Goal: Task Accomplishment & Management: Manage account settings

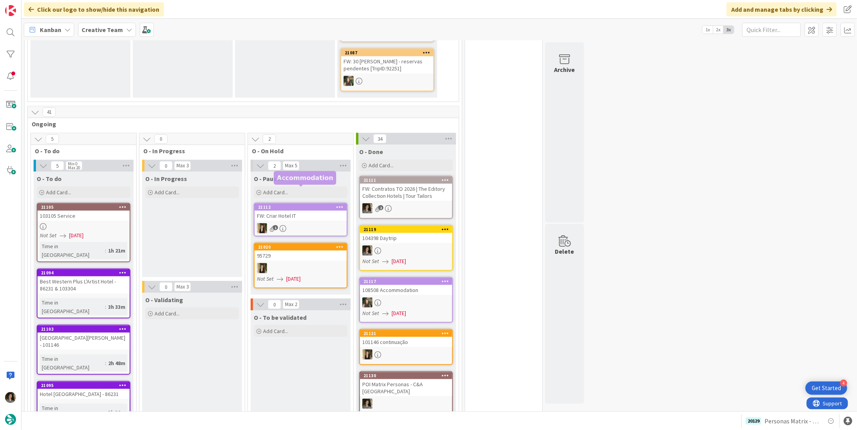
scroll to position [547, 0]
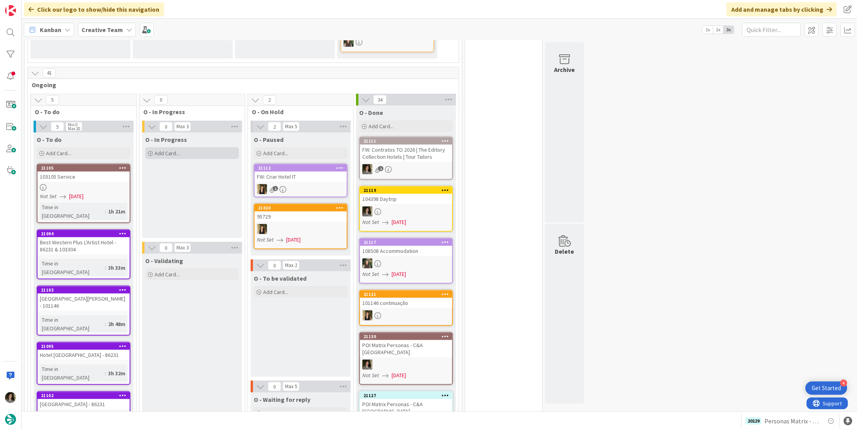
click at [185, 147] on div "Add Card..." at bounding box center [192, 153] width 94 height 12
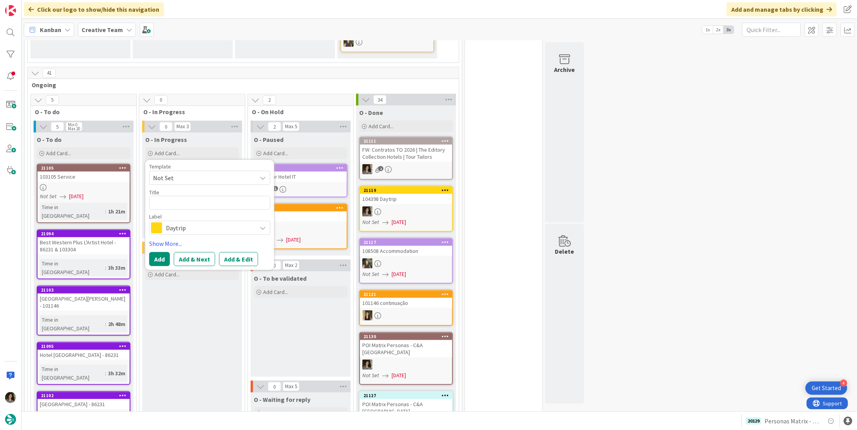
click at [212, 222] on span "Daytrip" at bounding box center [209, 227] width 87 height 11
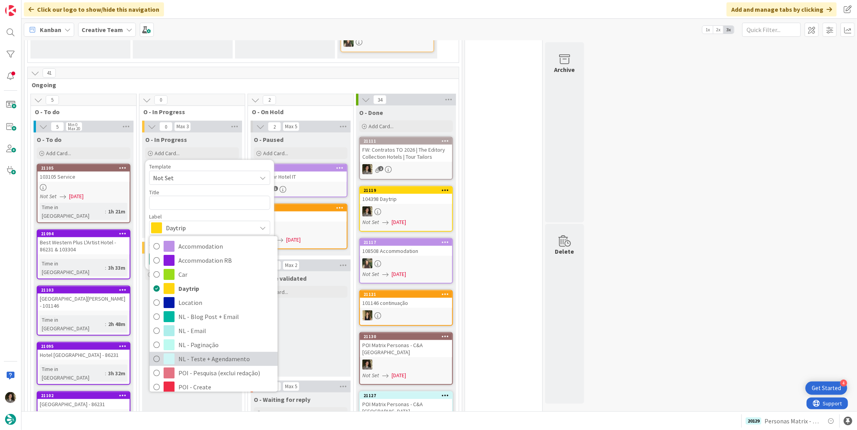
click at [189, 353] on span "NL - Teste + Agendamento" at bounding box center [225, 359] width 95 height 12
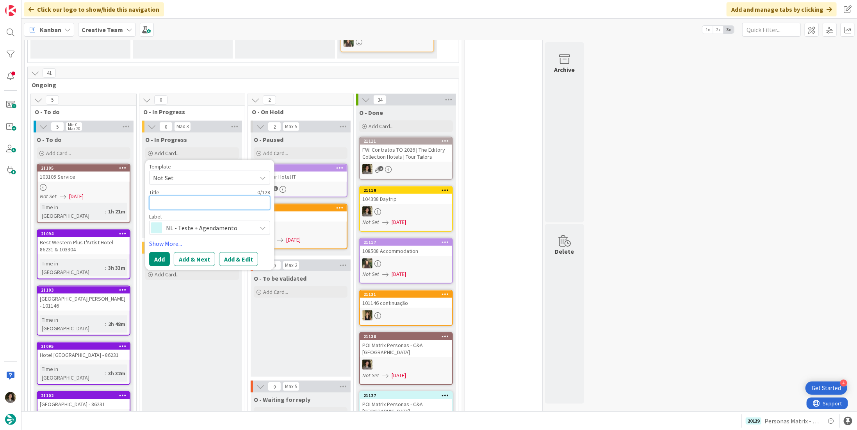
click at [194, 196] on textarea at bounding box center [209, 203] width 121 height 14
type textarea "x"
type textarea "P"
type textarea "x"
type textarea "PO"
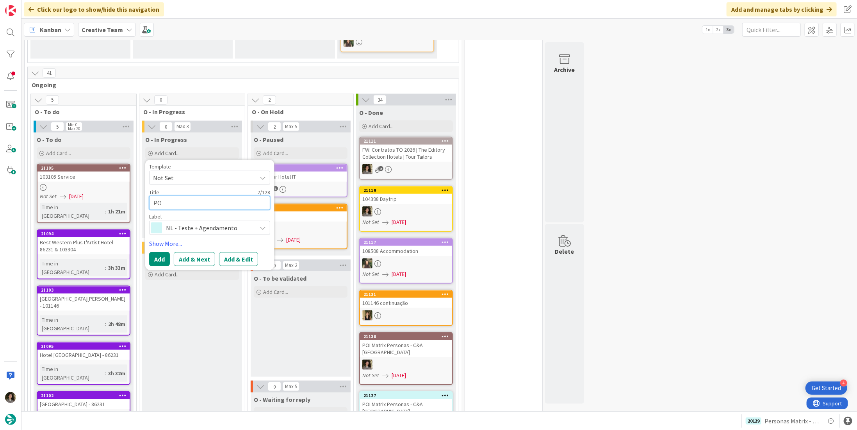
type textarea "x"
type textarea "POI"
type textarea "x"
type textarea "POI"
type textarea "x"
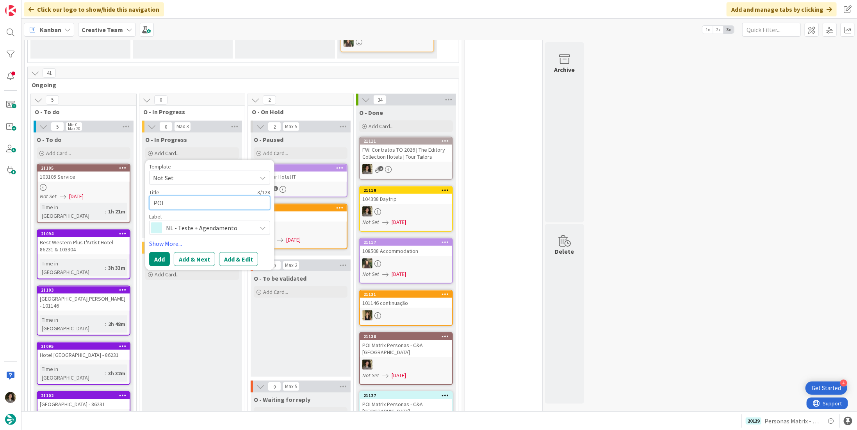
type textarea "POI M"
type textarea "x"
type textarea "POI Ma"
type textarea "x"
type textarea "POI Mat"
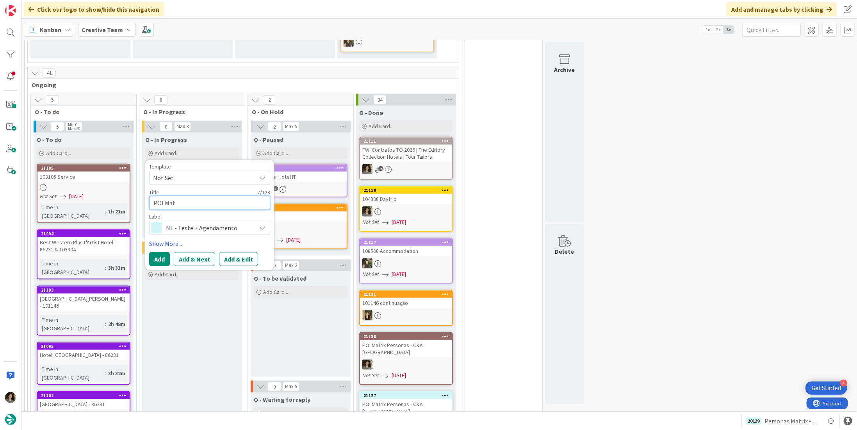
type textarea "x"
type textarea "POI Matr"
type textarea "x"
type textarea "POI Matri"
type textarea "x"
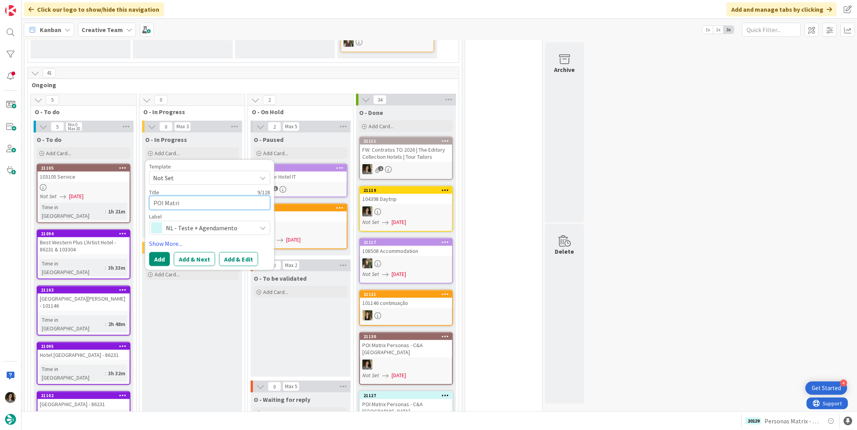
type textarea "POI Matrix"
type textarea "x"
type textarea "POI Matrix"
type textarea "x"
type textarea "POI Matrix P"
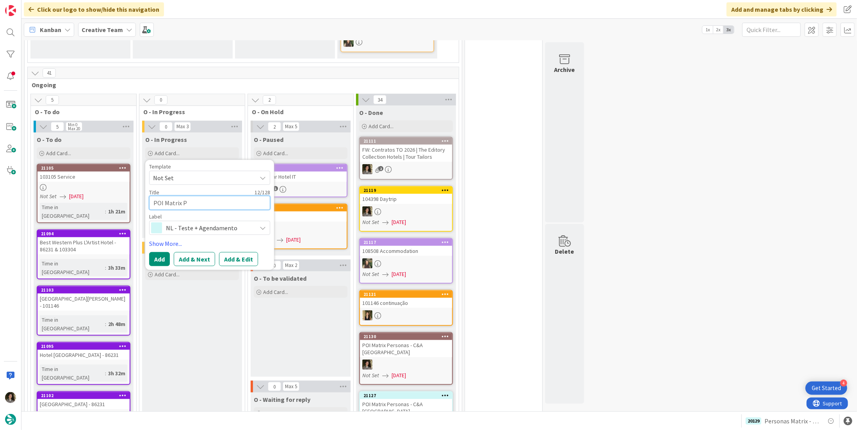
type textarea "x"
type textarea "POI Matrix Pe"
type textarea "x"
type textarea "POI Matrix Per"
type textarea "x"
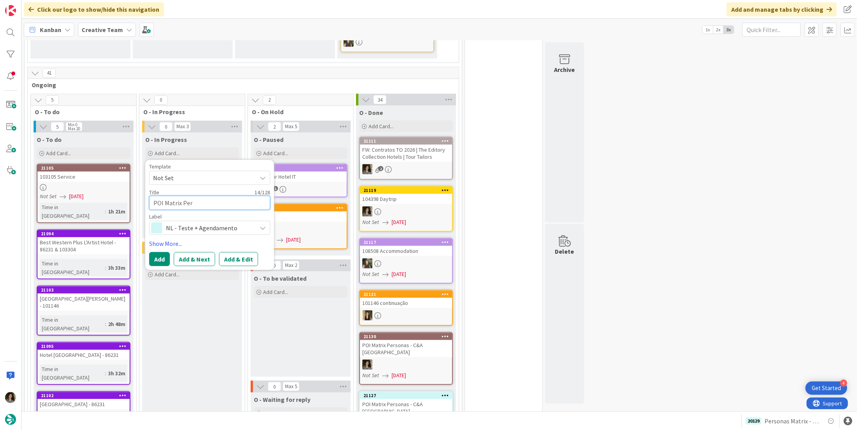
type textarea "POI Matrix Pers"
type textarea "x"
type textarea "POI Matrix Perso"
type textarea "x"
type textarea "POI Matrix Person"
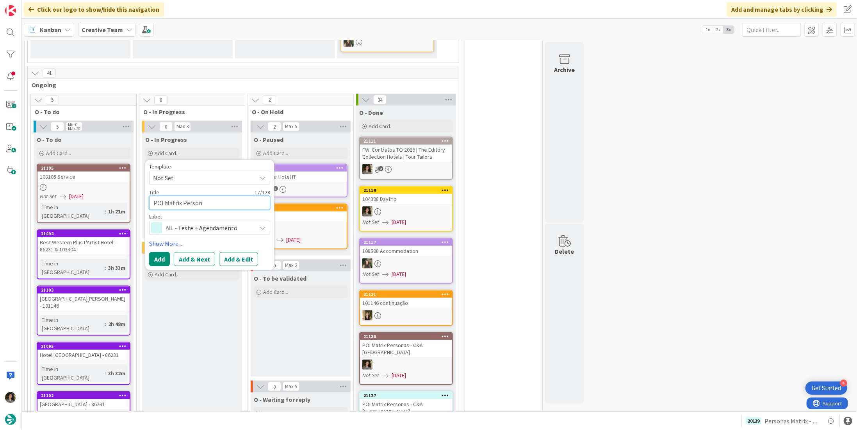
type textarea "x"
type textarea "POI Matrix Persona"
type textarea "x"
type textarea "POI Matrix Personas"
type textarea "x"
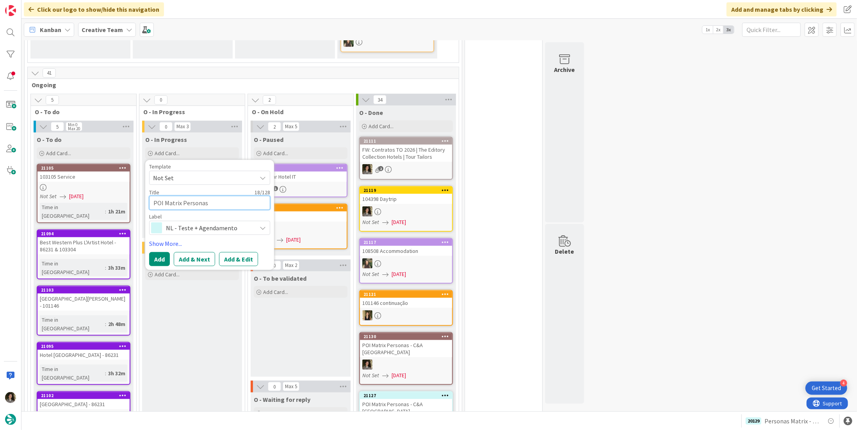
type textarea "POI Matrix Personas"
type textarea "x"
type textarea "POI Matrix Personas -"
type textarea "x"
type textarea "POI Matrix Personas -"
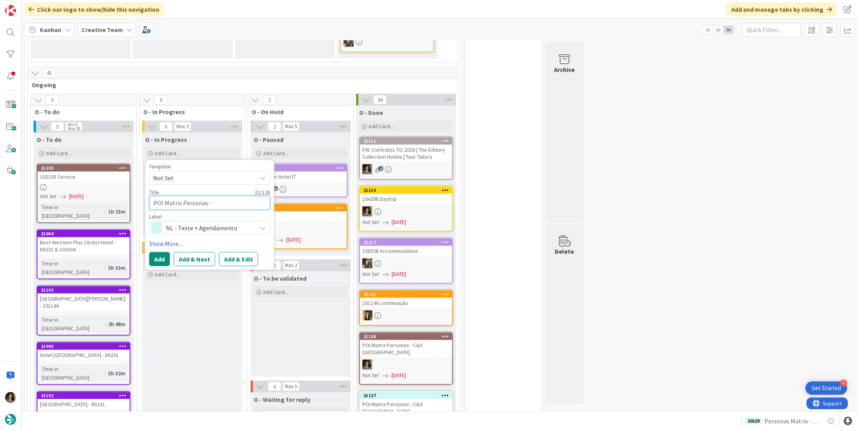
type textarea "x"
type textarea "POI Matrix Personas - C"
type textarea "x"
type textarea "POI Matrix Personas - C&"
type textarea "x"
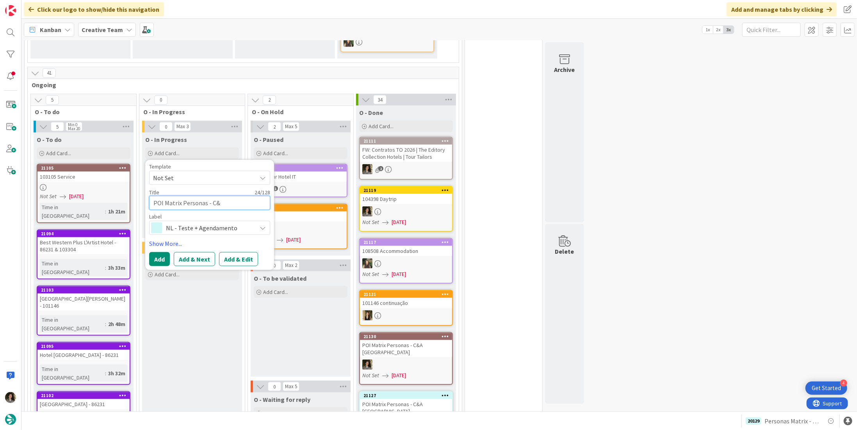
type textarea "POI Matrix Personas - C&A"
type textarea "x"
type textarea "POI Matrix Personas - C&A"
type textarea "x"
type textarea "POI Matrix Personas - C&A U"
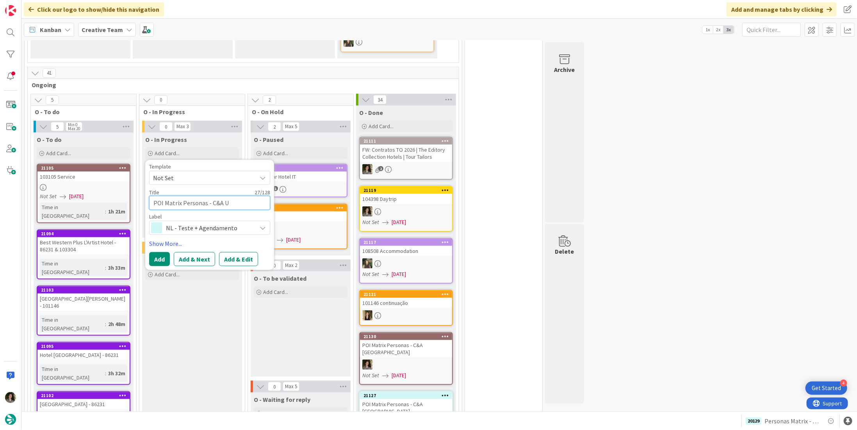
type textarea "x"
type textarea "POI Matrix Personas - C&A [GEOGRAPHIC_DATA]"
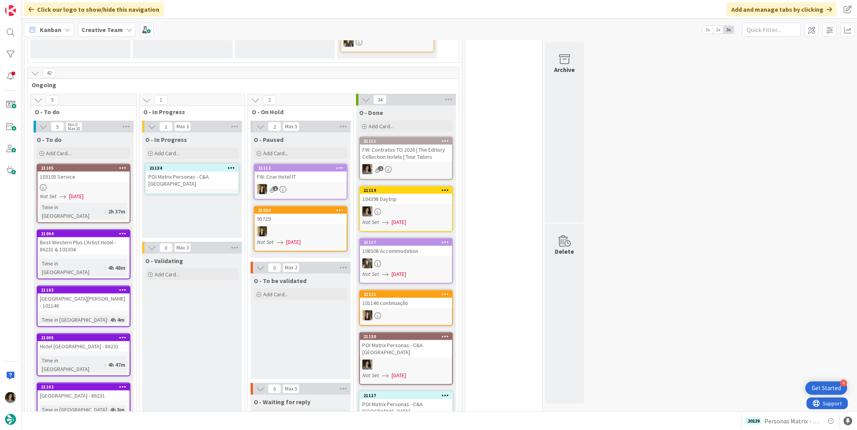
click at [178, 171] on div "POI Matrix Personas - C&A [GEOGRAPHIC_DATA]" at bounding box center [192, 179] width 92 height 17
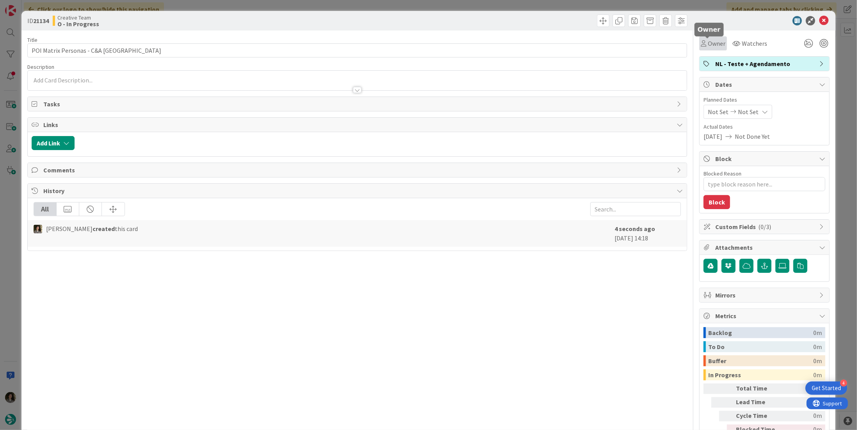
click at [701, 41] on icon at bounding box center [703, 43] width 5 height 6
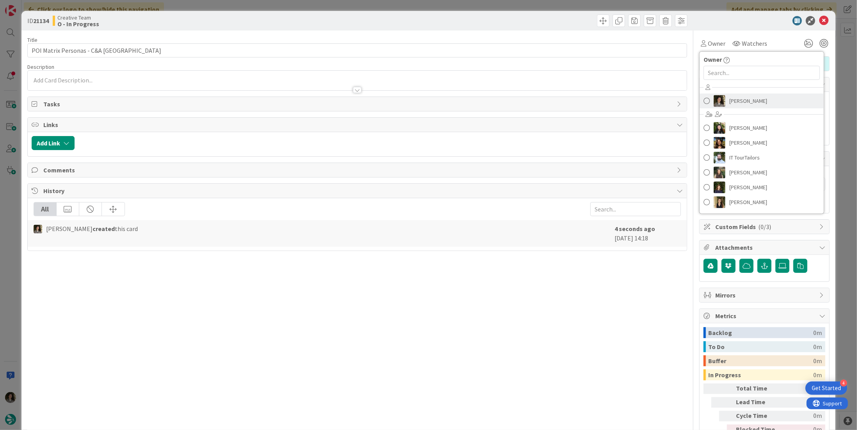
click at [763, 93] on link "[PERSON_NAME]" at bounding box center [762, 100] width 124 height 15
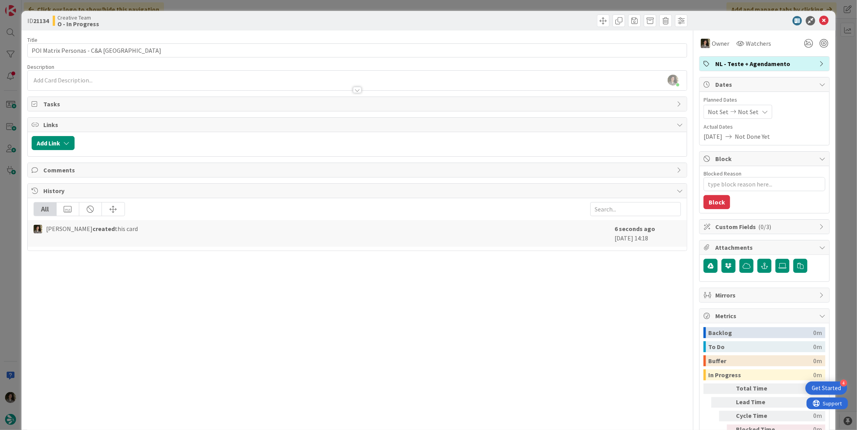
type textarea "x"
click at [762, 114] on icon at bounding box center [765, 112] width 6 height 6
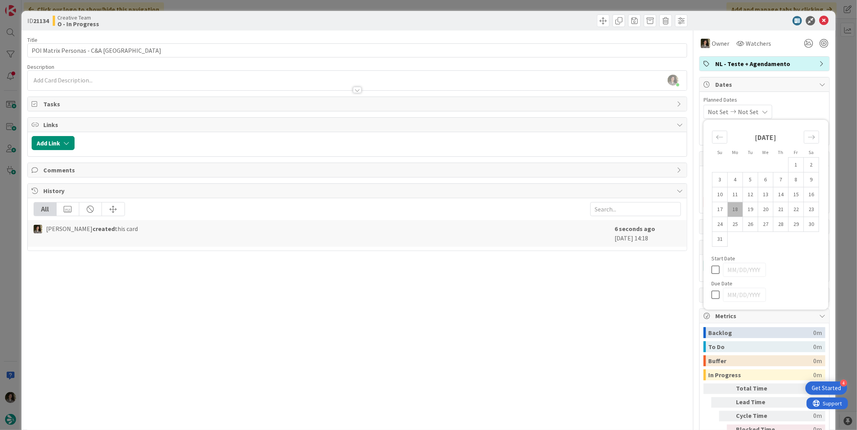
drag, startPoint x: 714, startPoint y: 290, endPoint x: 719, endPoint y: 283, distance: 8.4
click at [714, 290] on icon at bounding box center [718, 294] width 12 height 9
type input "[DATE]"
click at [822, 19] on icon at bounding box center [823, 20] width 9 height 9
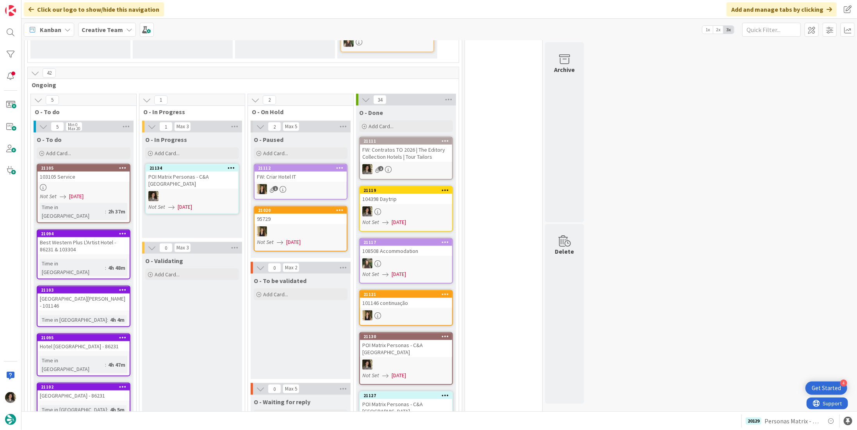
click at [391, 194] on div "104398 Daytrip" at bounding box center [406, 199] width 92 height 10
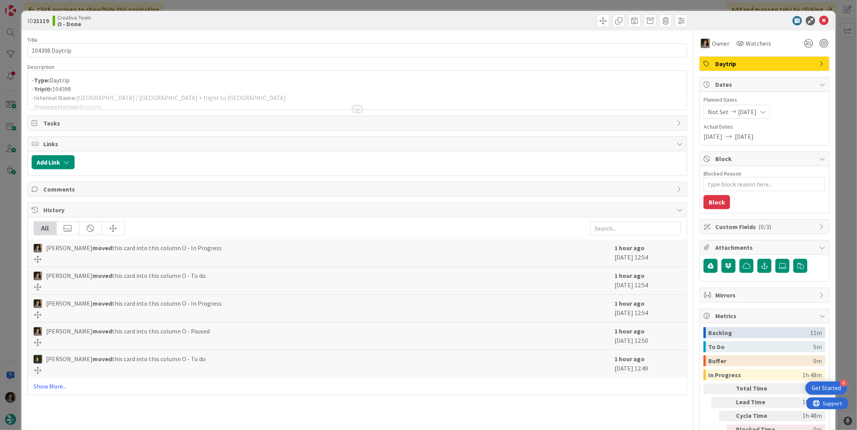
click at [355, 107] on div at bounding box center [357, 109] width 9 height 6
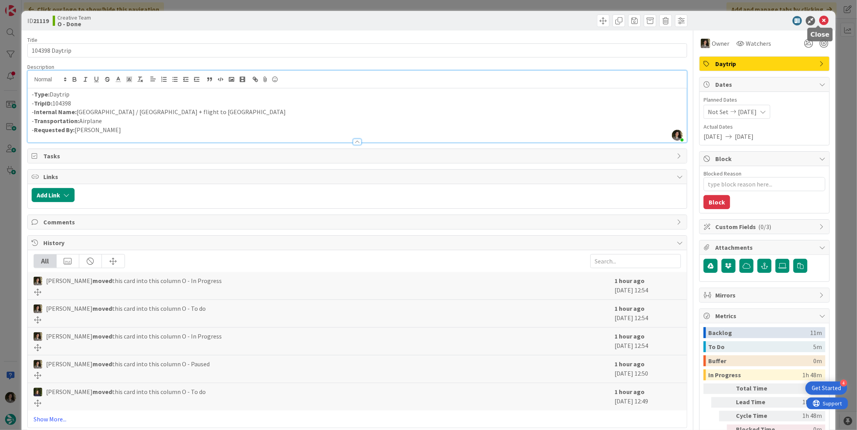
click at [819, 22] on icon at bounding box center [823, 20] width 9 height 9
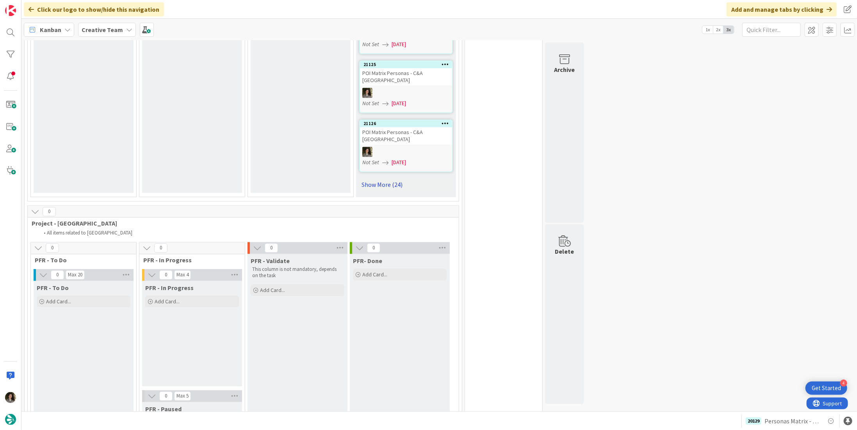
click at [387, 178] on link "Show More (24)" at bounding box center [406, 184] width 94 height 12
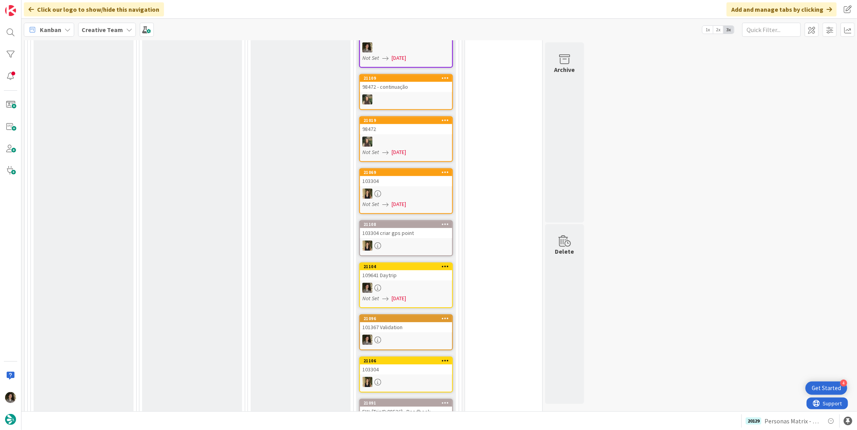
scroll to position [1523, 0]
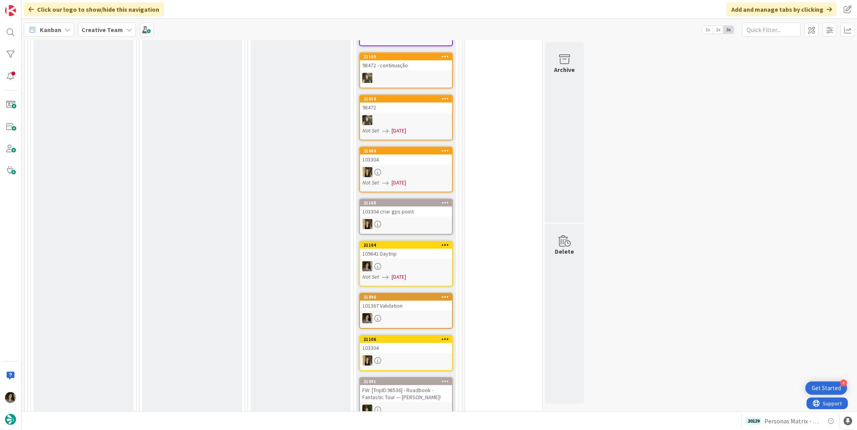
click at [401, 248] on div "109641 Daytrip" at bounding box center [406, 253] width 92 height 10
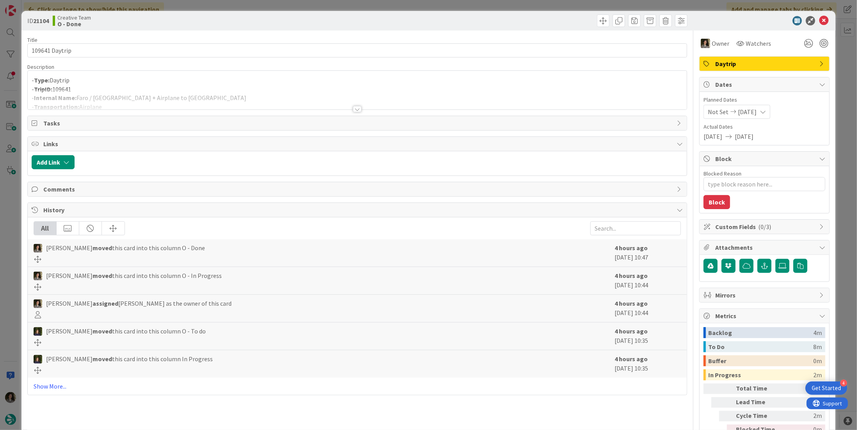
click at [355, 107] on div at bounding box center [357, 109] width 9 height 6
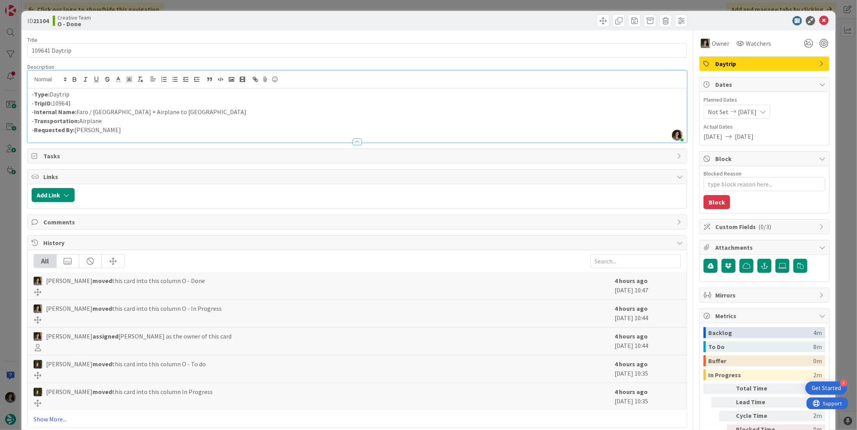
click at [339, 38] on div "Title 14 / 128" at bounding box center [357, 39] width 660 height 7
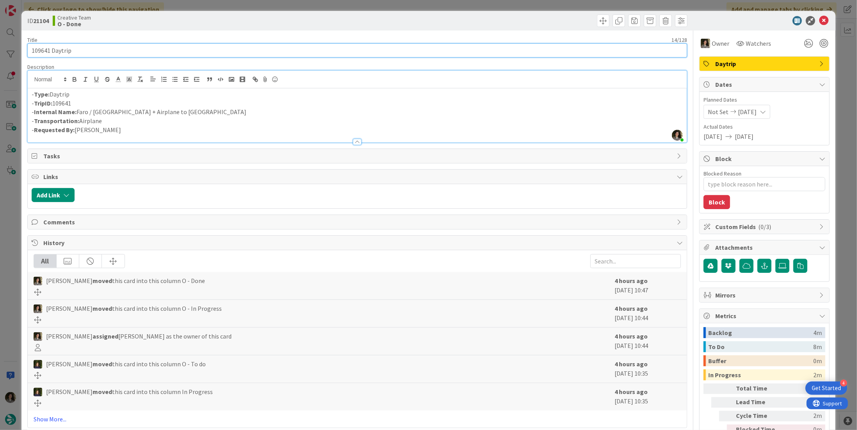
click at [96, 51] on input "109641 Daytrip" at bounding box center [357, 50] width 660 height 14
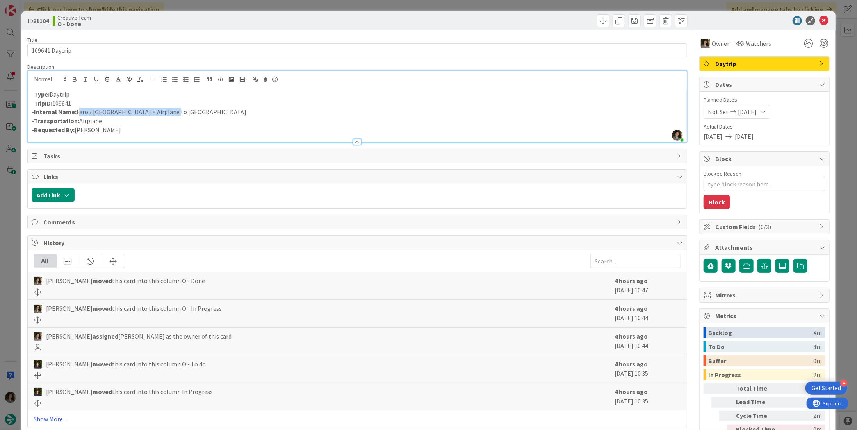
drag, startPoint x: 176, startPoint y: 109, endPoint x: 77, endPoint y: 110, distance: 98.4
click at [77, 110] on p "- Internal Name: [GEOGRAPHIC_DATA] / [GEOGRAPHIC_DATA] + Airplane to [GEOGRAPHI…" at bounding box center [357, 111] width 651 height 9
copy p "Faro / [GEOGRAPHIC_DATA] + Airplane to [GEOGRAPHIC_DATA]"
click at [819, 20] on icon at bounding box center [823, 20] width 9 height 9
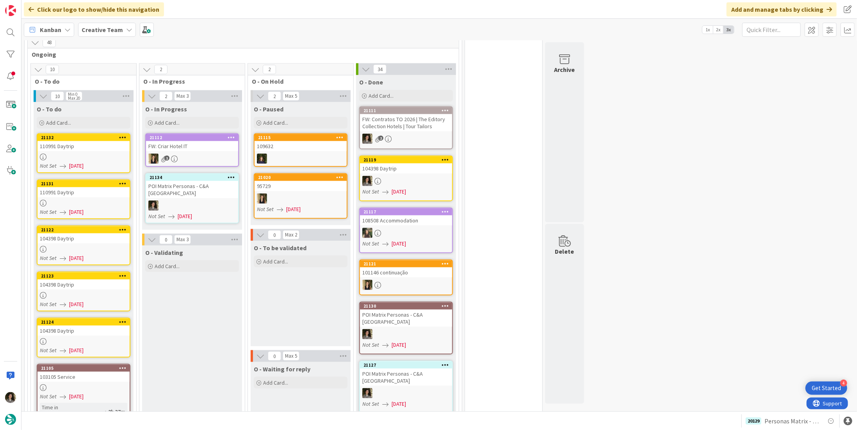
scroll to position [547, 0]
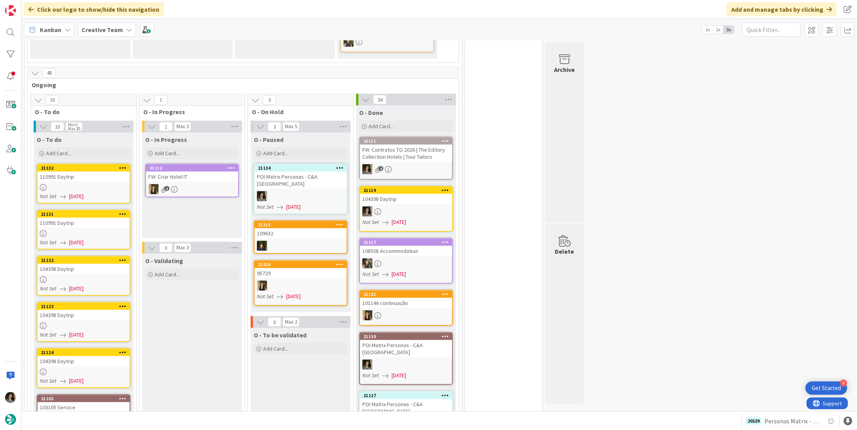
click at [313, 165] on link "21134 POI Matrix Personas - C&A UK Not Set [DATE]" at bounding box center [301, 189] width 94 height 50
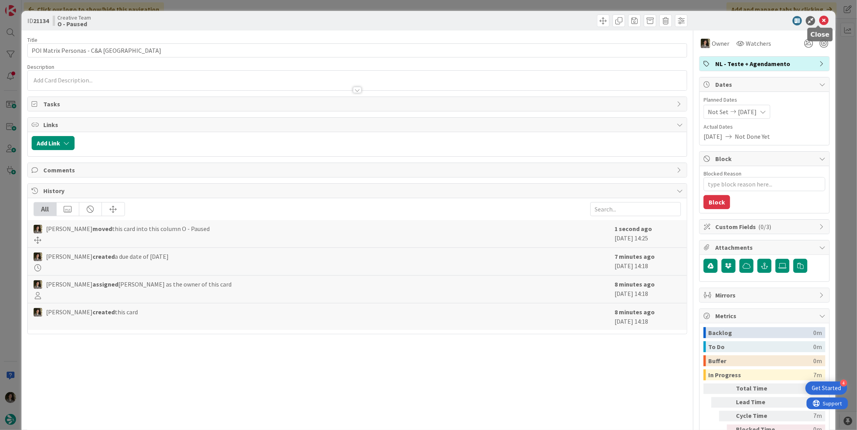
click at [819, 23] on icon at bounding box center [823, 20] width 9 height 9
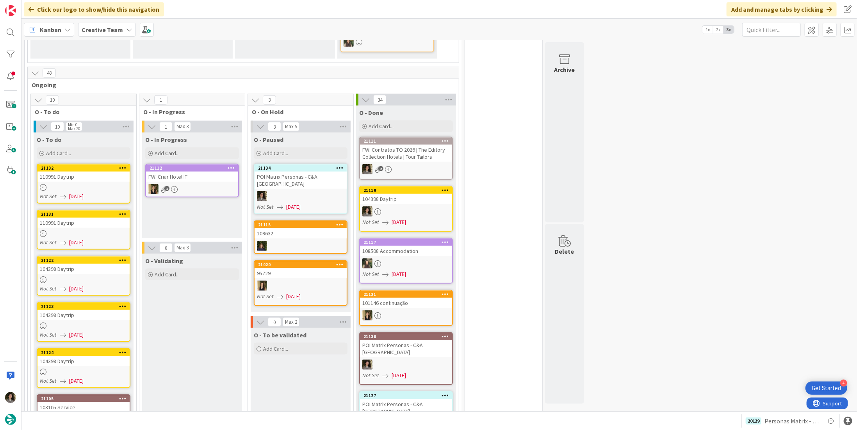
click at [76, 368] on div at bounding box center [83, 371] width 92 height 7
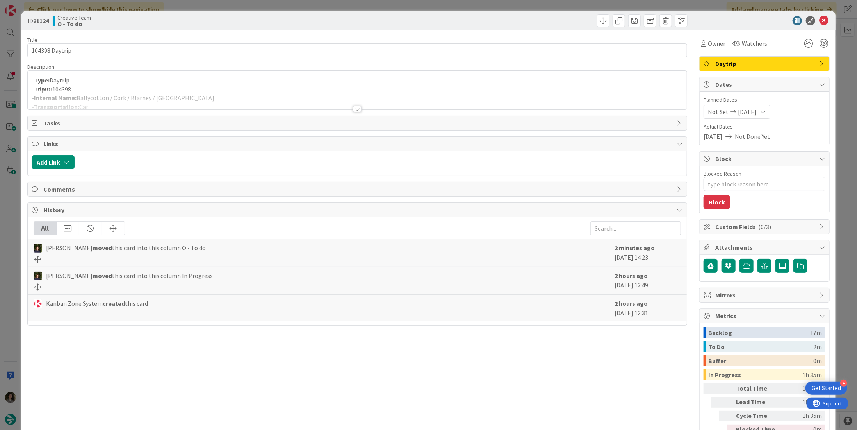
click at [360, 107] on div at bounding box center [357, 99] width 659 height 20
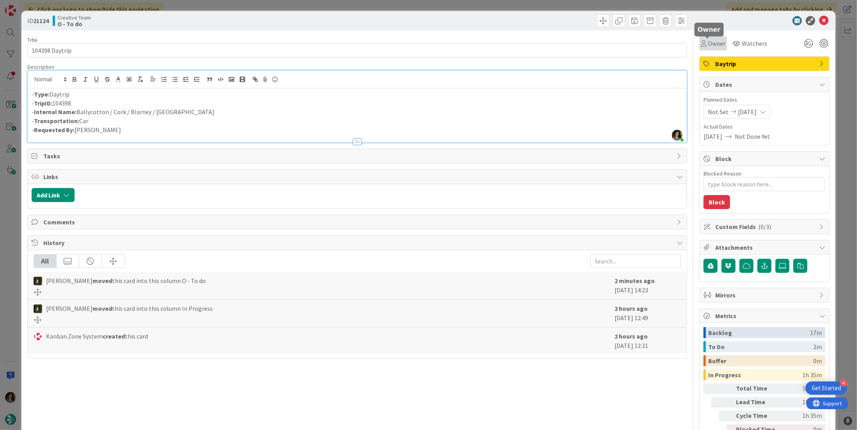
click at [708, 43] on span "Owner" at bounding box center [717, 43] width 18 height 9
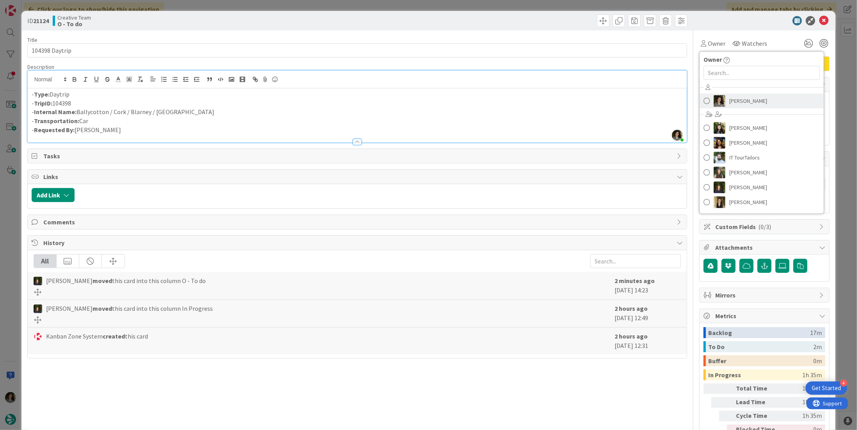
click at [731, 95] on span "[PERSON_NAME]" at bounding box center [749, 101] width 38 height 12
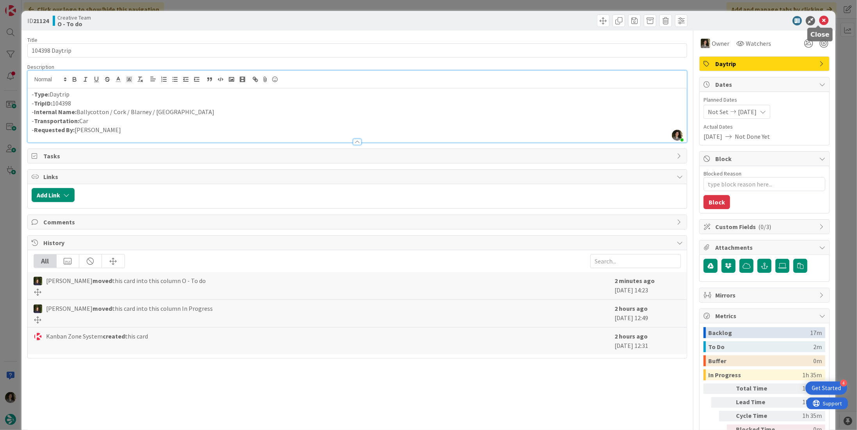
click at [820, 20] on icon at bounding box center [823, 20] width 9 height 9
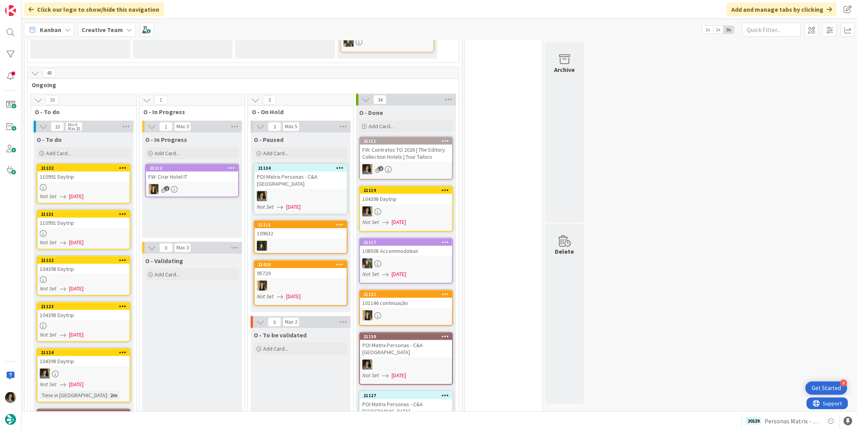
click at [83, 310] on div "104398 Daytrip" at bounding box center [83, 315] width 92 height 10
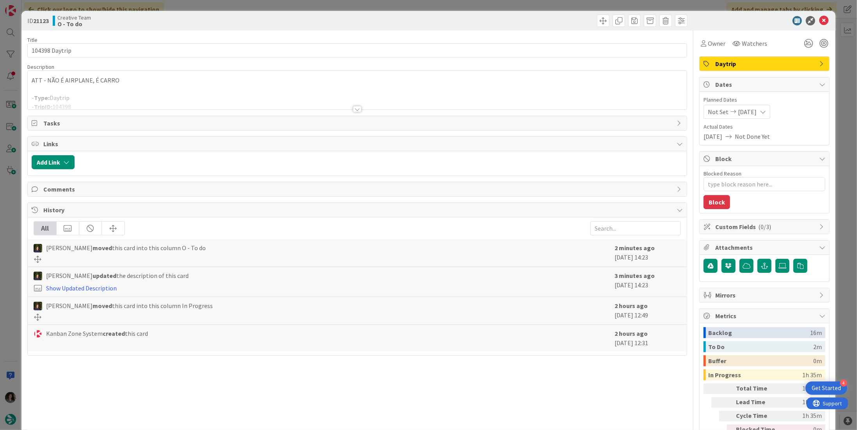
click at [360, 105] on div at bounding box center [357, 99] width 659 height 20
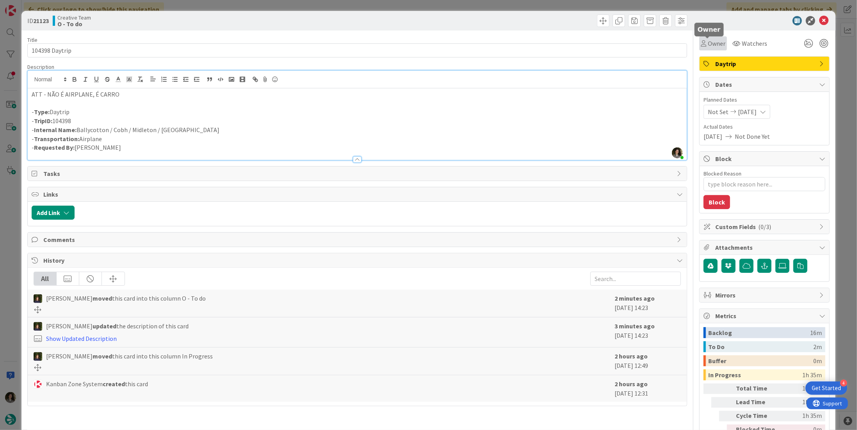
click at [710, 45] on span "Owner" at bounding box center [717, 43] width 18 height 9
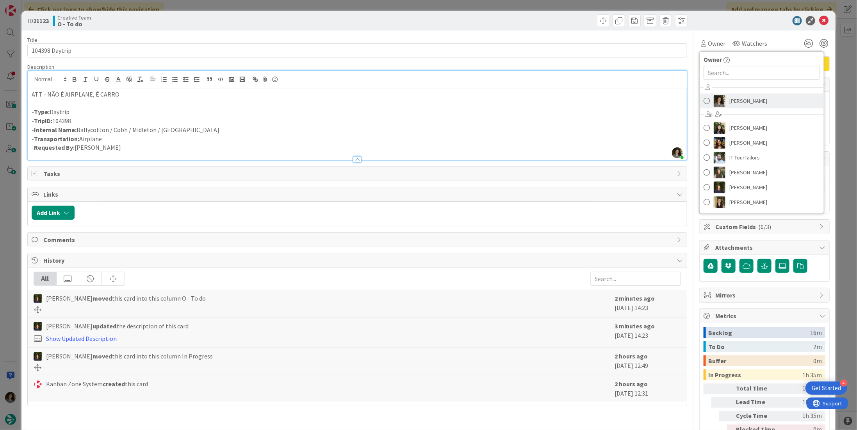
click at [736, 96] on span "[PERSON_NAME]" at bounding box center [749, 101] width 38 height 12
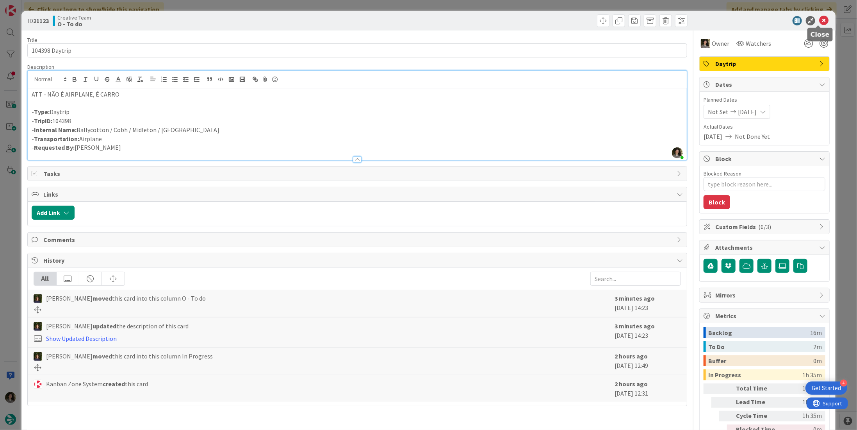
click at [819, 20] on icon at bounding box center [823, 20] width 9 height 9
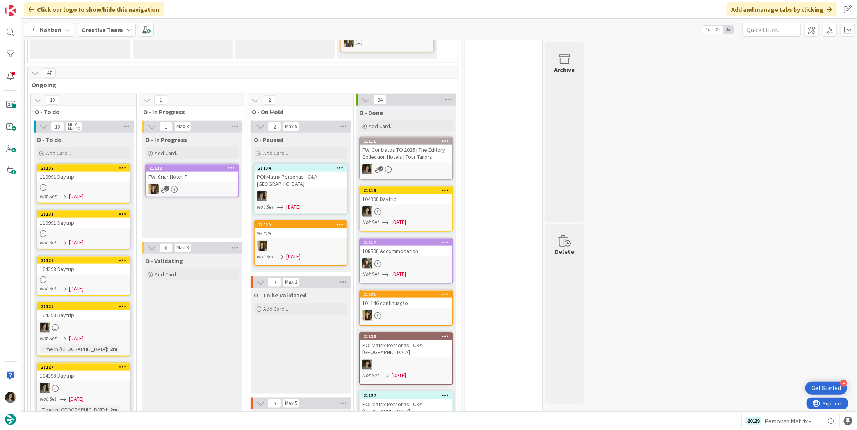
click at [69, 264] on div "104398 Daytrip" at bounding box center [83, 269] width 92 height 10
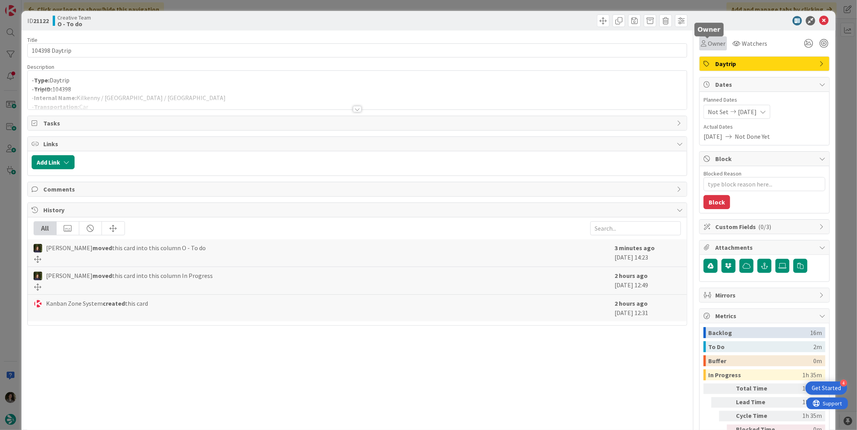
click at [708, 45] on span "Owner" at bounding box center [717, 43] width 18 height 9
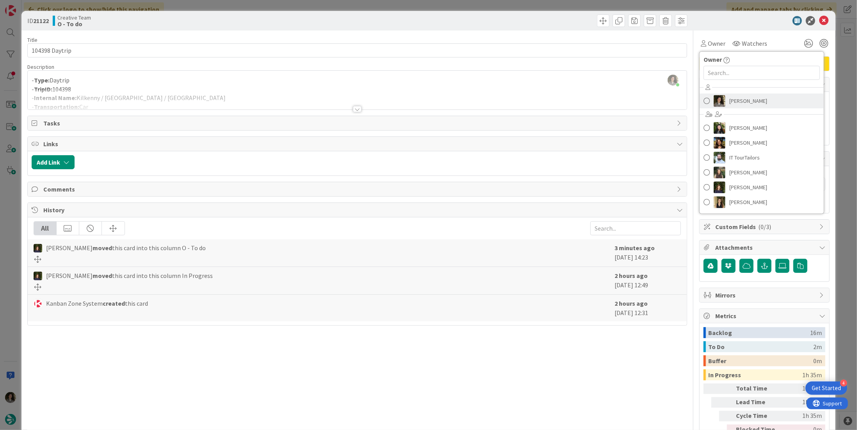
click at [756, 96] on span "[PERSON_NAME]" at bounding box center [749, 101] width 38 height 12
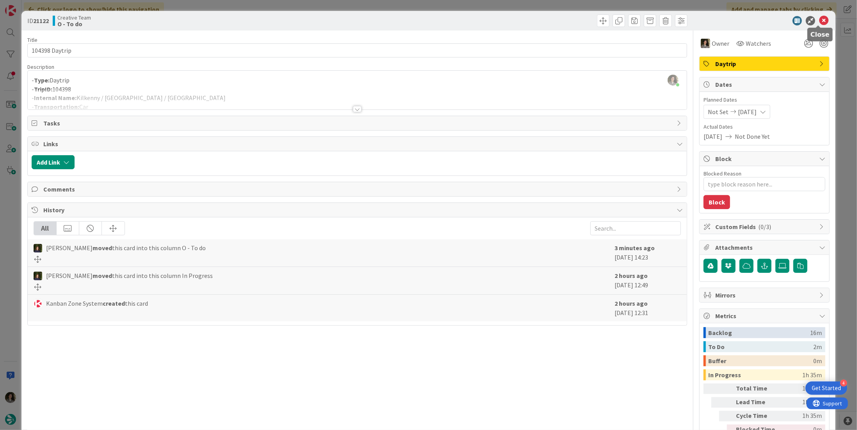
click at [822, 18] on icon at bounding box center [823, 20] width 9 height 9
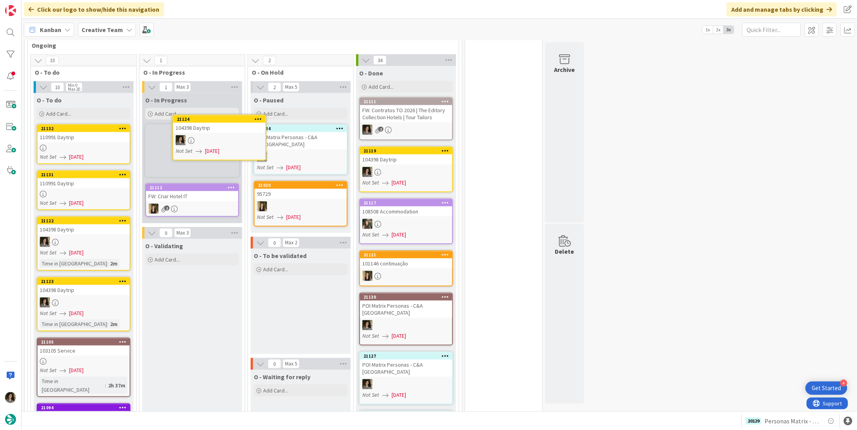
scroll to position [576, 0]
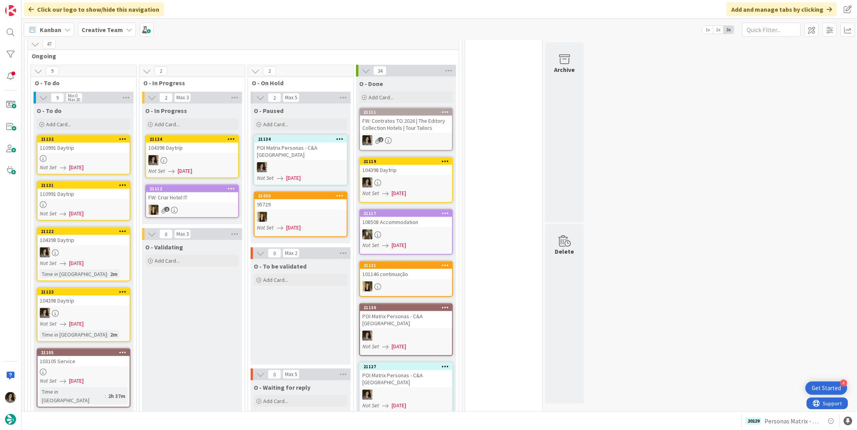
click at [192, 167] on span "[DATE]" at bounding box center [185, 171] width 14 height 8
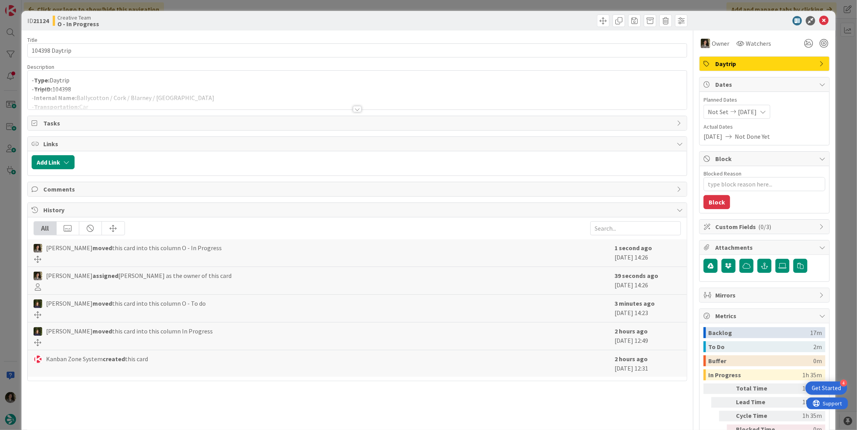
click at [330, 62] on div "Title 14 / 128 104398 Daytrip Description - Type: Daytrip - TripID: 104398 - In…" at bounding box center [357, 243] width 660 height 426
click at [206, 95] on div at bounding box center [357, 99] width 659 height 20
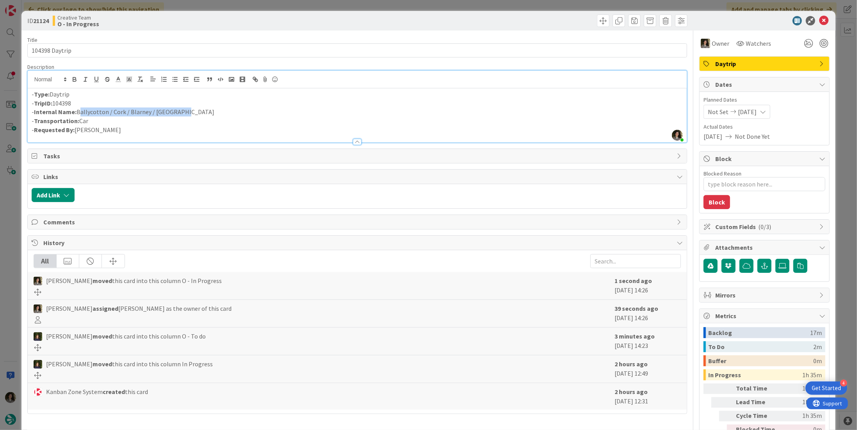
drag, startPoint x: 193, startPoint y: 114, endPoint x: 77, endPoint y: 111, distance: 116.0
click at [77, 111] on p "- Internal Name: Ballycotton / Cork / Blarney / [GEOGRAPHIC_DATA]" at bounding box center [357, 111] width 651 height 9
copy p "Ballycotton / Cork / Blarney / [GEOGRAPHIC_DATA]"
click at [821, 17] on icon at bounding box center [823, 20] width 9 height 9
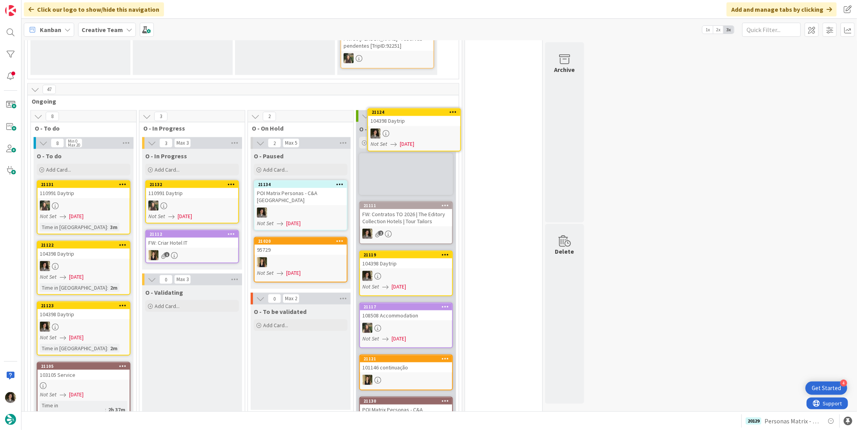
scroll to position [528, 0]
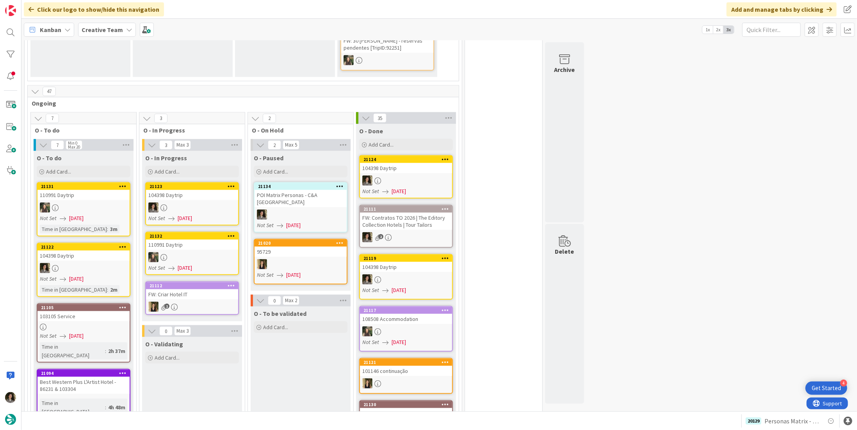
click at [184, 202] on div at bounding box center [192, 207] width 92 height 10
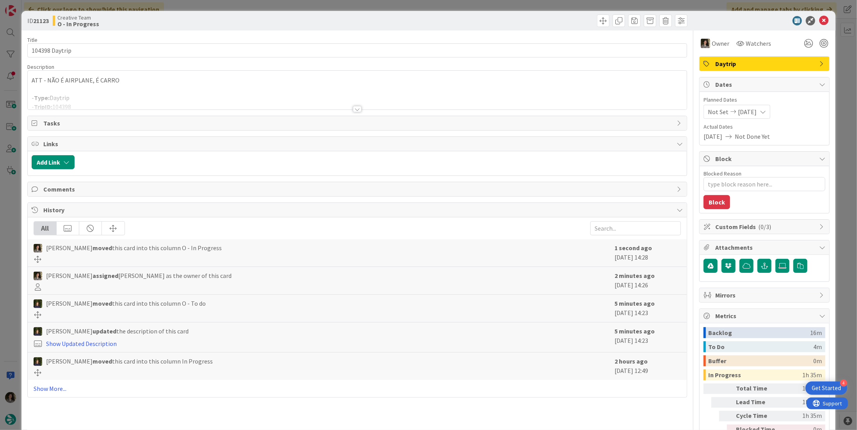
click at [250, 78] on p "ATT - NÃO É AIRPLANE, É CARRO" at bounding box center [357, 80] width 651 height 9
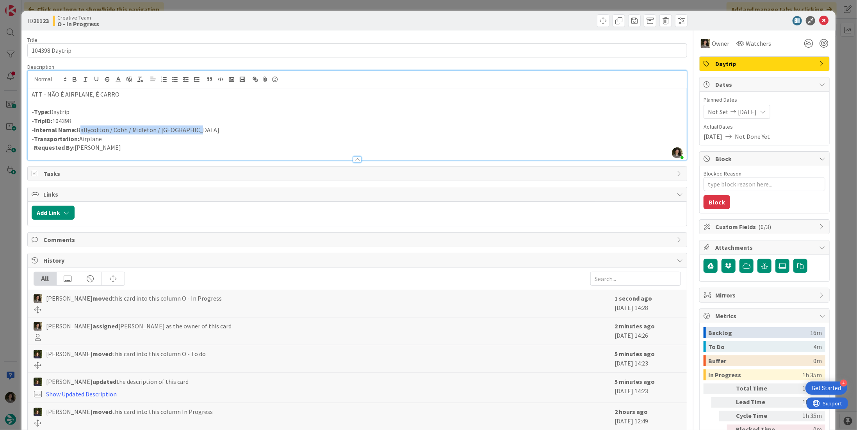
drag, startPoint x: 191, startPoint y: 129, endPoint x: 77, endPoint y: 128, distance: 113.6
click at [77, 128] on p "- Internal Name: Ballycotton / Cobh / Midleton / [GEOGRAPHIC_DATA]" at bounding box center [357, 129] width 651 height 9
copy p "Ballycotton / Cobh / Midleton / [GEOGRAPHIC_DATA]"
click at [819, 20] on icon at bounding box center [823, 20] width 9 height 9
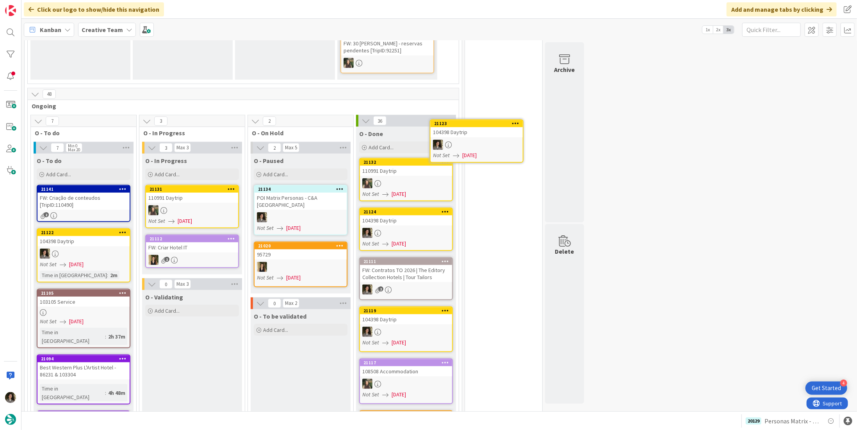
scroll to position [525, 0]
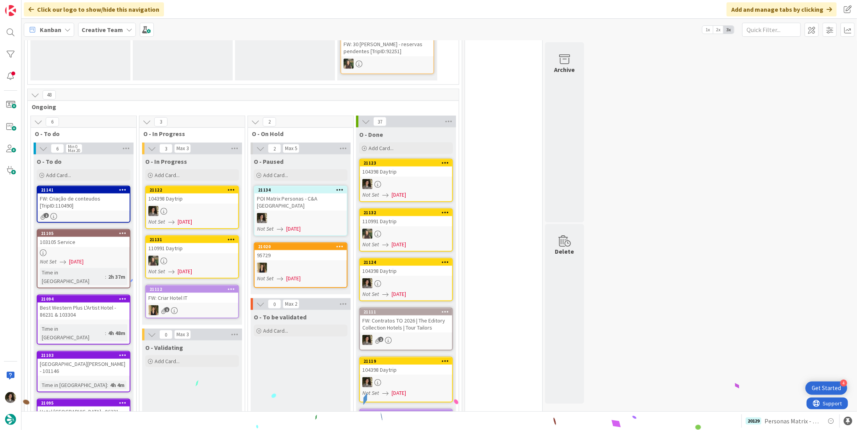
click at [169, 193] on div "104398 Daytrip" at bounding box center [192, 198] width 92 height 10
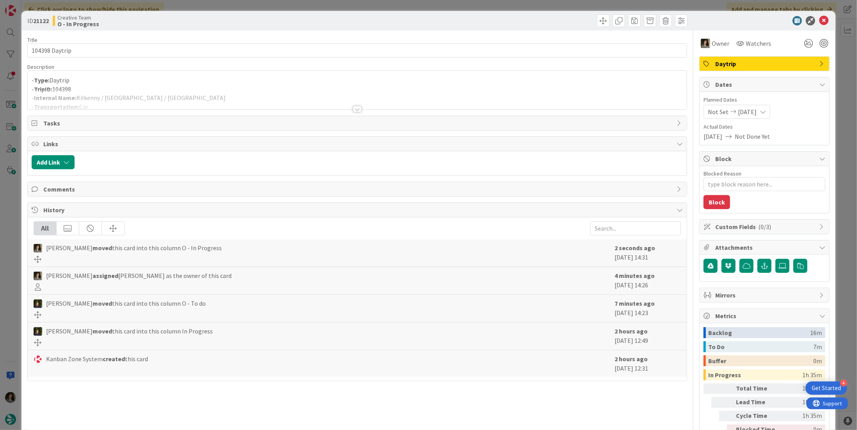
click at [357, 110] on div at bounding box center [357, 109] width 9 height 6
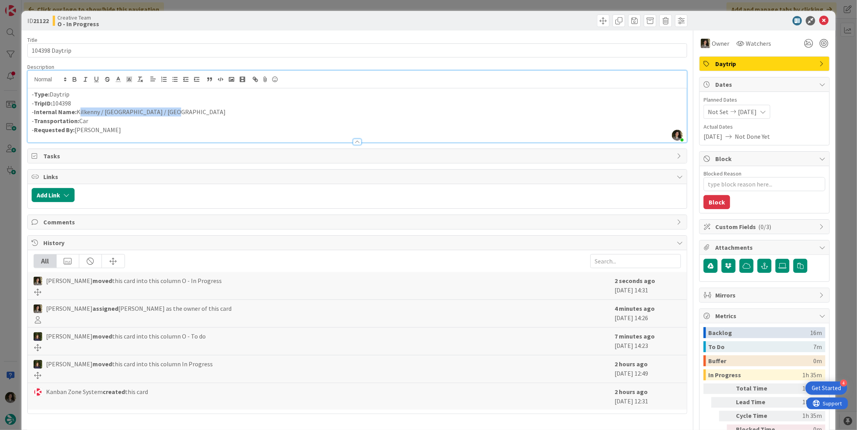
drag, startPoint x: 154, startPoint y: 111, endPoint x: 78, endPoint y: 115, distance: 75.8
click at [78, 115] on p "- Internal Name: [GEOGRAPHIC_DATA] / [GEOGRAPHIC_DATA] / [GEOGRAPHIC_DATA]" at bounding box center [357, 111] width 651 height 9
copy p "Kilkenny / [GEOGRAPHIC_DATA] / [GEOGRAPHIC_DATA]"
click at [167, 103] on p "- TripID: 104398" at bounding box center [357, 103] width 651 height 9
drag, startPoint x: 165, startPoint y: 113, endPoint x: 77, endPoint y: 111, distance: 87.9
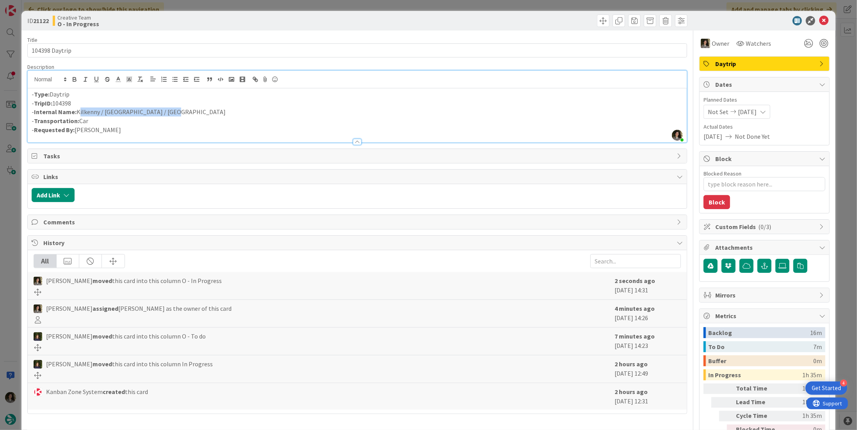
click at [77, 111] on p "- Internal Name: [GEOGRAPHIC_DATA] / [GEOGRAPHIC_DATA] / [GEOGRAPHIC_DATA]" at bounding box center [357, 111] width 651 height 9
copy p "Kilkenny / [GEOGRAPHIC_DATA] / [GEOGRAPHIC_DATA]"
click at [819, 18] on icon at bounding box center [823, 20] width 9 height 9
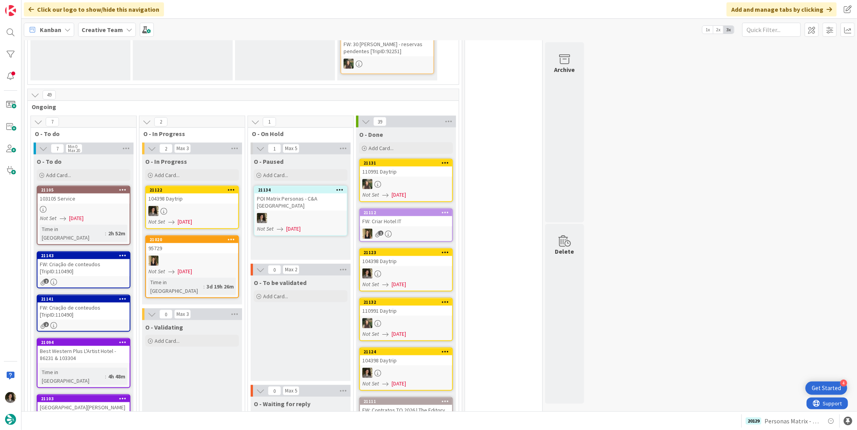
click at [66, 259] on div "FW: Criação de conteudos [TripID:110490]" at bounding box center [83, 267] width 92 height 17
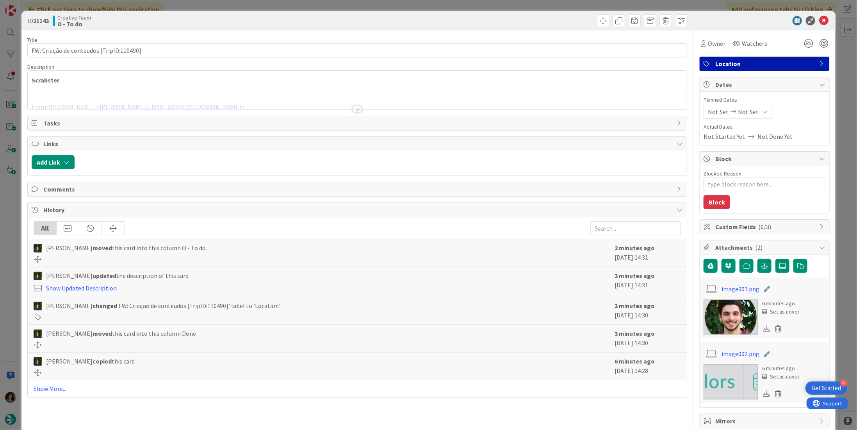
click at [350, 105] on div at bounding box center [357, 99] width 659 height 20
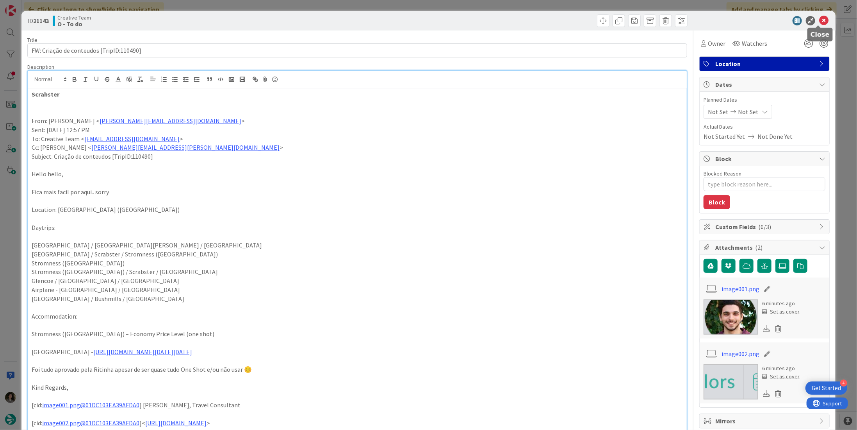
click at [819, 21] on icon at bounding box center [823, 20] width 9 height 9
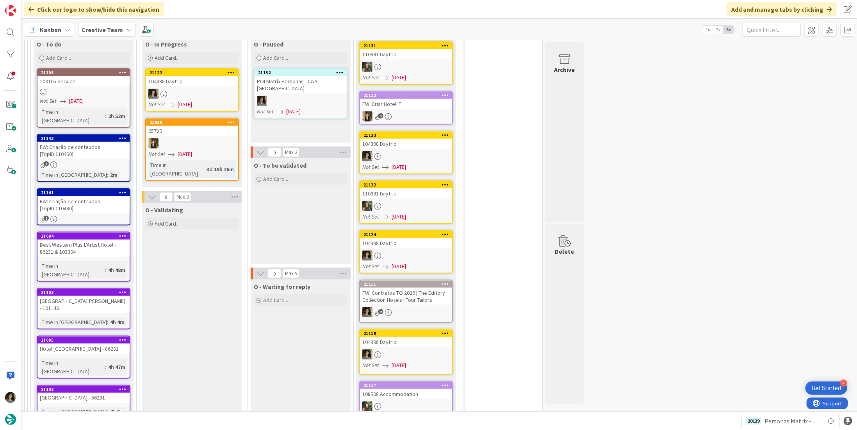
click at [93, 188] on link "21141 FW: Criação de conteudos [TripID:110490] 2" at bounding box center [84, 206] width 94 height 37
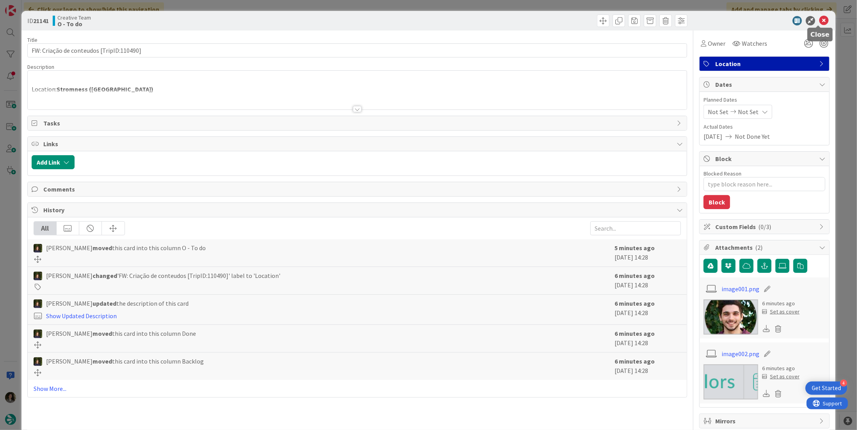
drag, startPoint x: 817, startPoint y: 21, endPoint x: 794, endPoint y: 27, distance: 23.6
click at [819, 22] on icon at bounding box center [823, 20] width 9 height 9
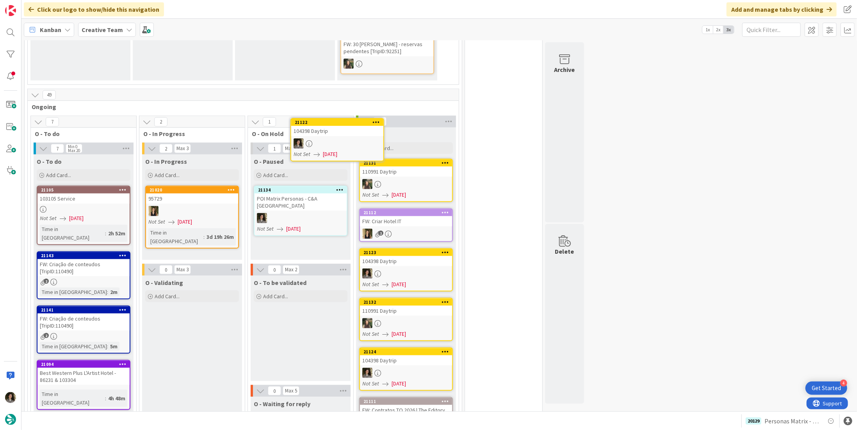
scroll to position [521, 0]
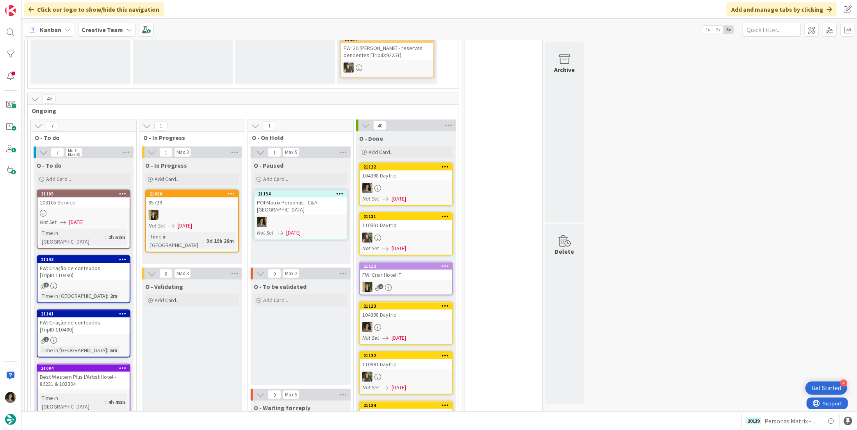
click at [392, 163] on div "21122" at bounding box center [406, 166] width 92 height 7
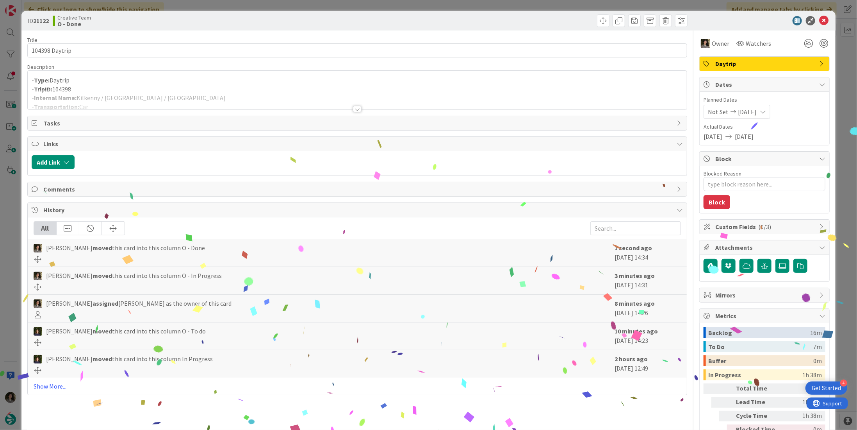
click at [353, 106] on div at bounding box center [357, 109] width 9 height 6
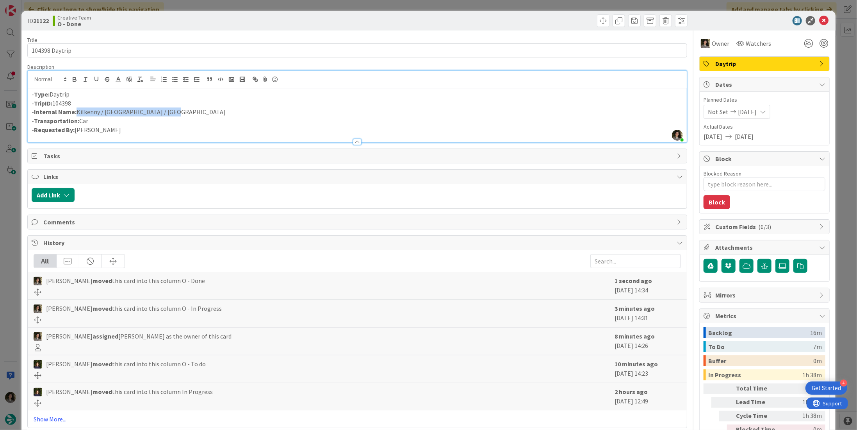
drag, startPoint x: 176, startPoint y: 110, endPoint x: 76, endPoint y: 111, distance: 100.4
click at [76, 111] on p "- Internal Name: [GEOGRAPHIC_DATA] / [GEOGRAPHIC_DATA] / [GEOGRAPHIC_DATA]" at bounding box center [357, 111] width 651 height 9
copy p "Kilkenny / [GEOGRAPHIC_DATA] / [GEOGRAPHIC_DATA]"
click at [819, 20] on icon at bounding box center [823, 20] width 9 height 9
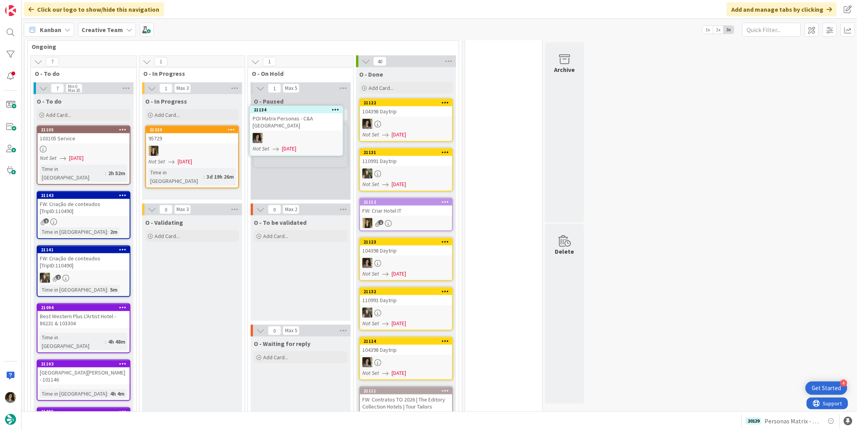
scroll to position [574, 0]
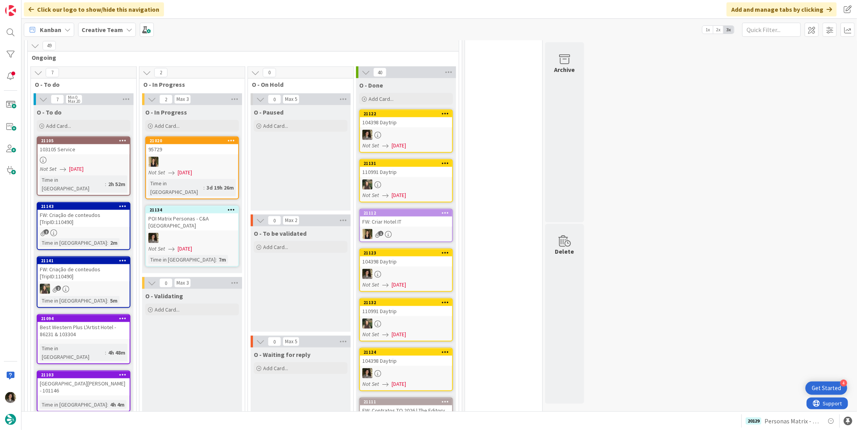
click at [400, 269] on div at bounding box center [406, 274] width 92 height 10
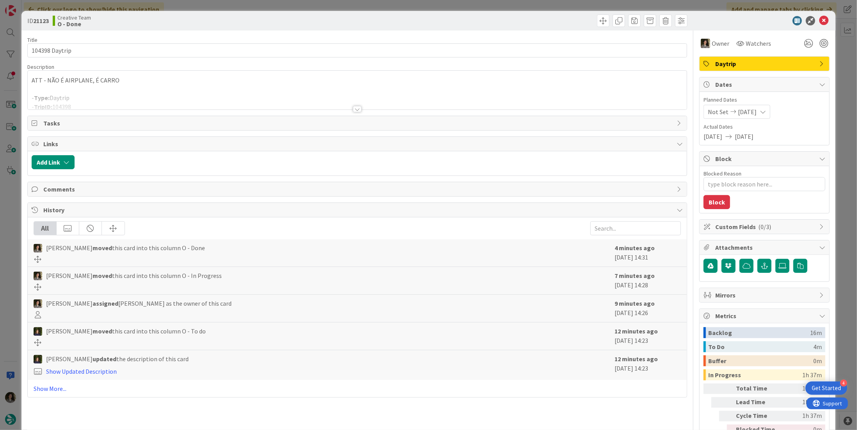
click at [359, 107] on div at bounding box center [357, 99] width 659 height 20
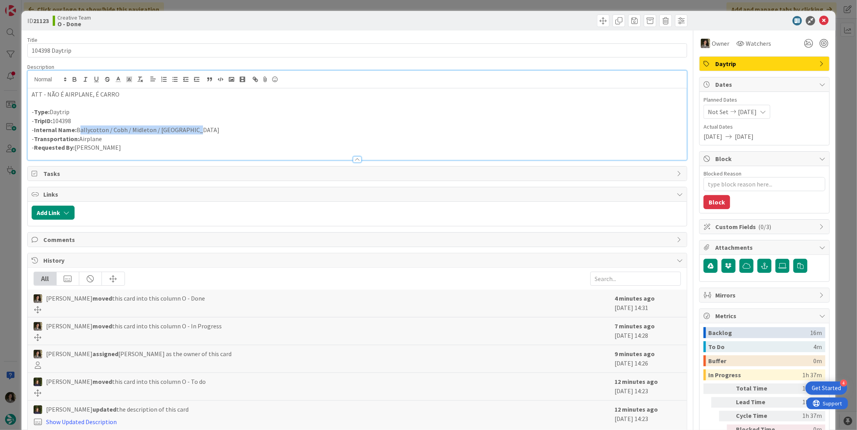
drag, startPoint x: 205, startPoint y: 131, endPoint x: 81, endPoint y: 135, distance: 123.5
click at [77, 131] on p "- Internal Name: Ballycotton / Cobh / Midleton / [GEOGRAPHIC_DATA]" at bounding box center [357, 129] width 651 height 9
copy p "Ballycotton / Cobh / Midleton / [GEOGRAPHIC_DATA]"
drag, startPoint x: 819, startPoint y: 22, endPoint x: 804, endPoint y: 24, distance: 14.6
click at [819, 22] on icon at bounding box center [823, 20] width 9 height 9
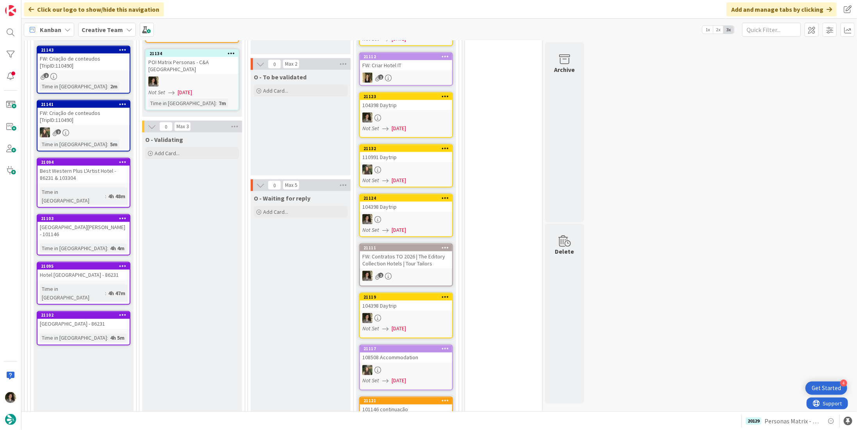
click at [405, 202] on div "104398 Daytrip" at bounding box center [406, 207] width 92 height 10
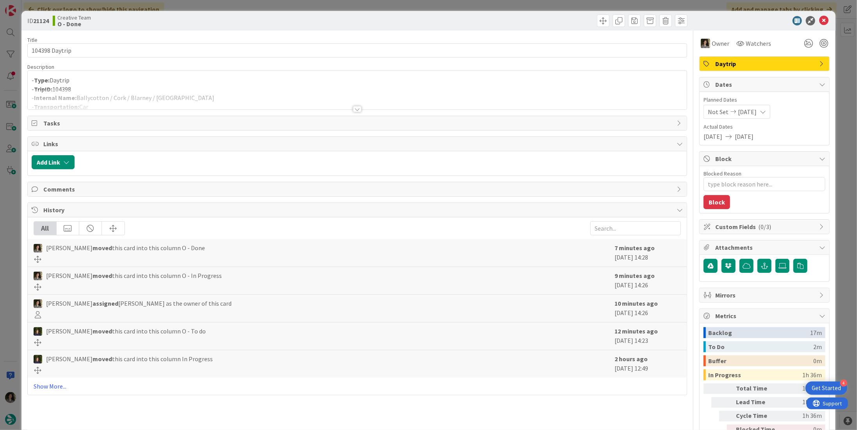
click at [248, 82] on p "- Type: Daytrip" at bounding box center [357, 80] width 651 height 9
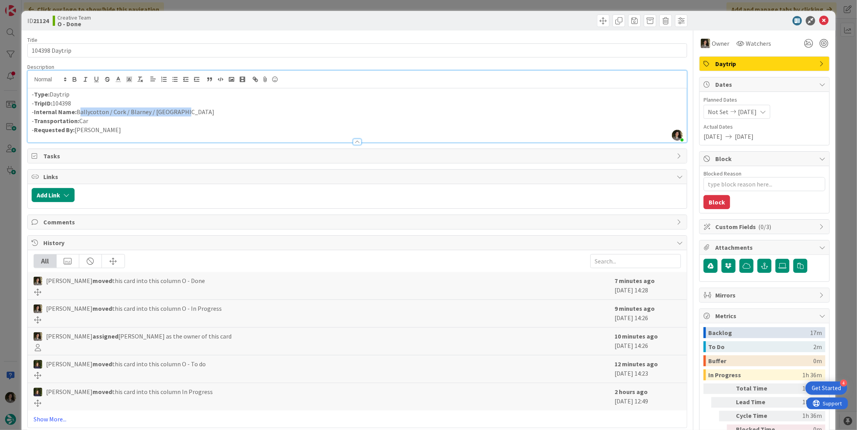
drag, startPoint x: 179, startPoint y: 115, endPoint x: 77, endPoint y: 114, distance: 101.5
click at [77, 114] on p "- Internal Name: Ballycotton / Cork / Blarney / [GEOGRAPHIC_DATA]" at bounding box center [357, 111] width 651 height 9
copy p "Ballycotton / Cork / Blarney / [GEOGRAPHIC_DATA]"
click at [820, 20] on icon at bounding box center [823, 20] width 9 height 9
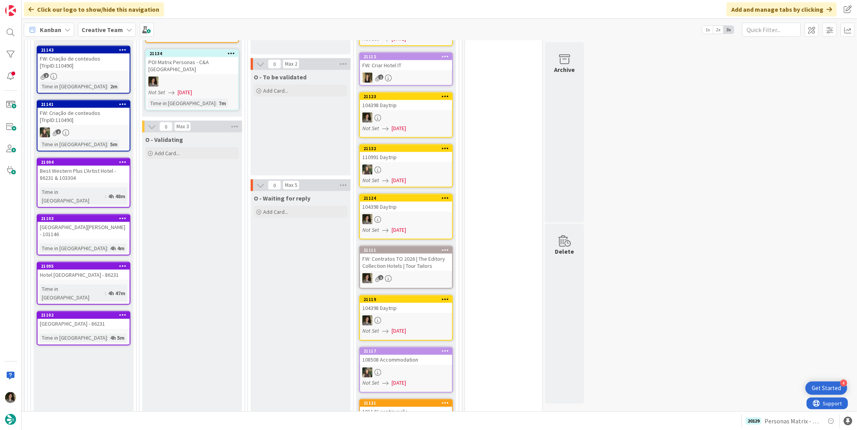
click at [392, 303] on div "104398 Daytrip" at bounding box center [406, 308] width 92 height 10
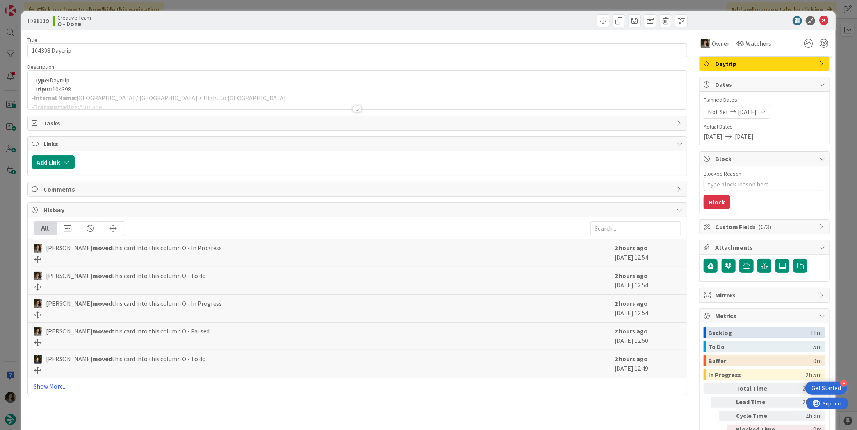
click at [356, 106] on div at bounding box center [357, 109] width 9 height 6
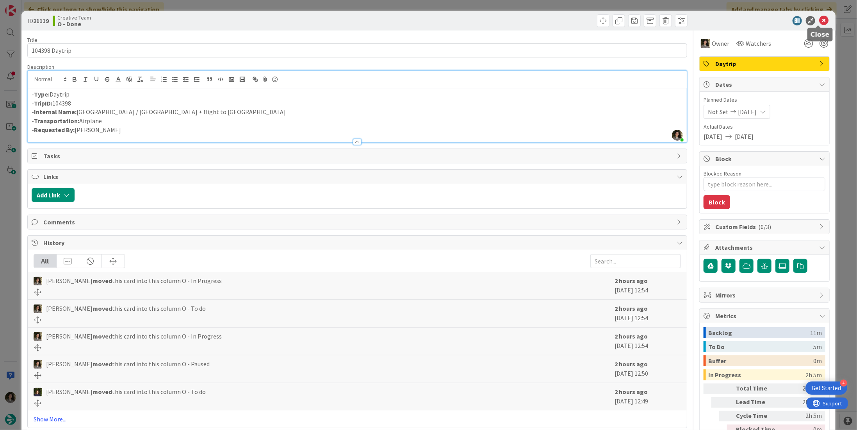
click at [819, 20] on icon at bounding box center [823, 20] width 9 height 9
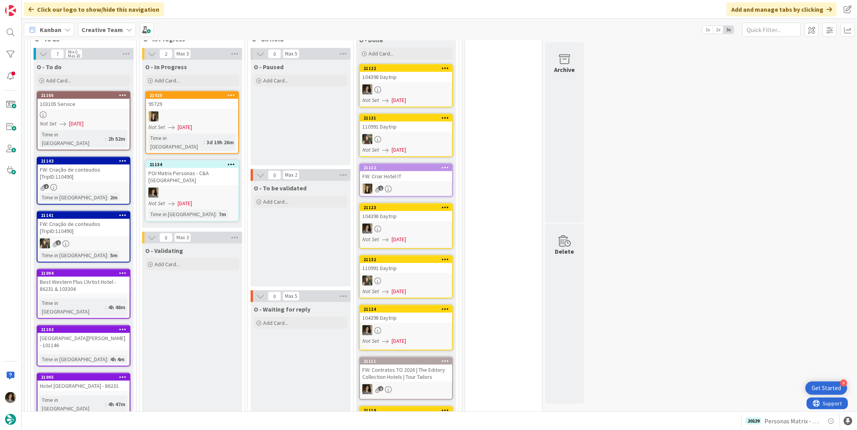
scroll to position [574, 0]
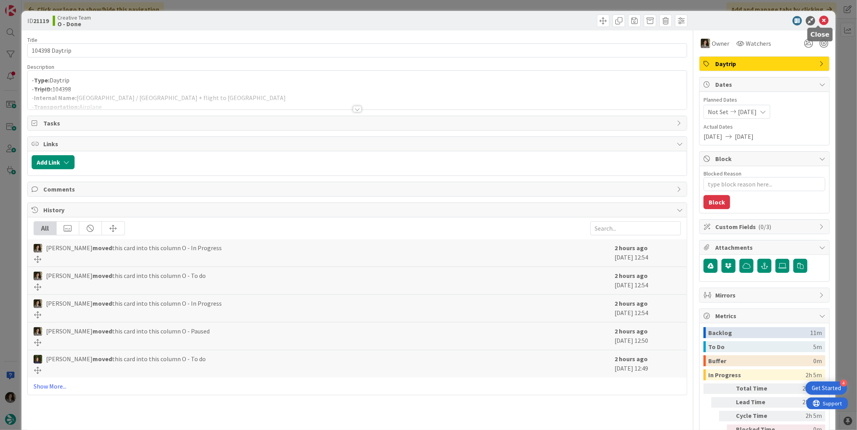
click at [819, 20] on icon at bounding box center [823, 20] width 9 height 9
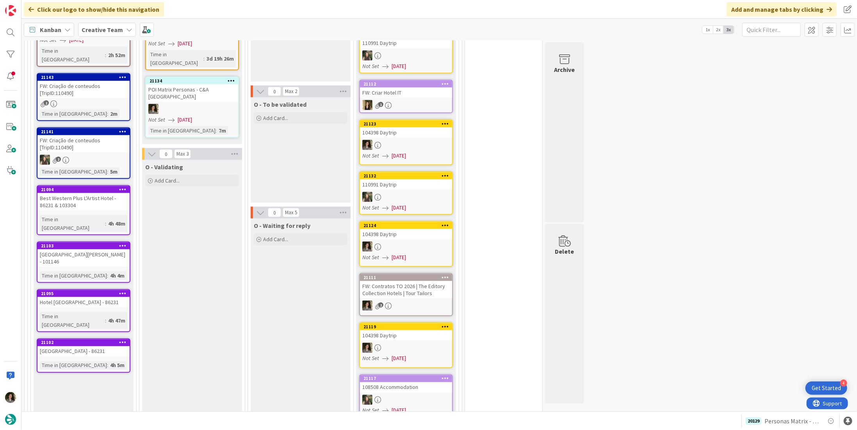
scroll to position [664, 0]
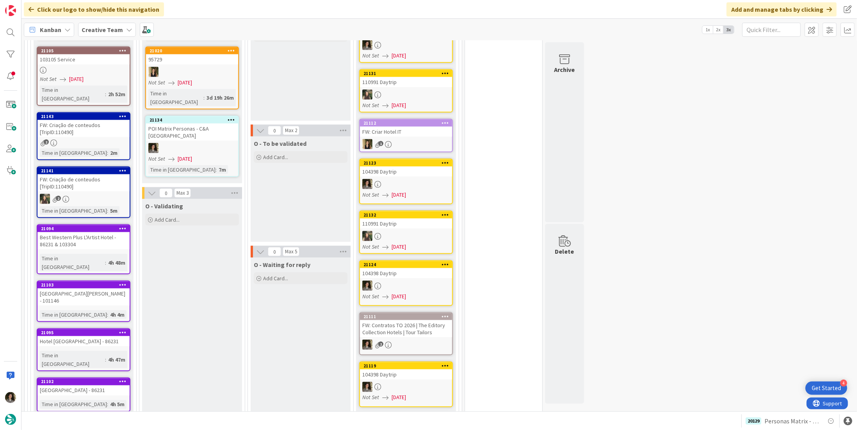
click at [72, 288] on div "[GEOGRAPHIC_DATA][PERSON_NAME] - 101146" at bounding box center [83, 296] width 92 height 17
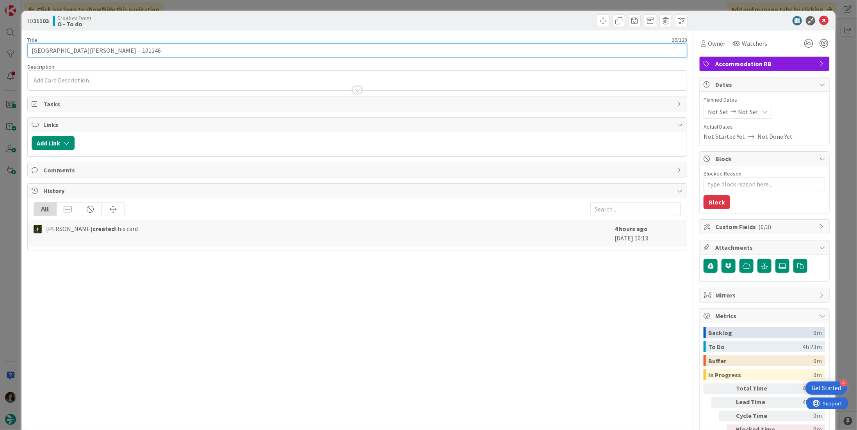
drag, startPoint x: 74, startPoint y: 49, endPoint x: 29, endPoint y: 51, distance: 45.7
click at [29, 50] on input "[GEOGRAPHIC_DATA][PERSON_NAME] - 101146" at bounding box center [357, 50] width 660 height 14
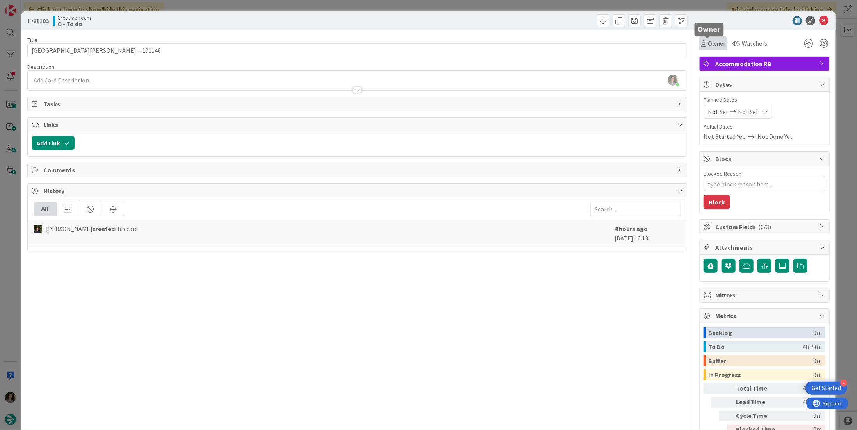
click at [714, 44] on span "Owner" at bounding box center [717, 43] width 18 height 9
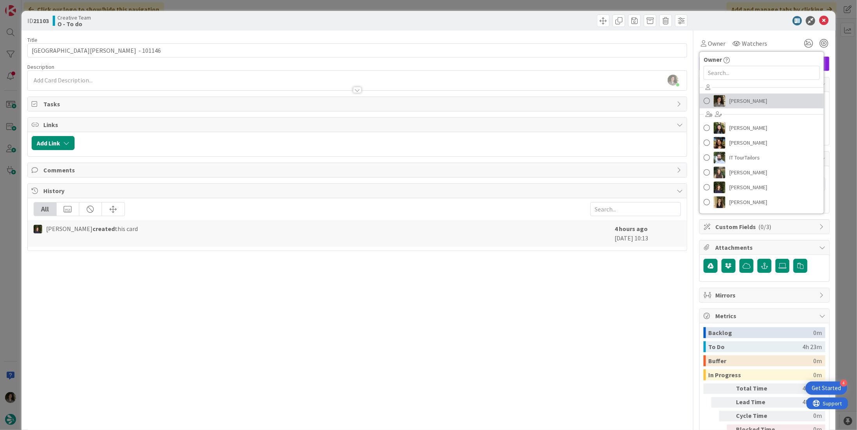
click at [731, 107] on link "[PERSON_NAME]" at bounding box center [762, 100] width 124 height 15
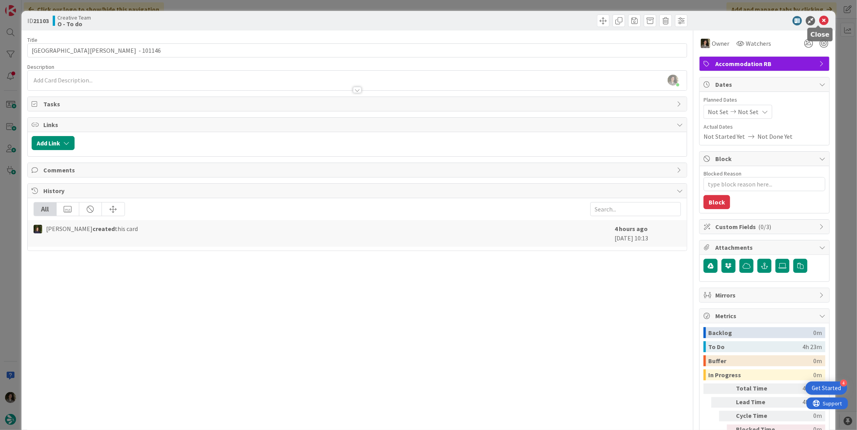
click at [819, 19] on icon at bounding box center [823, 20] width 9 height 9
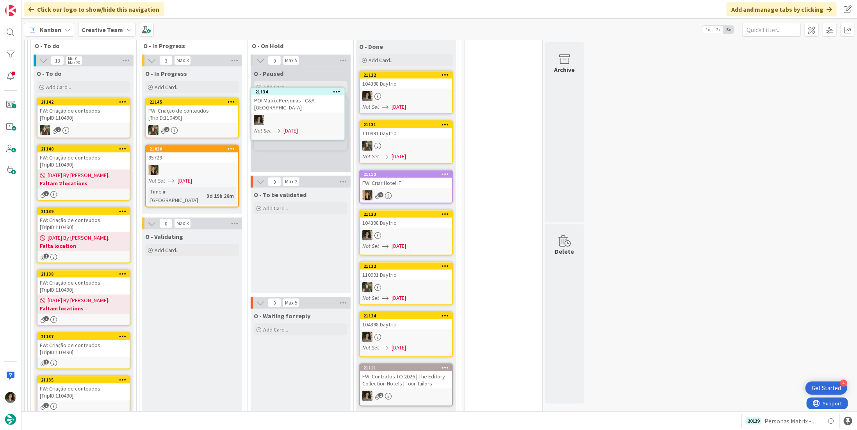
scroll to position [607, 0]
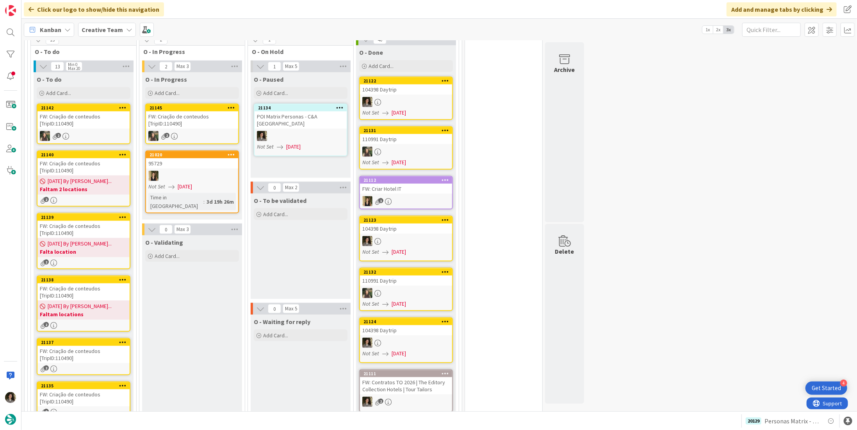
click at [84, 389] on div "FW: Criação de conteudos [TripID:110490]" at bounding box center [83, 397] width 92 height 17
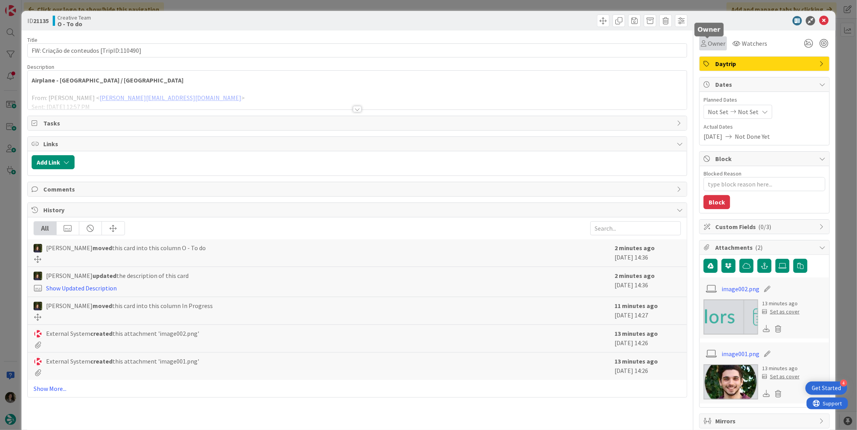
click at [708, 46] on span "Owner" at bounding box center [717, 43] width 18 height 9
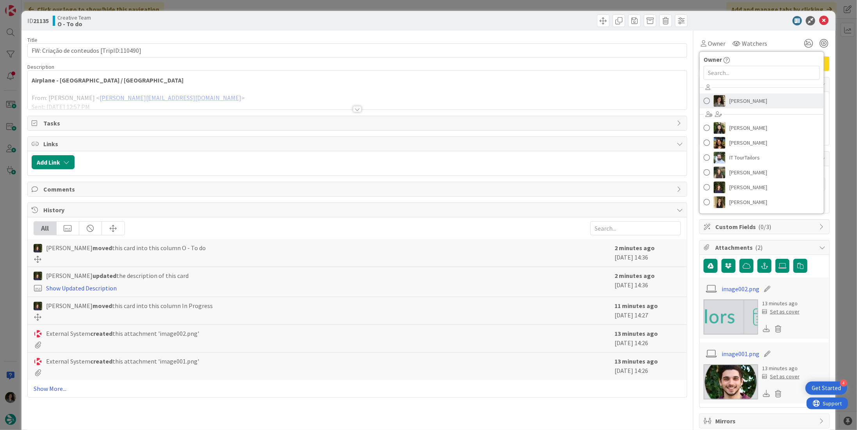
click at [740, 102] on span "[PERSON_NAME]" at bounding box center [749, 101] width 38 height 12
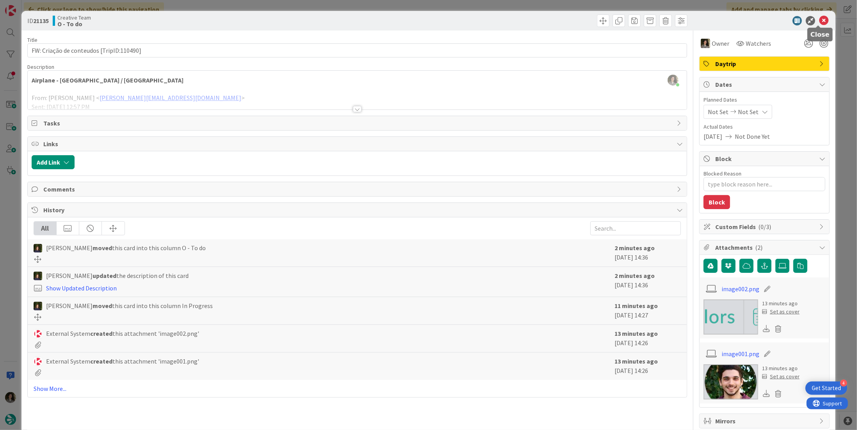
click at [819, 17] on icon at bounding box center [823, 20] width 9 height 9
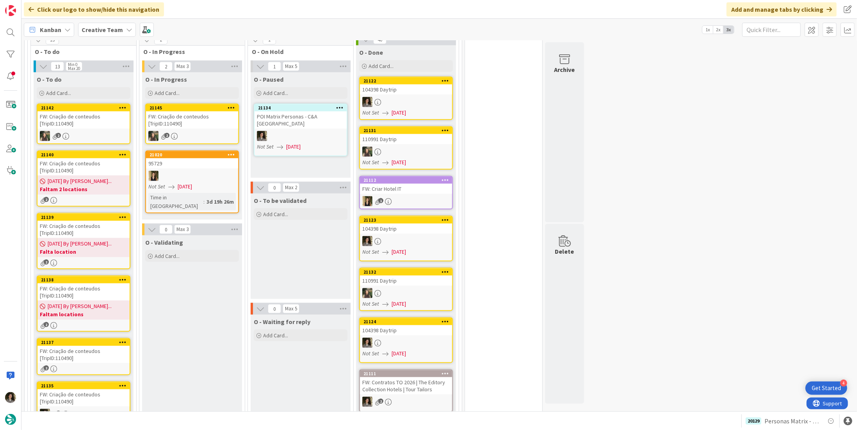
scroll to position [610, 0]
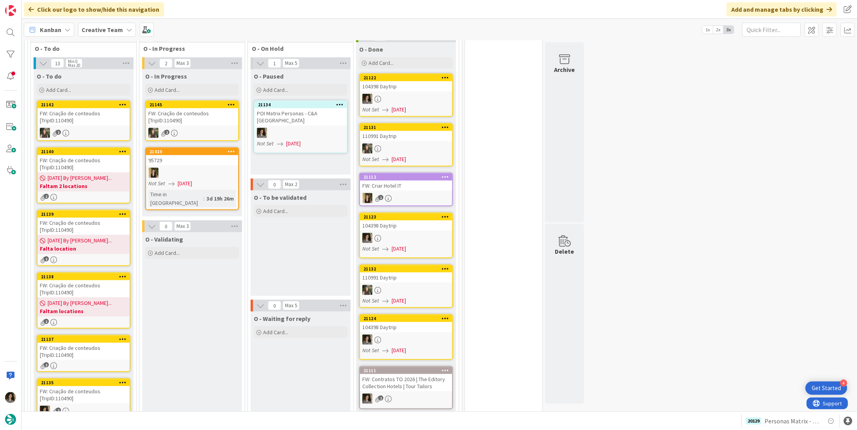
click at [91, 342] on div "FW: Criação de conteudos [TripID:110490]" at bounding box center [83, 350] width 92 height 17
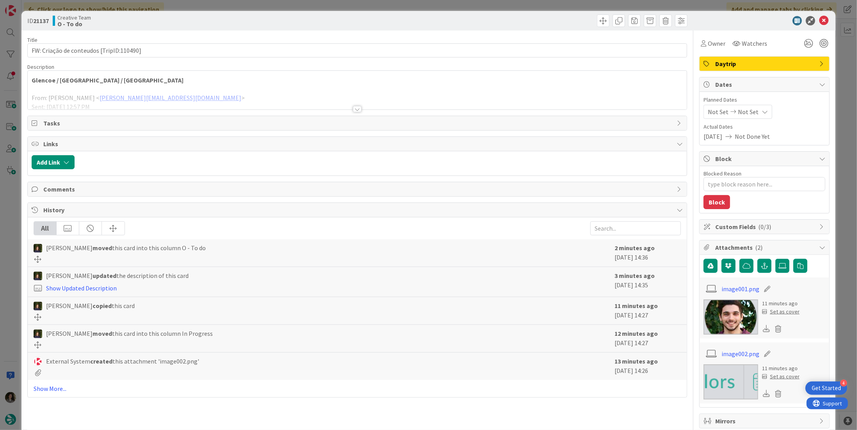
click at [357, 106] on div at bounding box center [357, 109] width 9 height 6
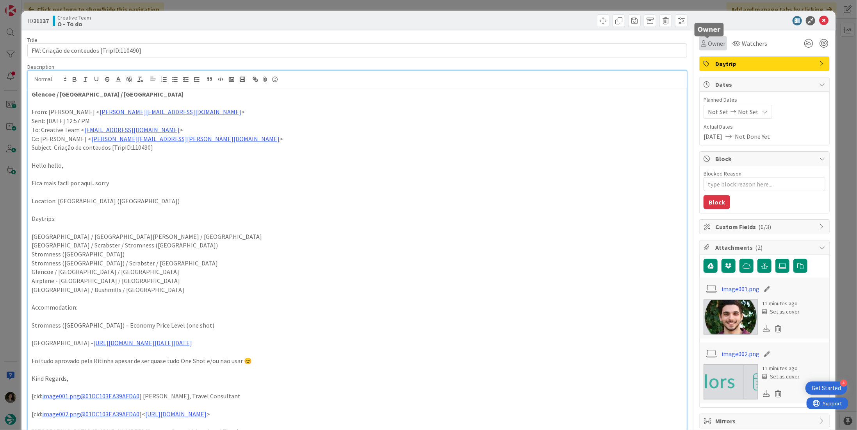
click at [708, 43] on span "Owner" at bounding box center [717, 43] width 18 height 9
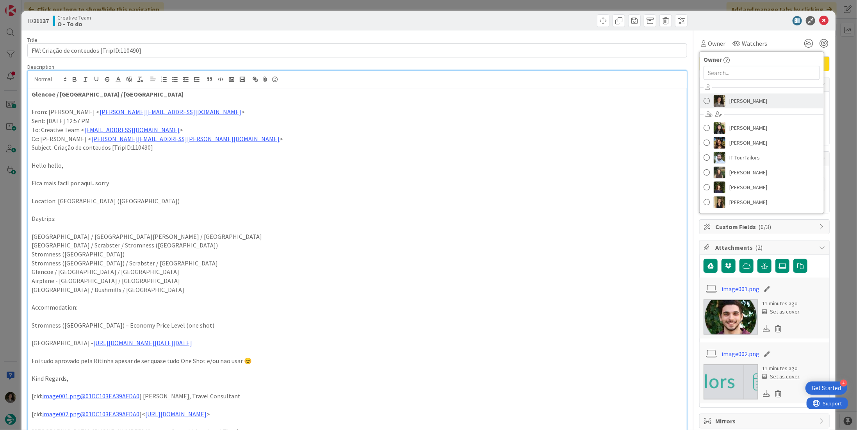
click at [733, 97] on span "[PERSON_NAME]" at bounding box center [749, 101] width 38 height 12
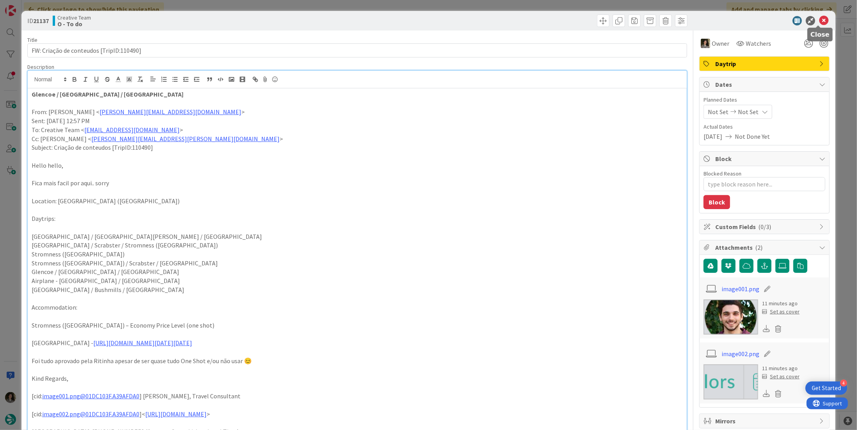
click at [819, 20] on icon at bounding box center [823, 20] width 9 height 9
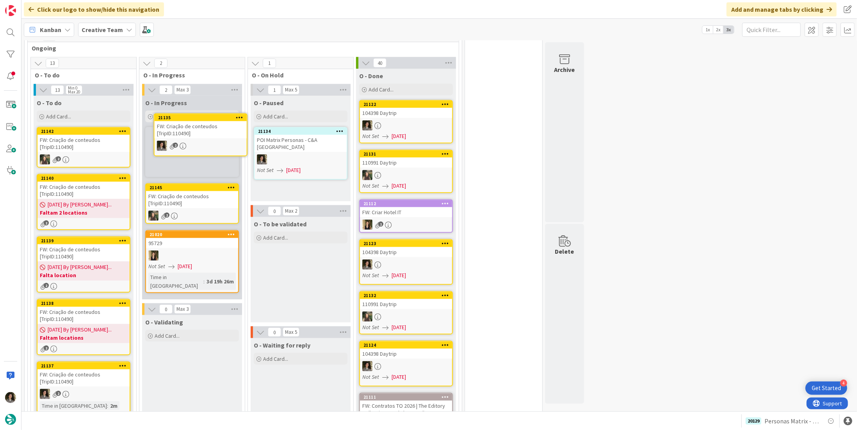
scroll to position [582, 0]
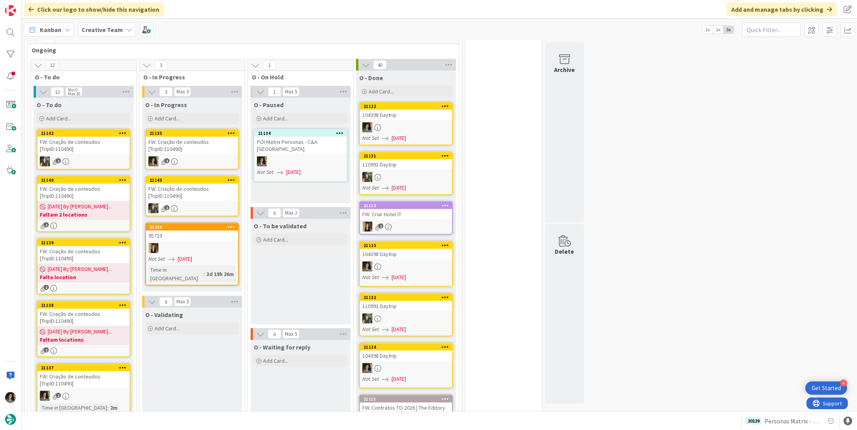
click at [194, 137] on div "FW: Criação de conteudos [TripID:110490]" at bounding box center [192, 145] width 92 height 17
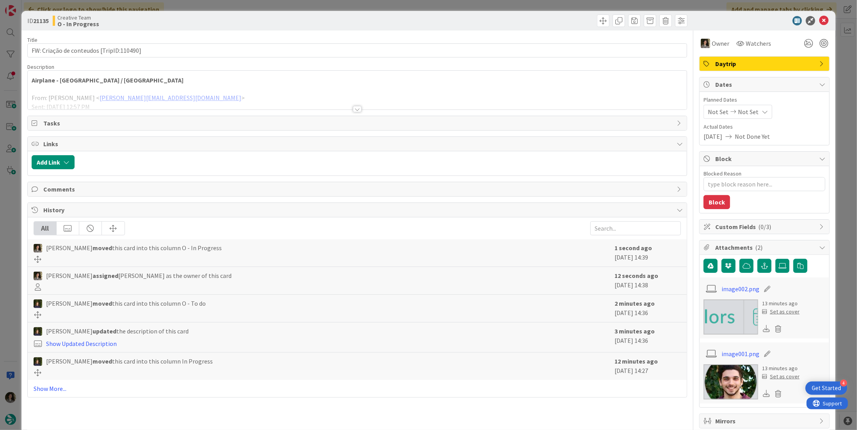
click at [354, 111] on div at bounding box center [357, 109] width 9 height 6
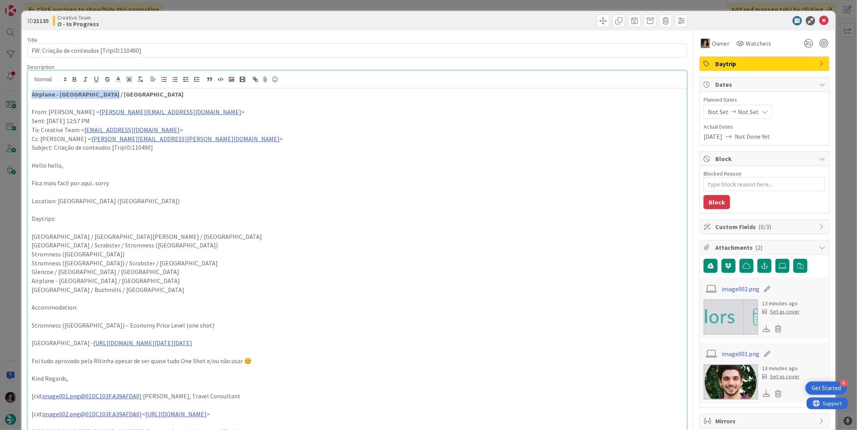
drag, startPoint x: 91, startPoint y: 91, endPoint x: 24, endPoint y: 95, distance: 67.7
click at [24, 95] on div "ID 21135 Creative Team O - In Progress Title 40 / 128 FW: Criação de conteudos …" at bounding box center [428, 401] width 814 height 780
copy strong "Airplane - [GEOGRAPHIC_DATA] / [GEOGRAPHIC_DATA]"
click at [822, 21] on icon at bounding box center [823, 20] width 9 height 9
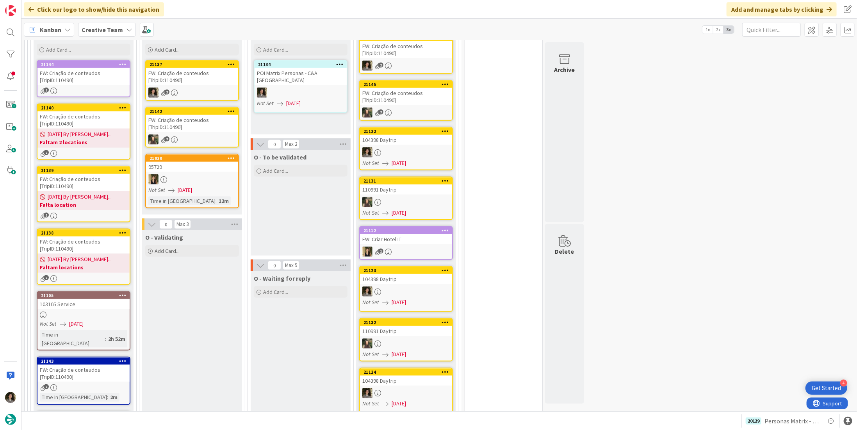
scroll to position [646, 0]
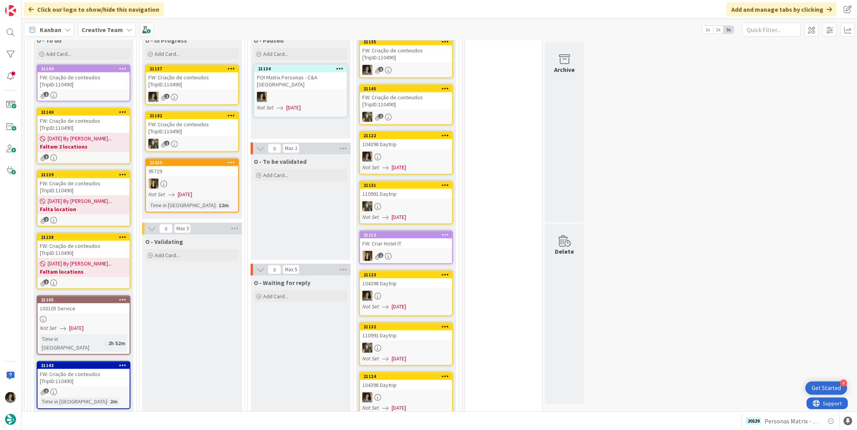
click at [195, 92] on div "2" at bounding box center [192, 97] width 92 height 10
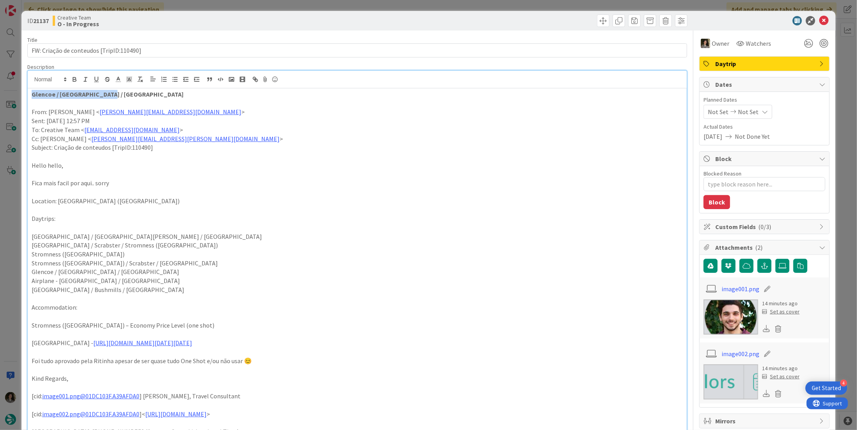
drag, startPoint x: 98, startPoint y: 77, endPoint x: 13, endPoint y: 77, distance: 85.5
click at [13, 77] on div "ID 21137 Creative Team O - In Progress Title 40 / 128 FW: Criação de conteudos …" at bounding box center [428, 215] width 857 height 430
click at [824, 22] on div "ID 21137 Creative Team O - In Progress" at bounding box center [428, 21] width 814 height 20
click at [822, 20] on icon at bounding box center [823, 20] width 9 height 9
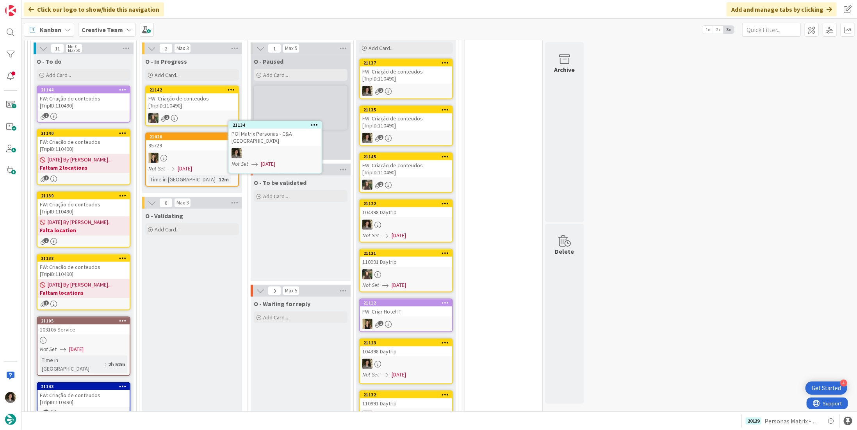
scroll to position [611, 0]
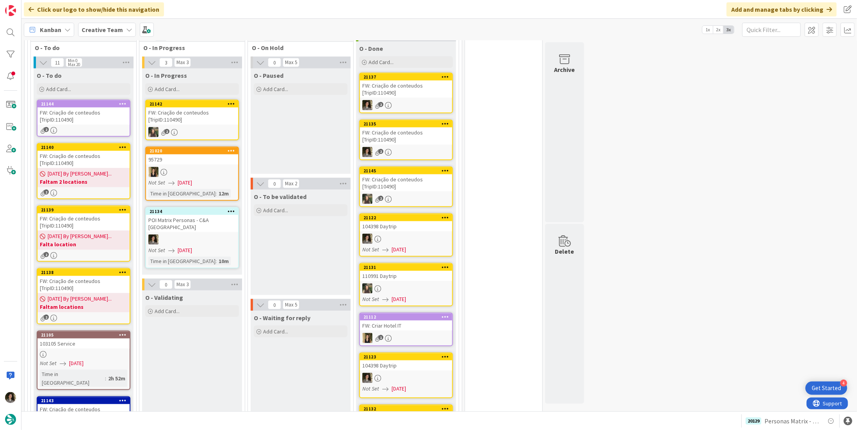
click at [415, 127] on div "FW: Criação de conteudos [TripID:110490]" at bounding box center [406, 135] width 92 height 17
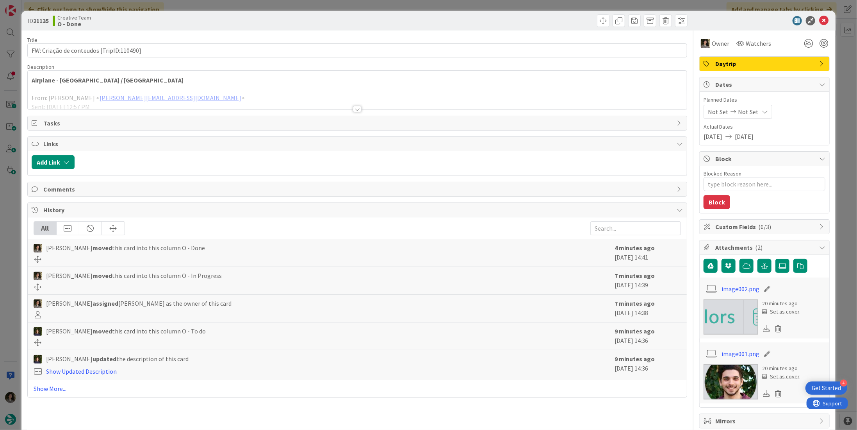
click at [357, 106] on div at bounding box center [357, 109] width 9 height 6
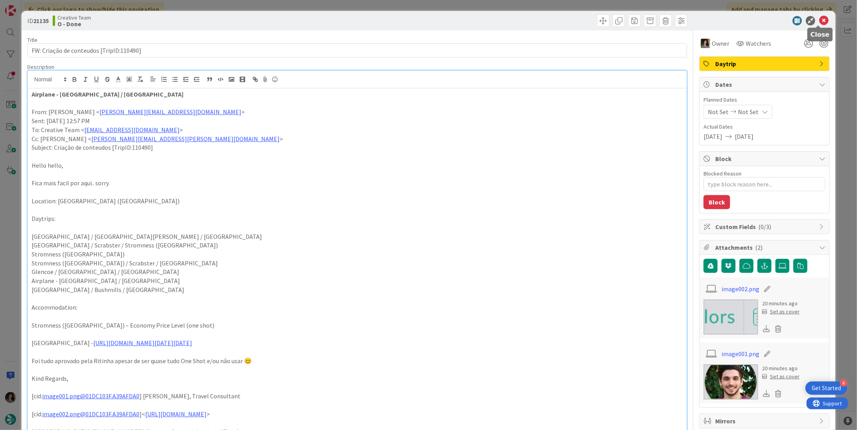
click at [821, 18] on icon at bounding box center [823, 20] width 9 height 9
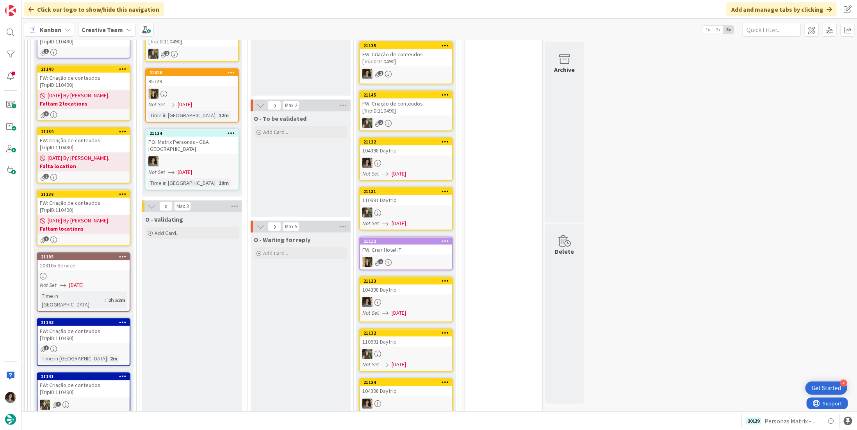
scroll to position [728, 0]
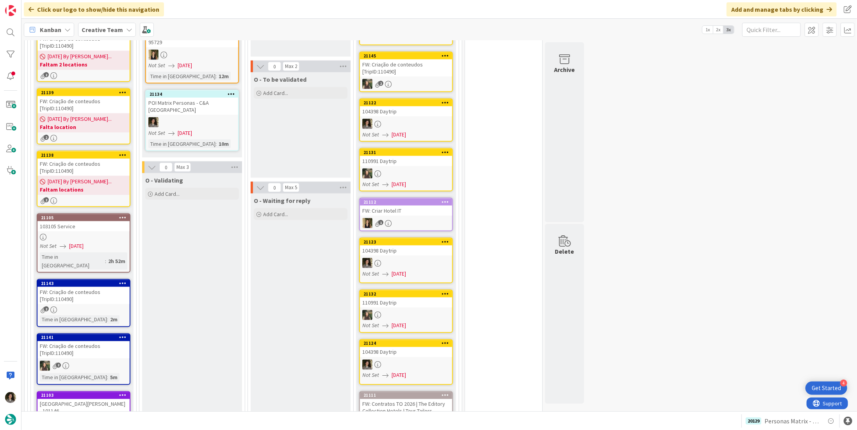
click at [400, 156] on div "110991 Daytrip" at bounding box center [406, 161] width 92 height 10
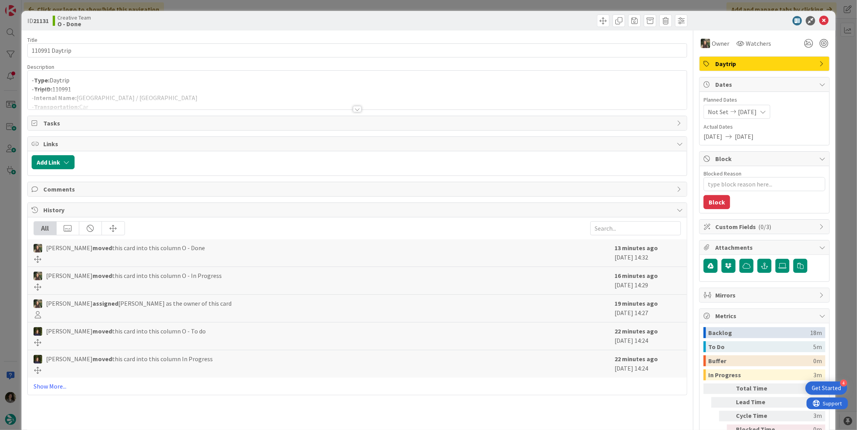
click at [357, 111] on div at bounding box center [357, 109] width 9 height 6
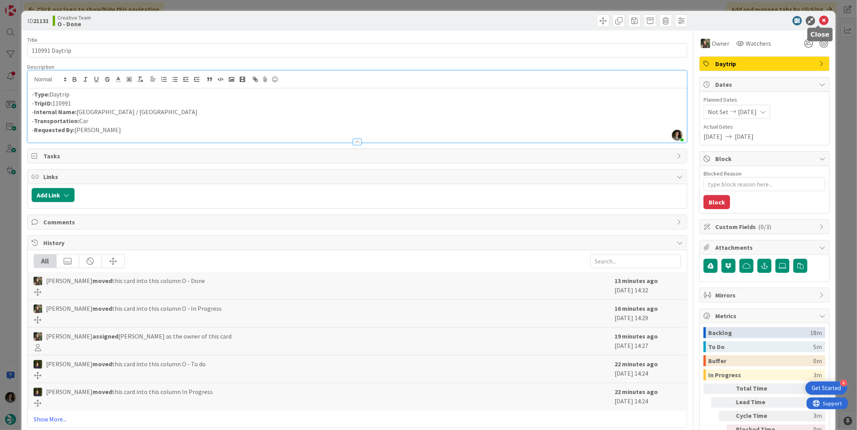
click at [819, 21] on icon at bounding box center [823, 20] width 9 height 9
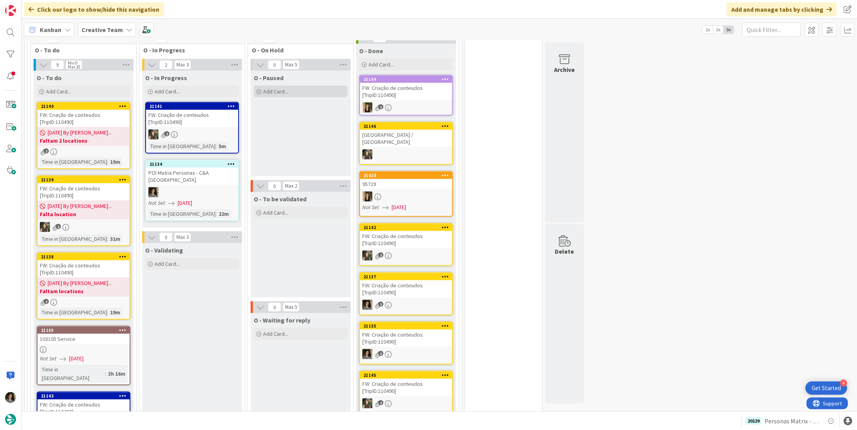
scroll to position [569, 0]
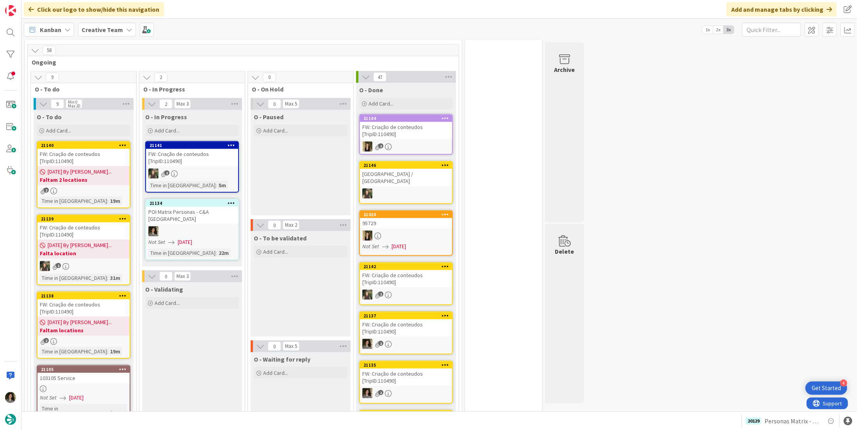
click at [416, 122] on div "FW: Criação de conteudos [TripID:110490]" at bounding box center [406, 130] width 92 height 17
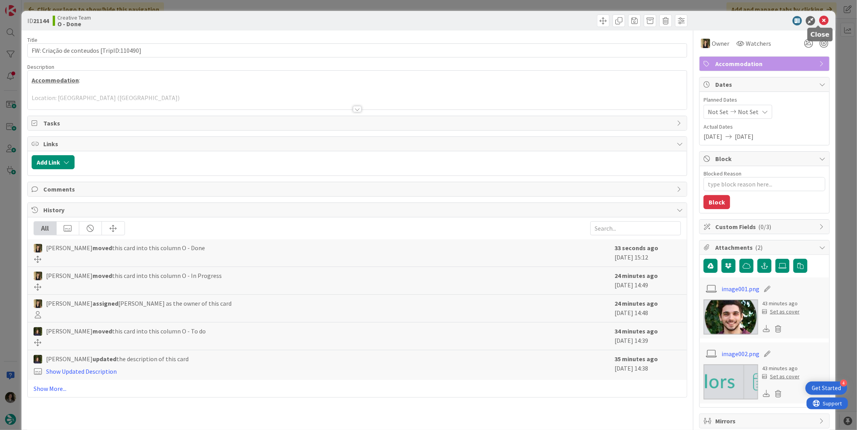
click at [819, 20] on icon at bounding box center [823, 20] width 9 height 9
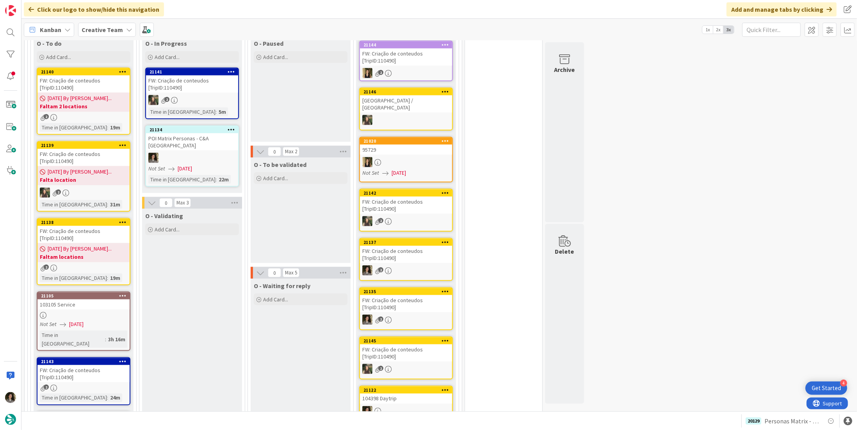
scroll to position [648, 0]
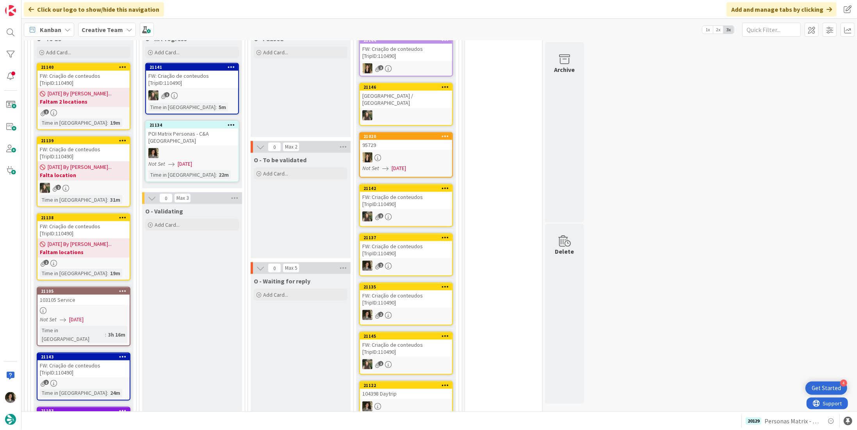
click at [97, 238] on div "[DATE] By [PERSON_NAME]... Faltam locations" at bounding box center [83, 247] width 92 height 19
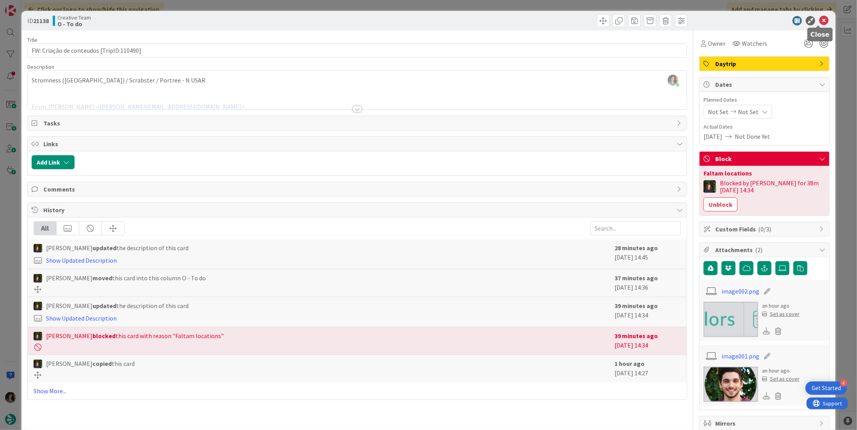
click at [821, 17] on icon at bounding box center [823, 20] width 9 height 9
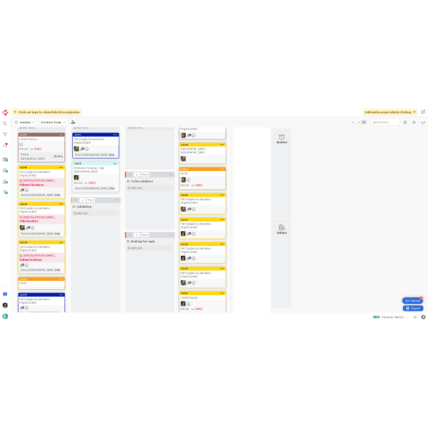
scroll to position [632, 0]
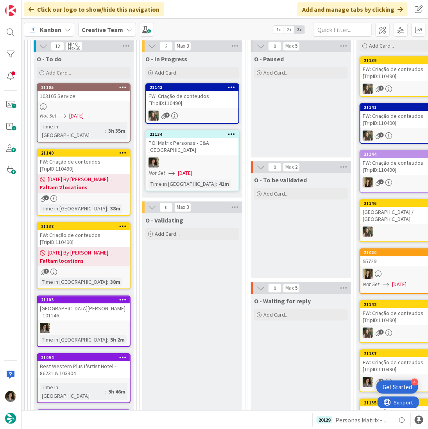
click at [198, 157] on div at bounding box center [192, 162] width 92 height 10
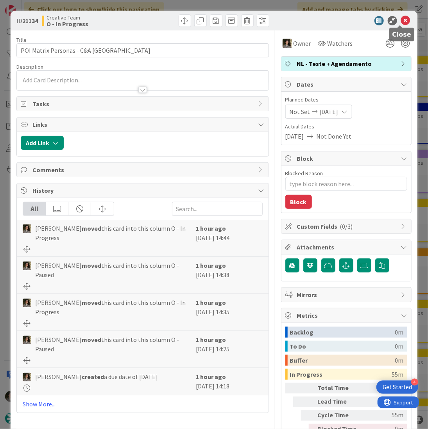
click at [401, 18] on icon at bounding box center [405, 20] width 9 height 9
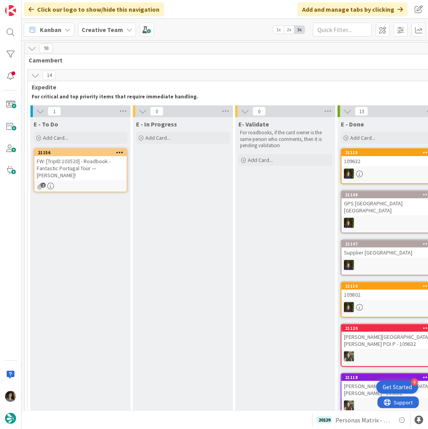
click at [103, 164] on div "FW: [TripID:103520] - Roadbook - Fantastic Portugal Tour — [PERSON_NAME]!" at bounding box center [80, 168] width 92 height 24
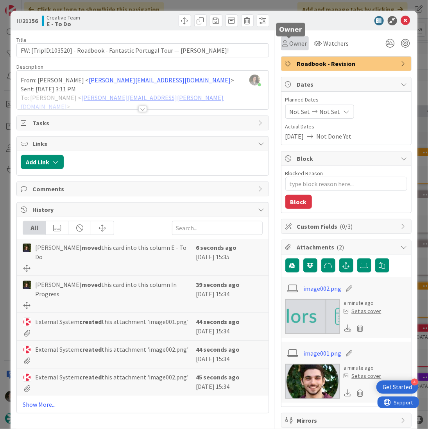
click at [295, 46] on span "Owner" at bounding box center [298, 43] width 18 height 9
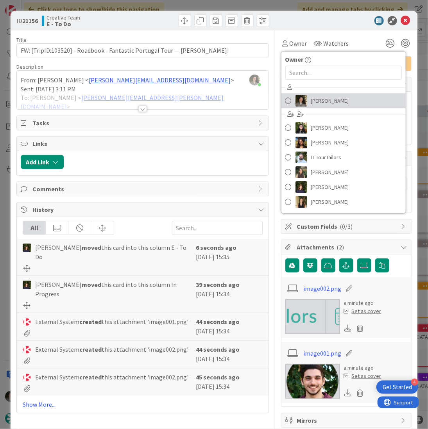
click at [316, 99] on span "[PERSON_NAME]" at bounding box center [330, 101] width 38 height 12
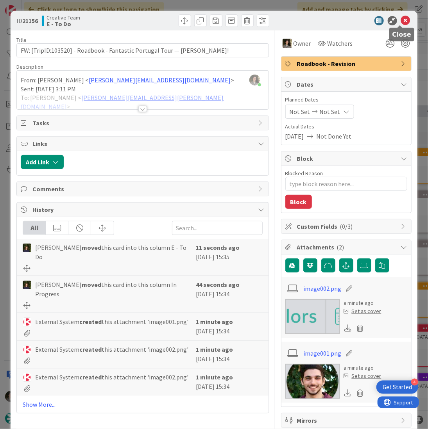
click at [401, 18] on icon at bounding box center [405, 20] width 9 height 9
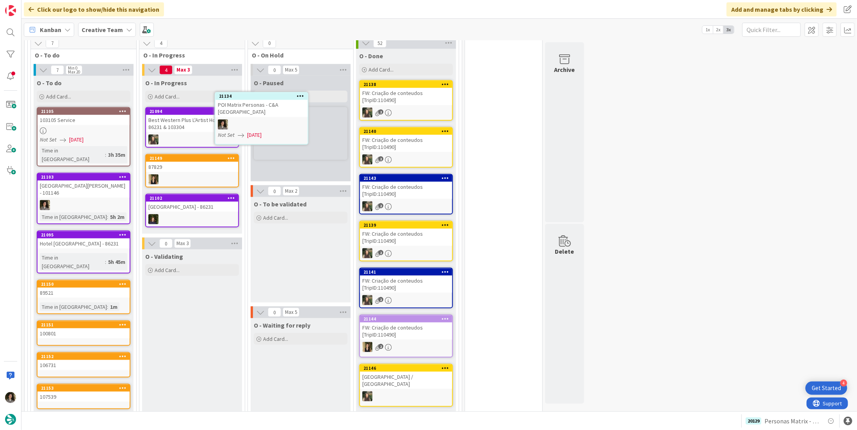
scroll to position [603, 0]
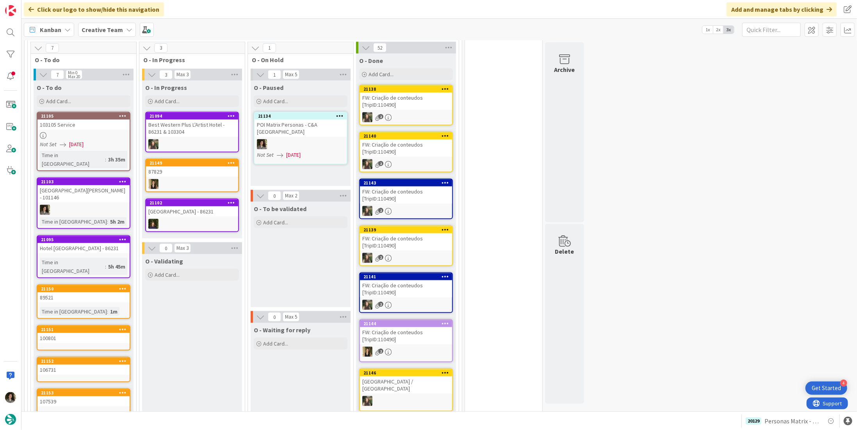
click at [308, 139] on div at bounding box center [301, 144] width 92 height 10
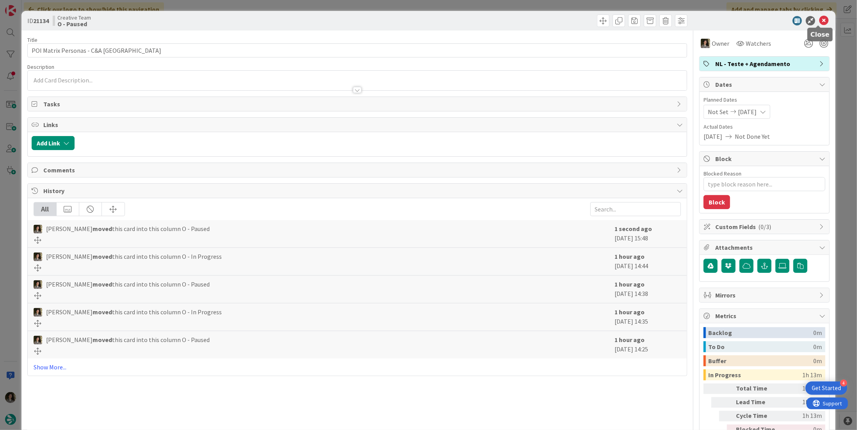
click at [819, 17] on icon at bounding box center [823, 20] width 9 height 9
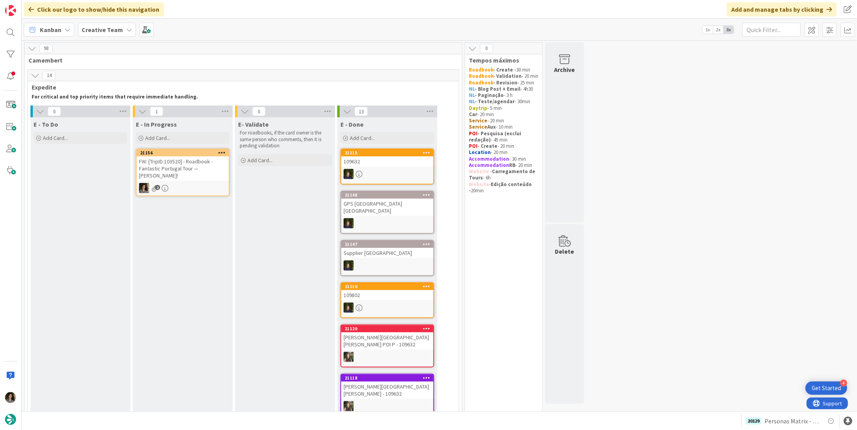
click at [189, 183] on div "2" at bounding box center [183, 188] width 92 height 10
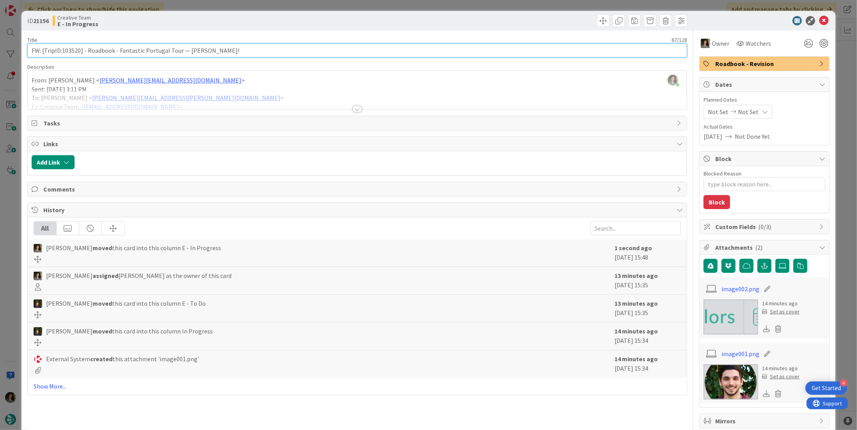
drag, startPoint x: 79, startPoint y: 49, endPoint x: 61, endPoint y: 50, distance: 18.0
click at [61, 50] on input "FW: [TripID:103520] - Roadbook - Fantastic Portugal Tour — [PERSON_NAME]!" at bounding box center [357, 50] width 660 height 14
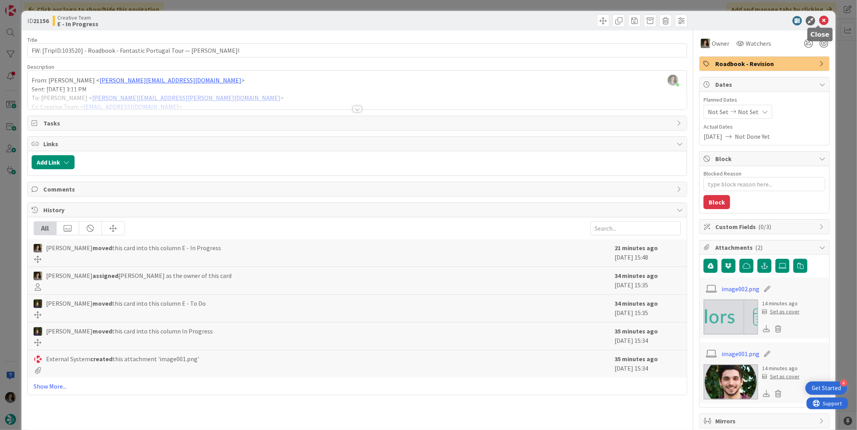
drag, startPoint x: 822, startPoint y: 18, endPoint x: 767, endPoint y: 119, distance: 114.4
click at [822, 18] on icon at bounding box center [823, 20] width 9 height 9
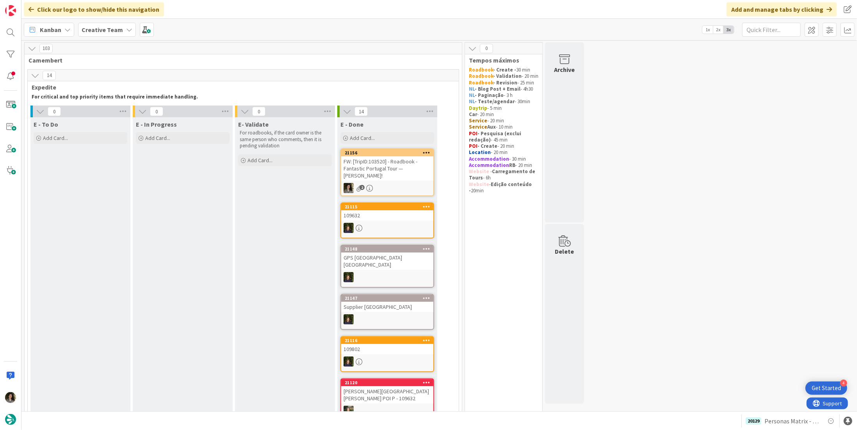
click at [408, 164] on div "FW: [TripID:103520] - Roadbook - Fantastic Portugal Tour — [PERSON_NAME]!" at bounding box center [387, 168] width 92 height 24
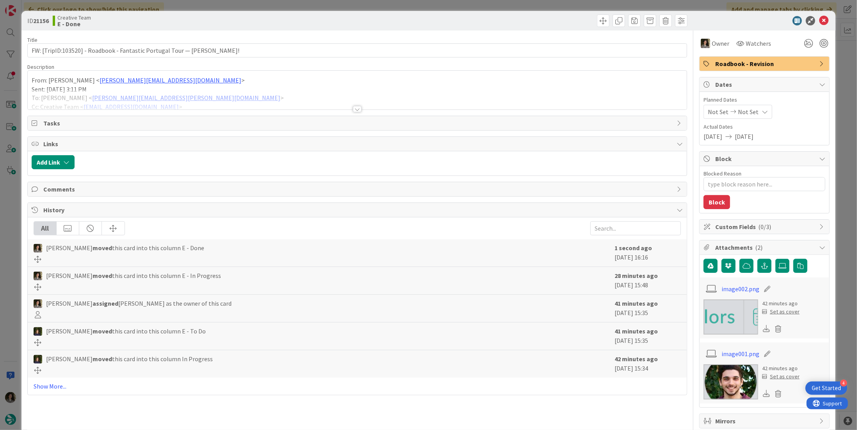
click at [737, 62] on span "Roadbook - Revision" at bounding box center [765, 63] width 100 height 9
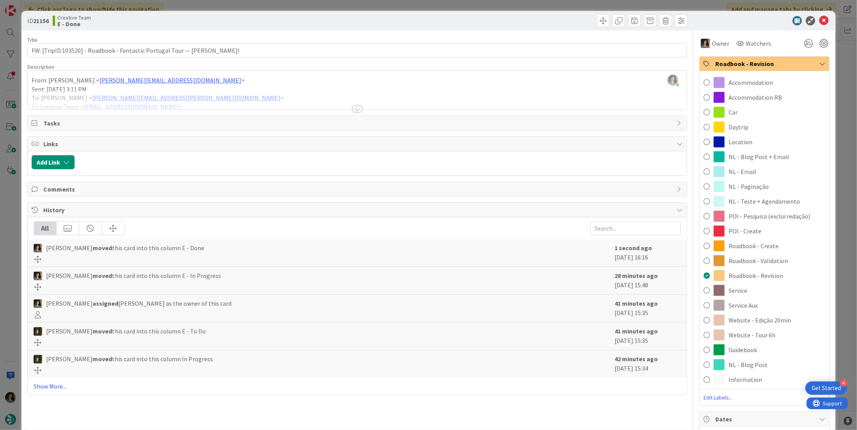
click at [779, 203] on span "NL - Teste + Agendamento" at bounding box center [764, 200] width 71 height 9
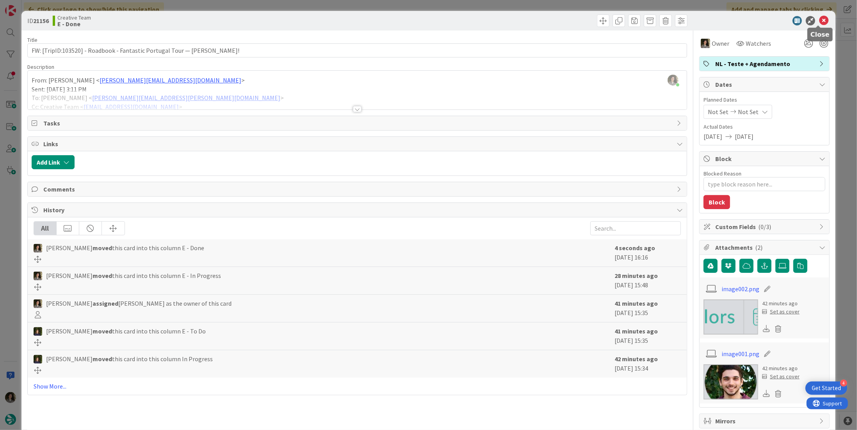
click at [821, 19] on icon at bounding box center [823, 20] width 9 height 9
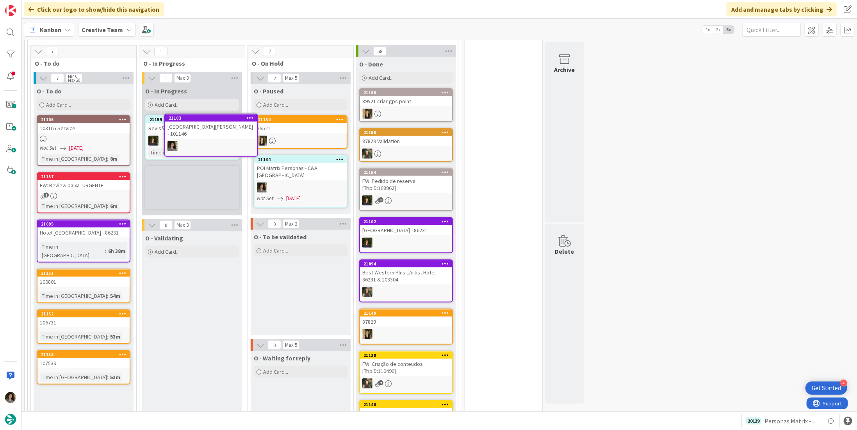
scroll to position [611, 0]
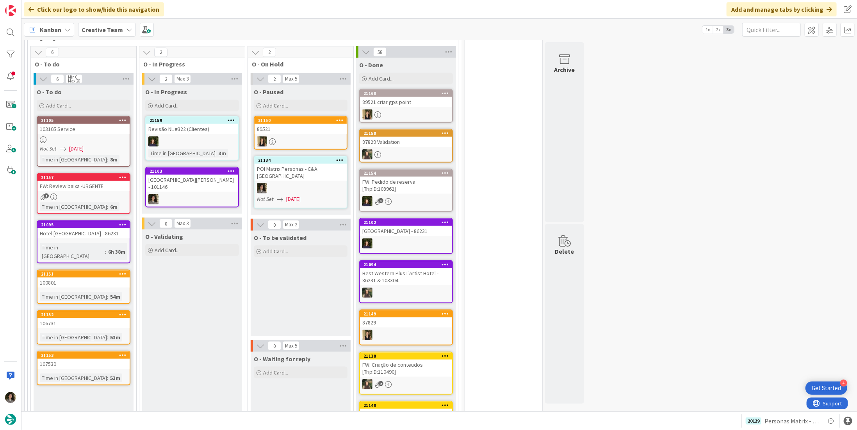
click at [211, 175] on div "[GEOGRAPHIC_DATA][PERSON_NAME] - 101146" at bounding box center [192, 183] width 92 height 17
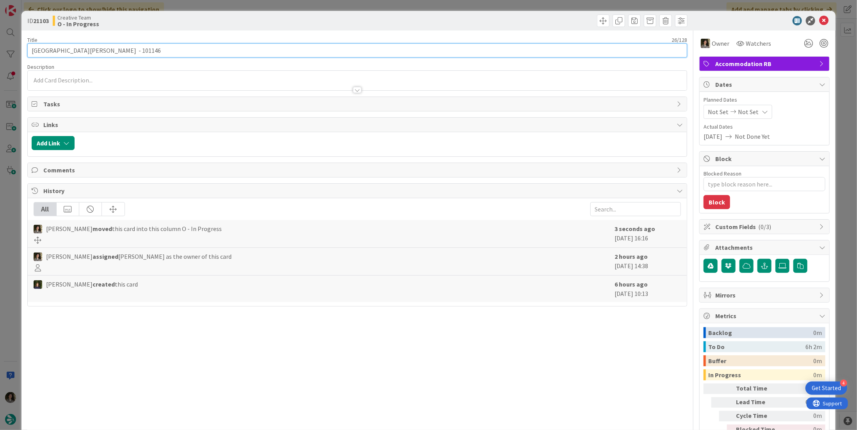
drag, startPoint x: 75, startPoint y: 49, endPoint x: -5, endPoint y: 39, distance: 80.2
click at [0, 39] on html "4 Get Started Click our logo to show/hide this navigation Add and manage tabs b…" at bounding box center [428, 215] width 857 height 430
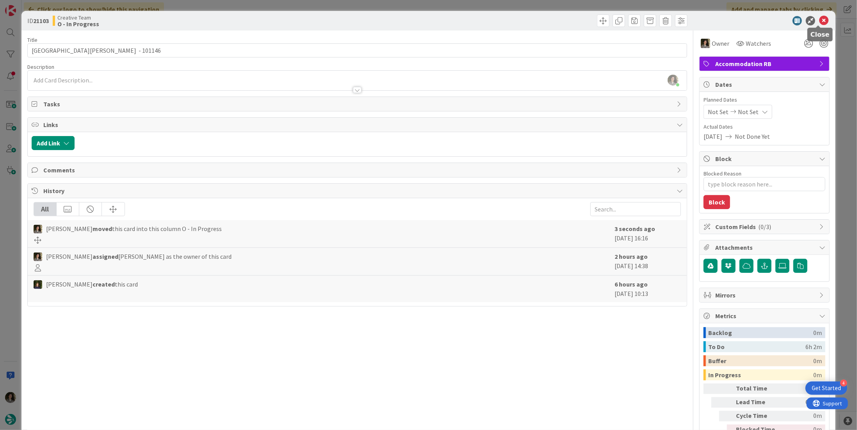
click at [819, 19] on icon at bounding box center [823, 20] width 9 height 9
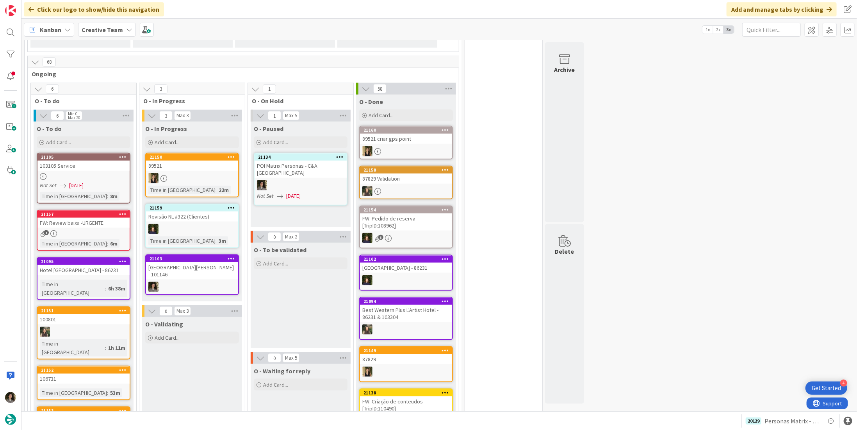
scroll to position [533, 0]
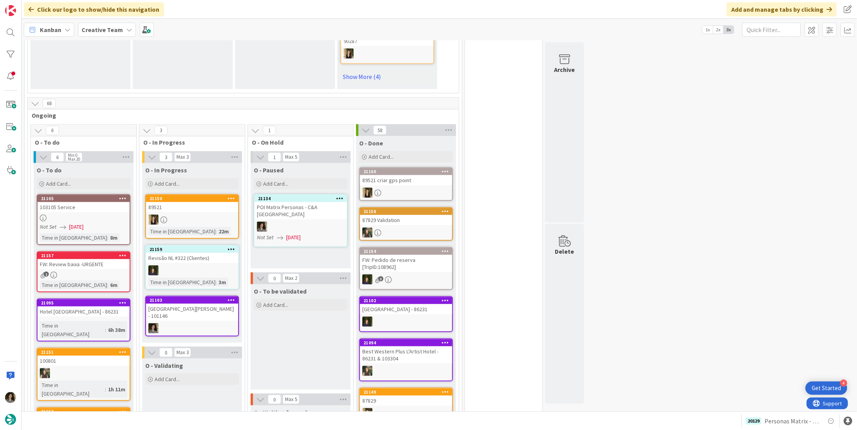
click at [87, 214] on div at bounding box center [83, 217] width 92 height 7
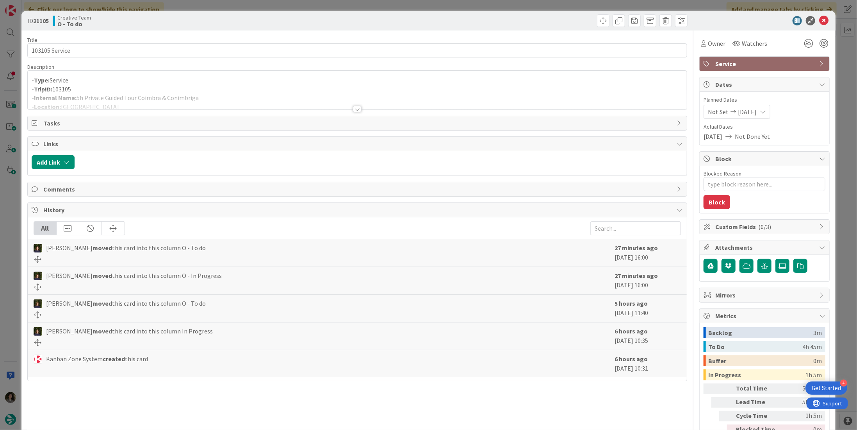
click at [353, 108] on div at bounding box center [357, 109] width 9 height 6
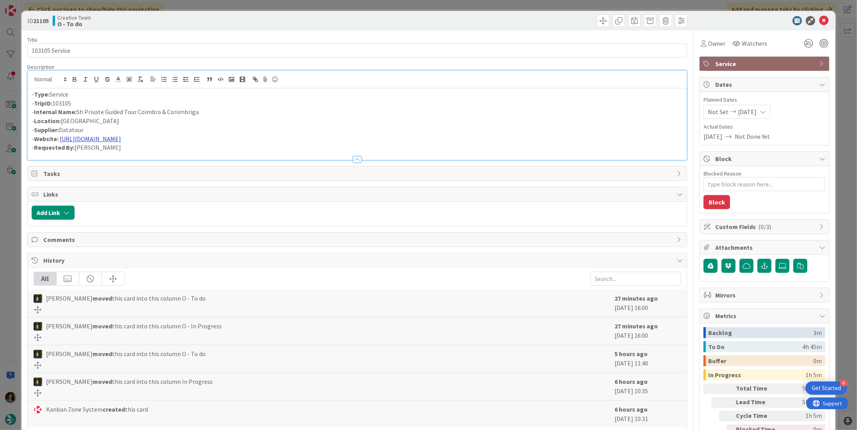
click at [109, 136] on link "[URL][DOMAIN_NAME]" at bounding box center [90, 139] width 61 height 8
click at [92, 152] on link "[URL][DOMAIN_NAME]" at bounding box center [86, 154] width 54 height 10
click at [517, 67] on div "Description" at bounding box center [357, 66] width 660 height 7
click at [819, 19] on icon at bounding box center [823, 20] width 9 height 9
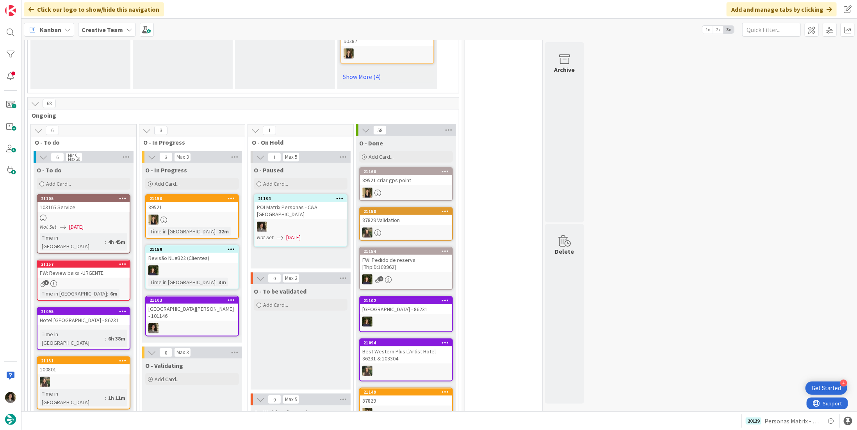
click at [194, 303] on div "[GEOGRAPHIC_DATA][PERSON_NAME] - 101146" at bounding box center [192, 311] width 92 height 17
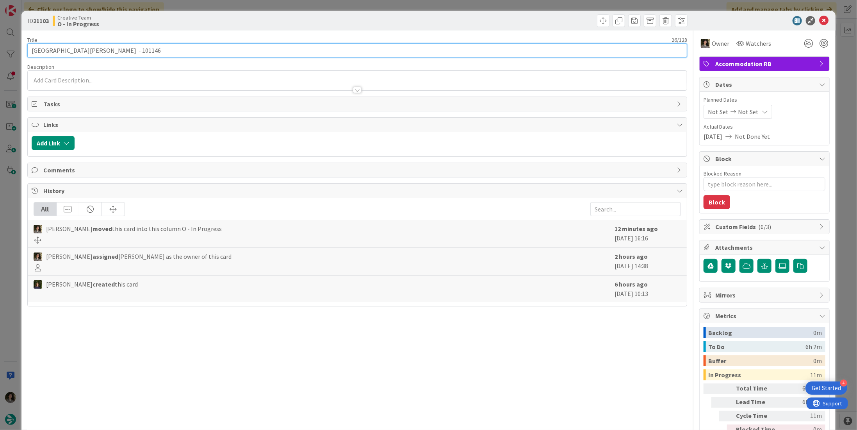
drag, startPoint x: 74, startPoint y: 50, endPoint x: -7, endPoint y: 33, distance: 83.5
click at [0, 33] on html "4 Get Started Click our logo to show/hide this navigation Add and manage tabs b…" at bounding box center [428, 215] width 857 height 430
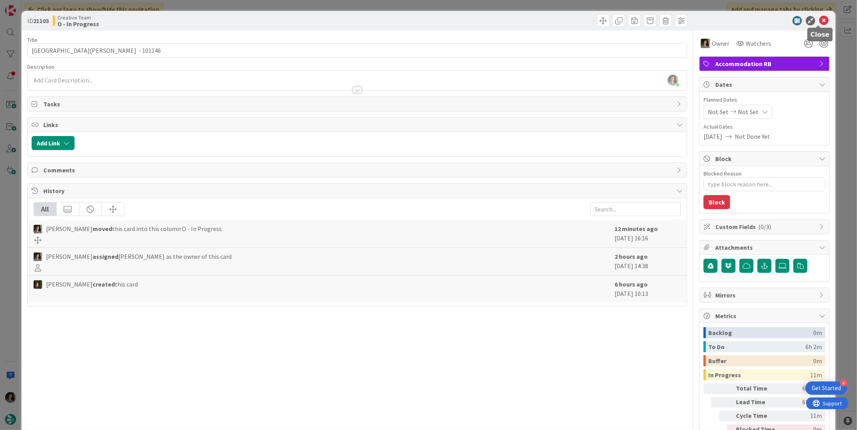
click at [821, 16] on icon at bounding box center [823, 20] width 9 height 9
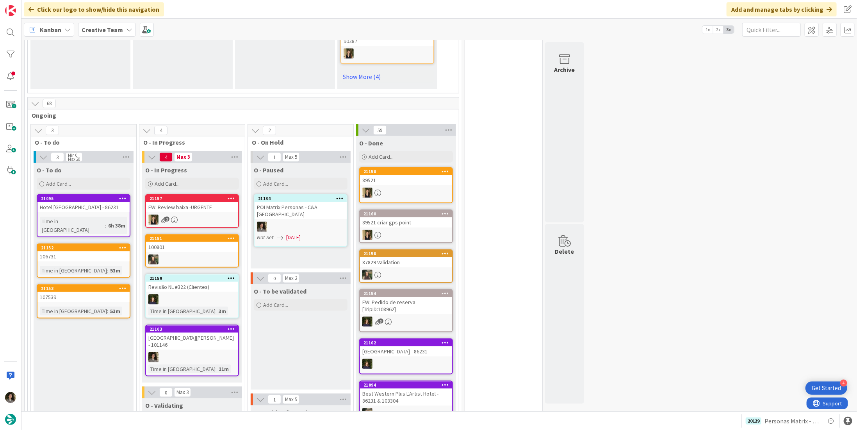
click at [202, 352] on div at bounding box center [192, 357] width 92 height 10
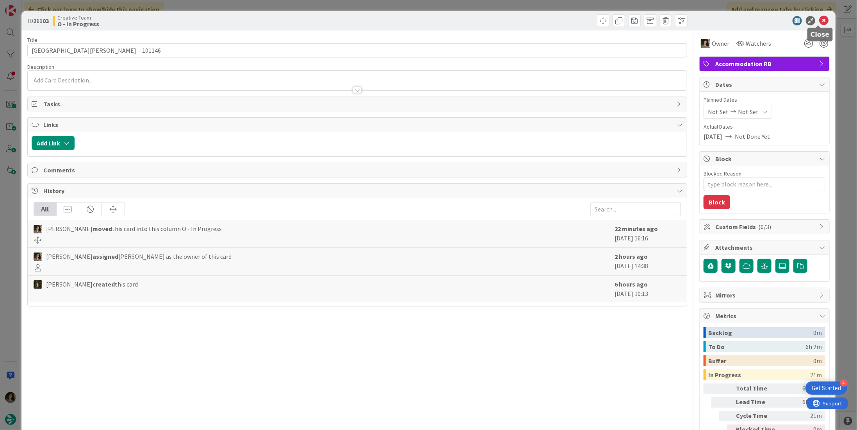
click at [819, 18] on icon at bounding box center [823, 20] width 9 height 9
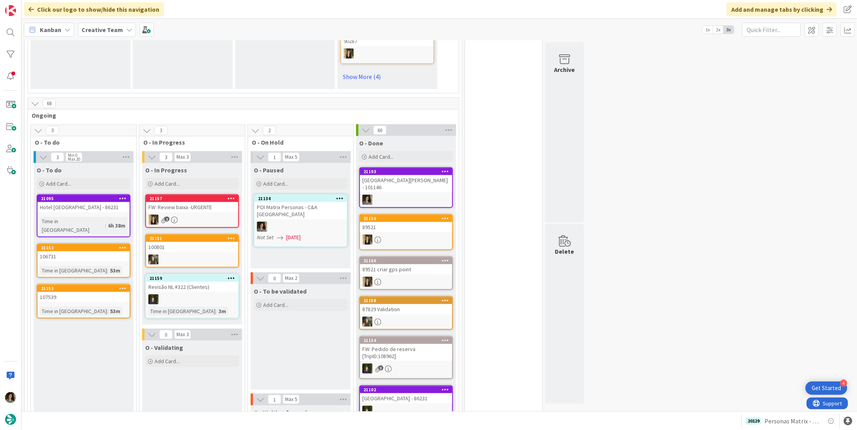
click at [413, 175] on div "[GEOGRAPHIC_DATA][PERSON_NAME] - 101146" at bounding box center [406, 183] width 92 height 17
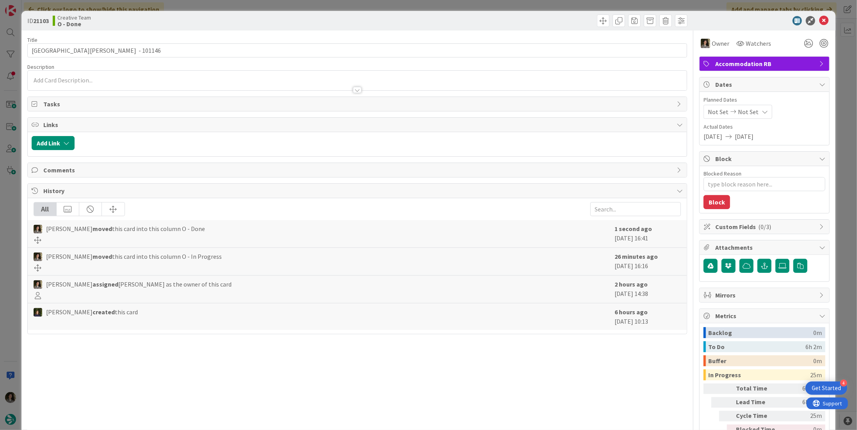
click at [776, 67] on span "Accommodation RB" at bounding box center [765, 63] width 100 height 9
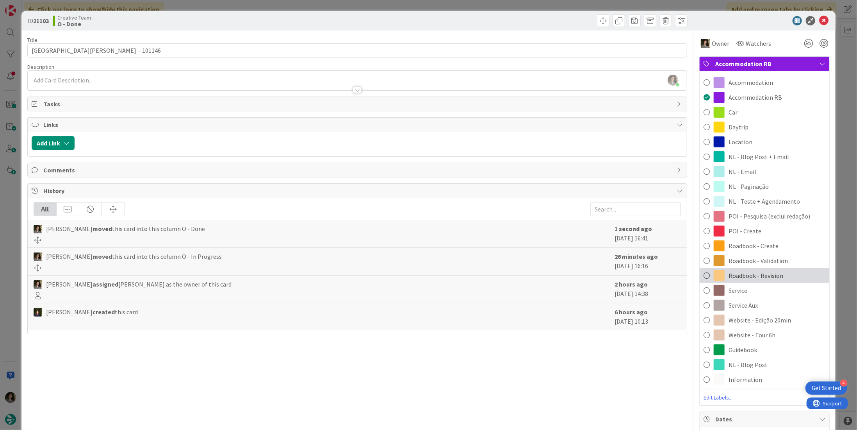
click at [758, 275] on span "Roadbook - Revision" at bounding box center [756, 275] width 55 height 9
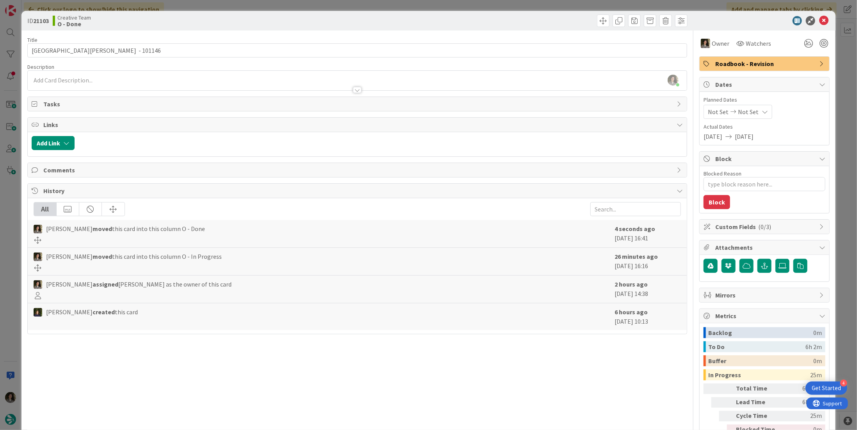
click at [738, 25] on div "ID 21103 Creative Team O - Done" at bounding box center [428, 21] width 814 height 20
click at [819, 23] on icon at bounding box center [823, 20] width 9 height 9
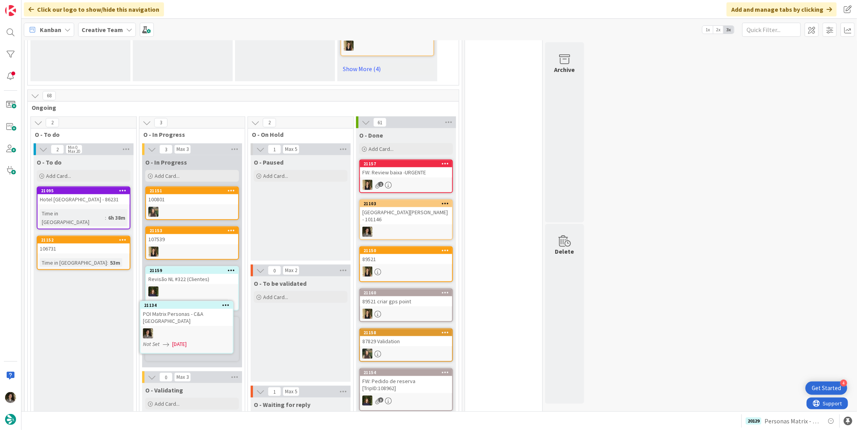
scroll to position [546, 0]
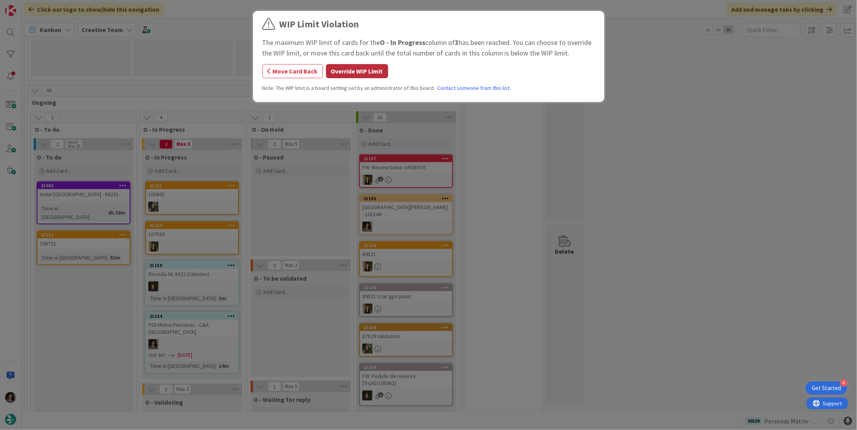
click at [350, 70] on button "Override WIP Limit" at bounding box center [357, 71] width 62 height 14
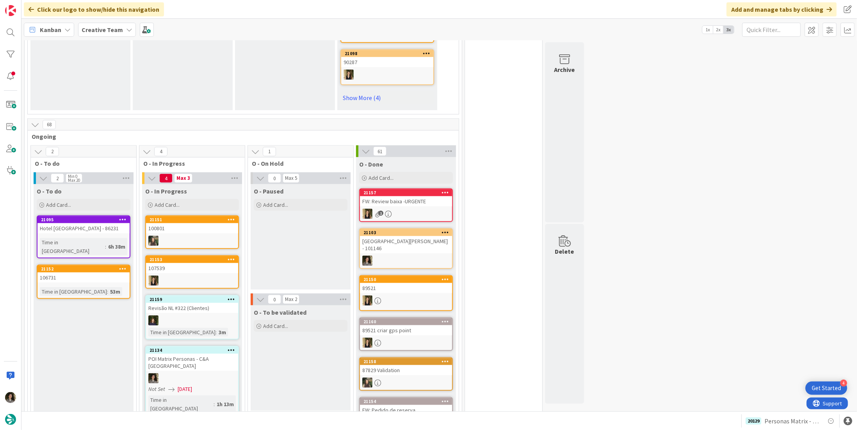
scroll to position [547, 0]
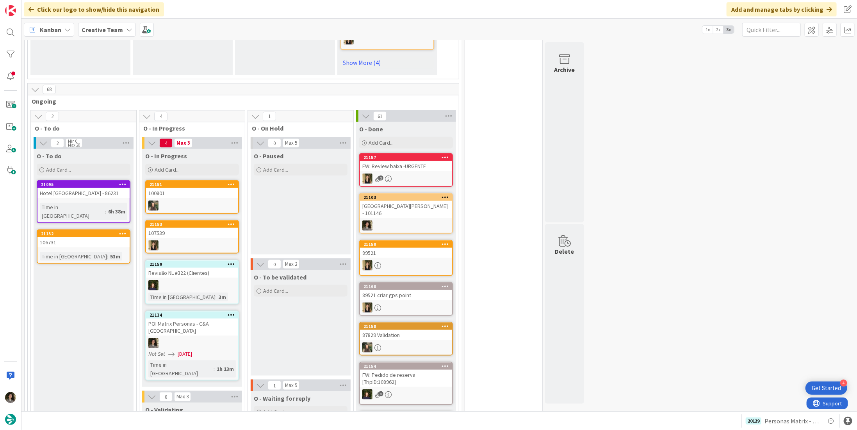
click at [210, 318] on div "POI Matrix Personas - C&A [GEOGRAPHIC_DATA]" at bounding box center [192, 326] width 92 height 17
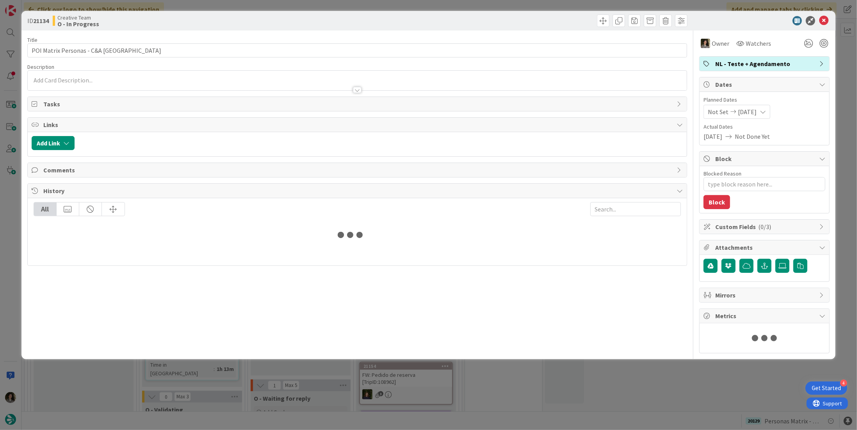
type textarea "x"
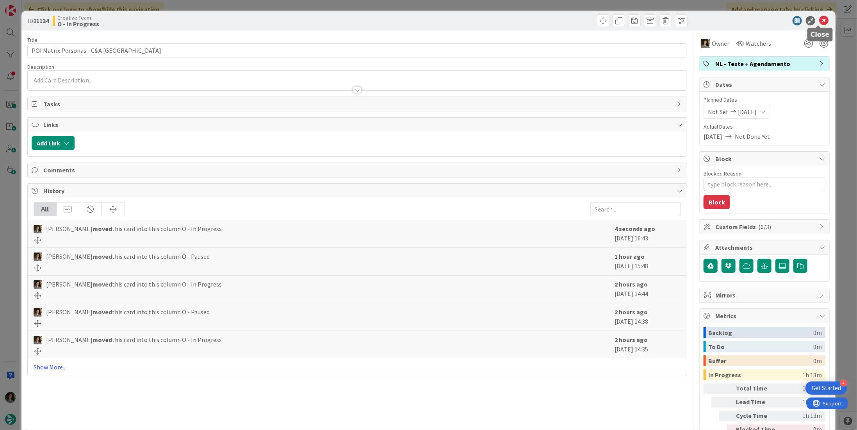
click at [819, 21] on icon at bounding box center [823, 20] width 9 height 9
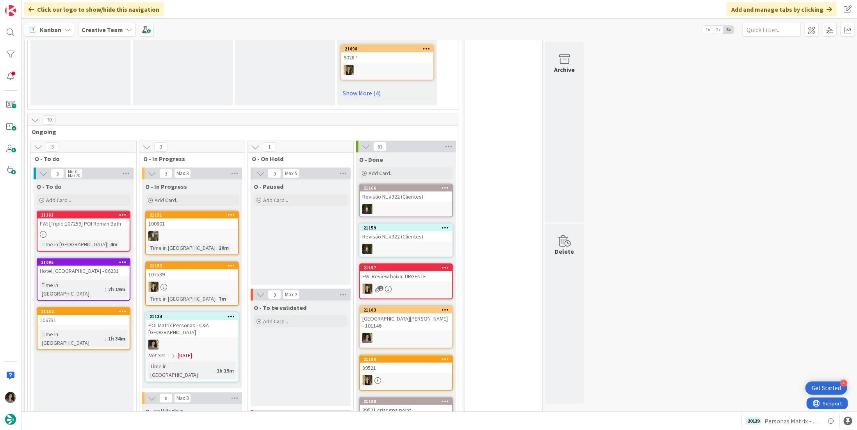
scroll to position [547, 0]
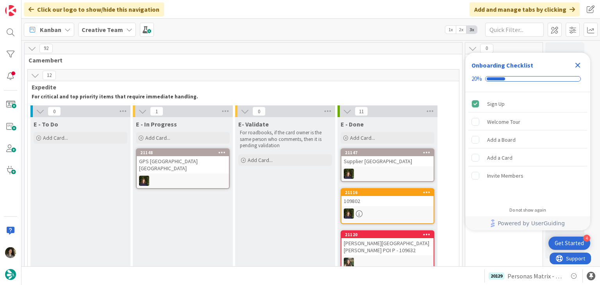
drag, startPoint x: 570, startPoint y: 69, endPoint x: 578, endPoint y: 69, distance: 7.8
click at [570, 69] on div "Onboarding Checklist" at bounding box center [521, 65] width 100 height 9
click at [579, 68] on icon "Close Checklist" at bounding box center [577, 65] width 9 height 9
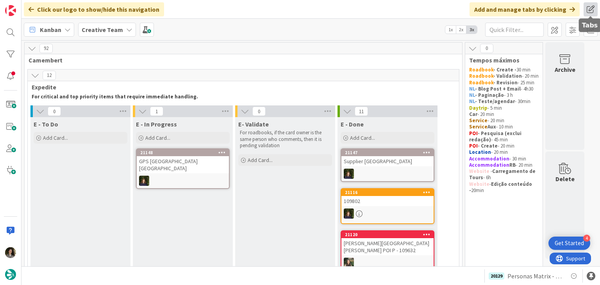
click at [589, 12] on span at bounding box center [590, 9] width 14 height 14
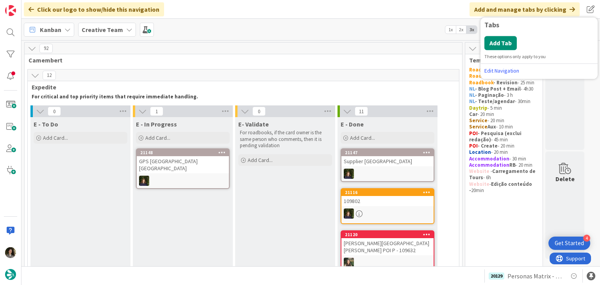
click at [390, 17] on div "Click our logo to show/hide this navigation Add and manage tabs by clicking Tab…" at bounding box center [310, 9] width 578 height 19
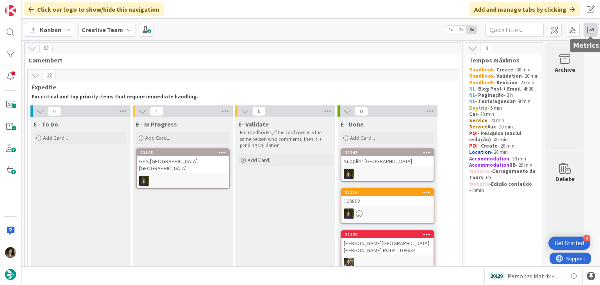
click at [590, 29] on span at bounding box center [590, 30] width 14 height 14
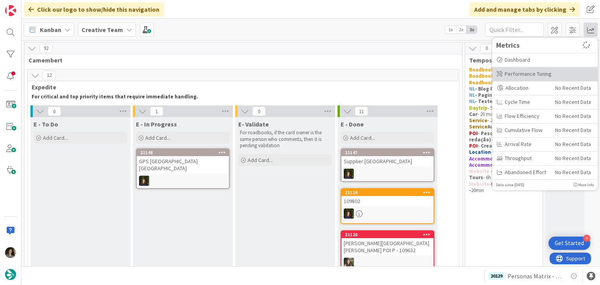
click at [533, 80] on div "Performance Tuning" at bounding box center [544, 74] width 105 height 14
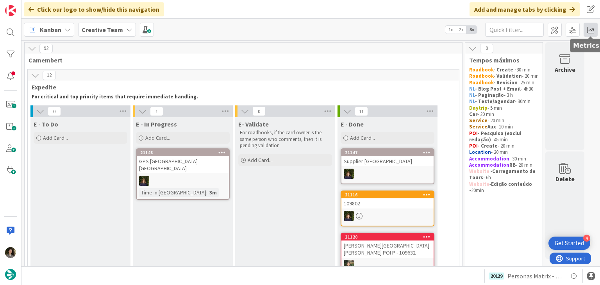
click at [589, 28] on span at bounding box center [590, 30] width 14 height 14
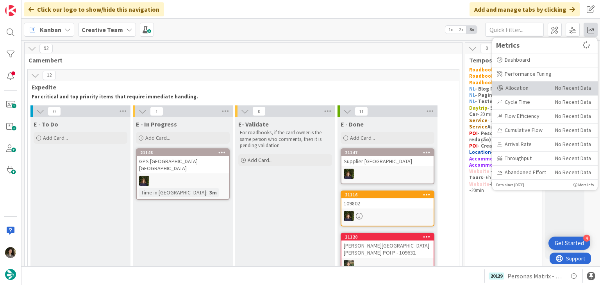
click at [512, 89] on div "Allocation" at bounding box center [523, 88] width 52 height 8
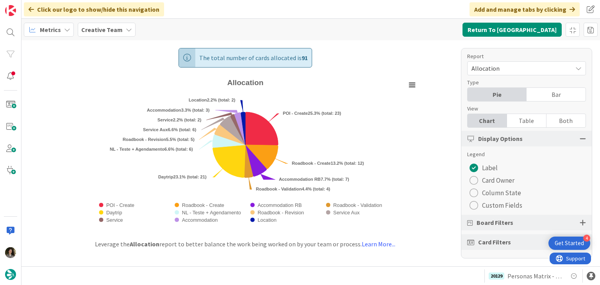
click at [530, 117] on div "Table" at bounding box center [526, 120] width 39 height 13
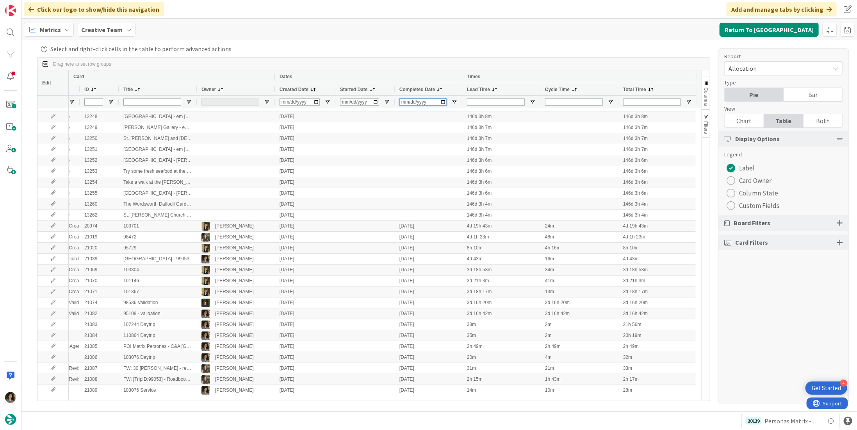
click at [403, 101] on input "Completed Date Filter Input" at bounding box center [423, 101] width 47 height 7
type input "2028-08-18"
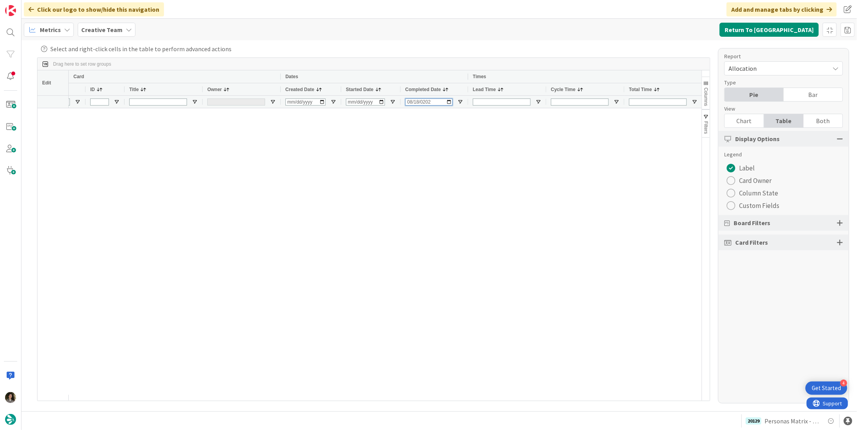
scroll to position [0, 30]
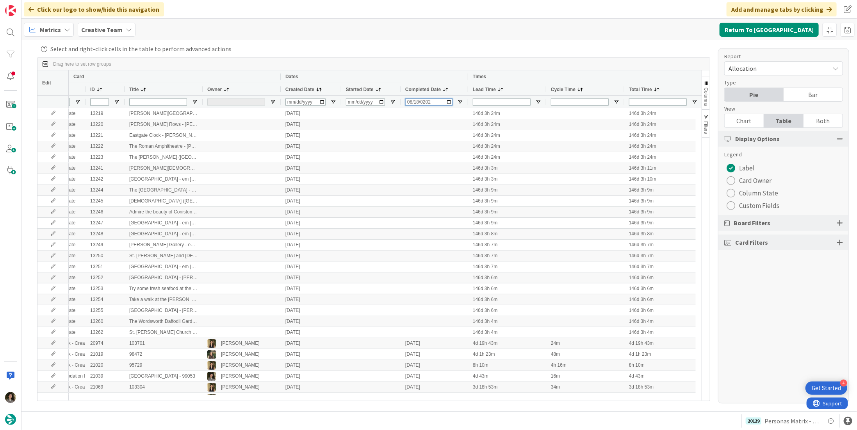
type input "2025-08-18"
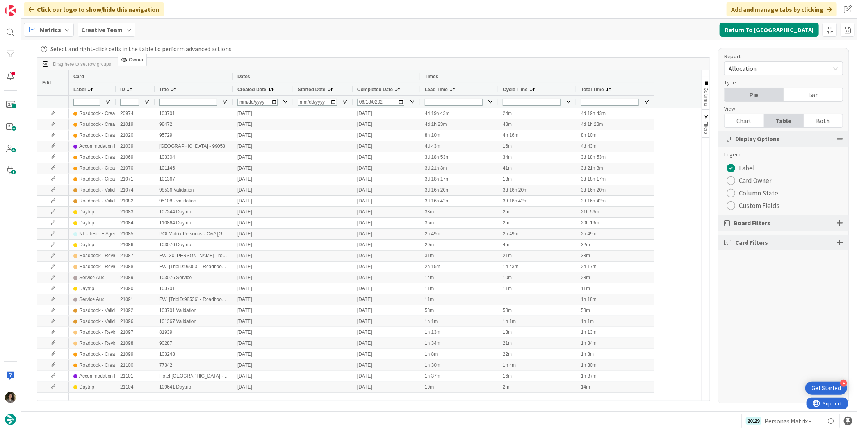
scroll to position [0, 0]
drag, startPoint x: 209, startPoint y: 86, endPoint x: 71, endPoint y: 61, distance: 140.7
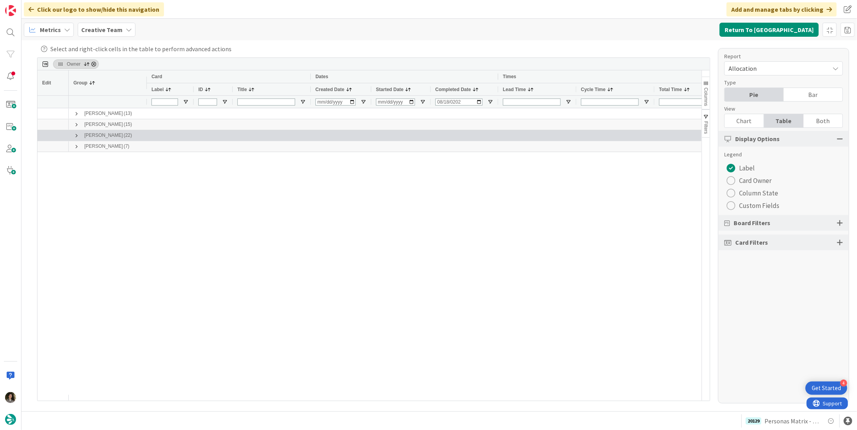
click at [75, 134] on span at bounding box center [76, 135] width 6 height 6
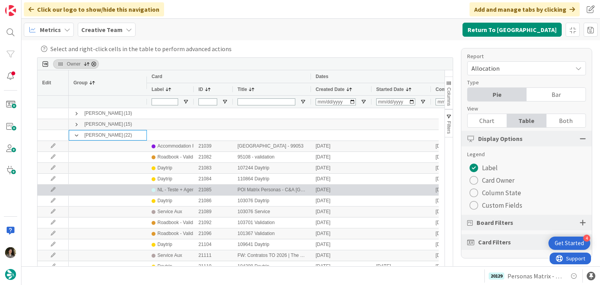
click at [183, 189] on div "NL - Teste + Agendamento" at bounding box center [184, 190] width 55 height 10
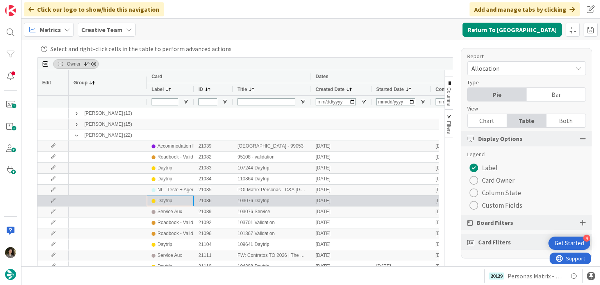
click at [187, 203] on div "Daytrip" at bounding box center [170, 201] width 37 height 10
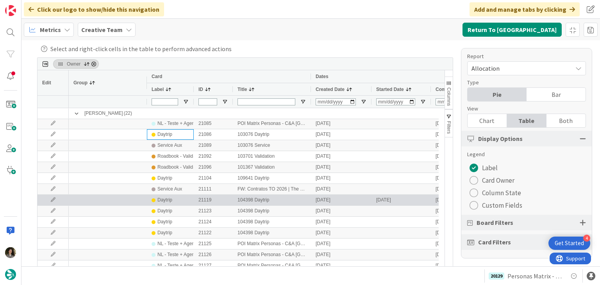
scroll to position [78, 0]
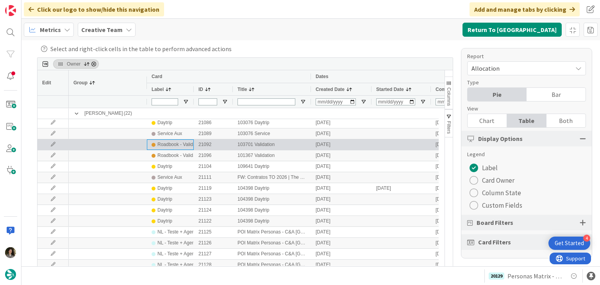
click at [165, 143] on div "Roadbook - Validation" at bounding box center [180, 145] width 46 height 10
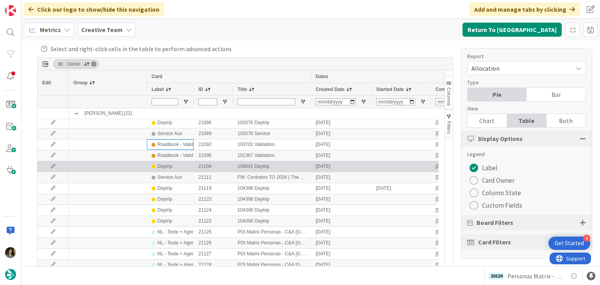
click at [170, 162] on div "Daytrip" at bounding box center [164, 167] width 15 height 10
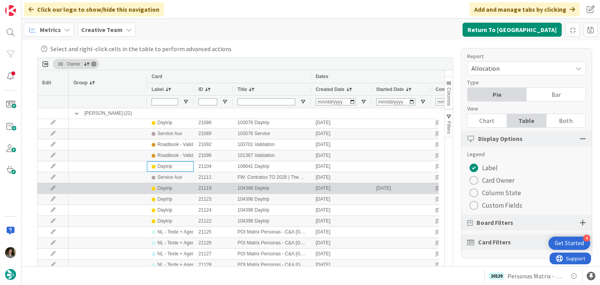
click at [163, 190] on div "Daytrip" at bounding box center [164, 189] width 15 height 10
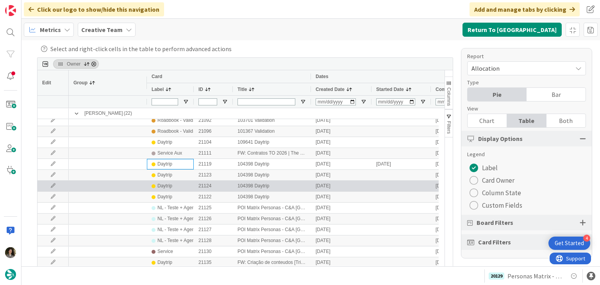
scroll to position [126, 0]
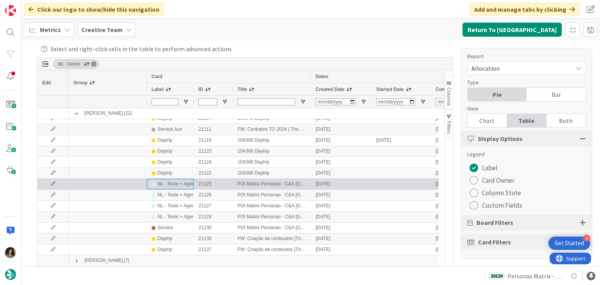
click at [183, 187] on div "NL - Teste + Agendamento" at bounding box center [184, 184] width 55 height 10
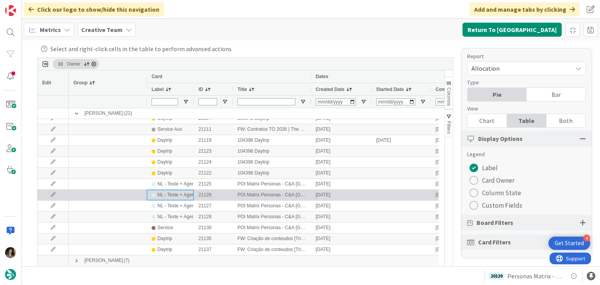
click at [191, 192] on div "NL - Teste + Agendamento" at bounding box center [184, 195] width 55 height 10
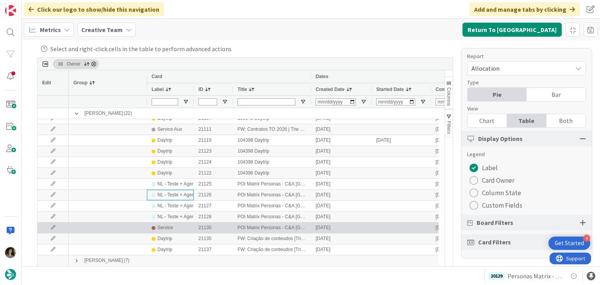
click at [188, 225] on div "Service" at bounding box center [170, 228] width 37 height 10
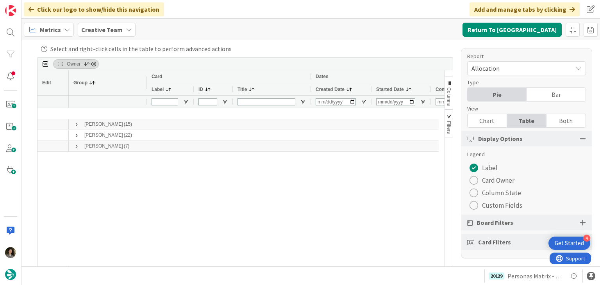
scroll to position [0, 0]
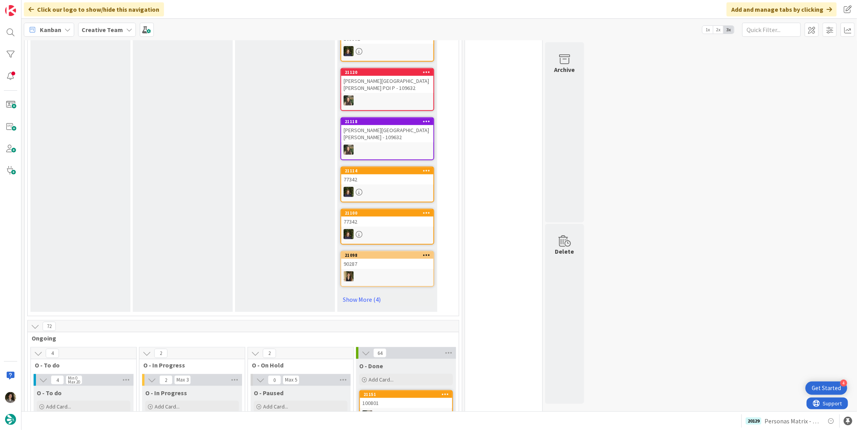
scroll to position [586, 0]
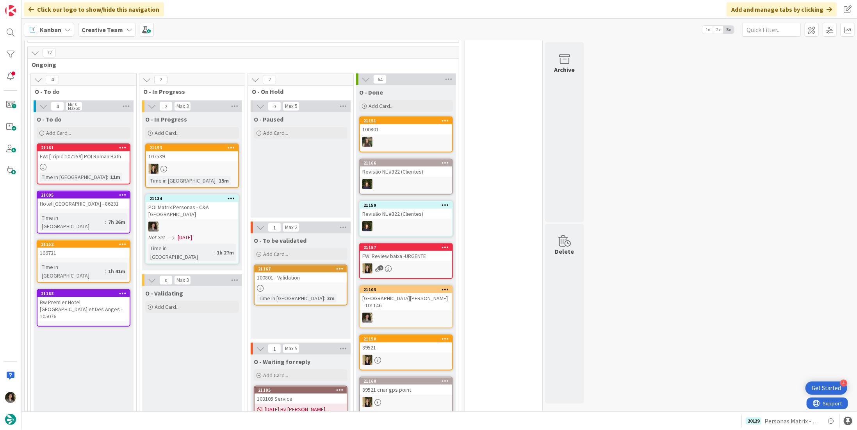
click at [299, 285] on div at bounding box center [301, 288] width 92 height 7
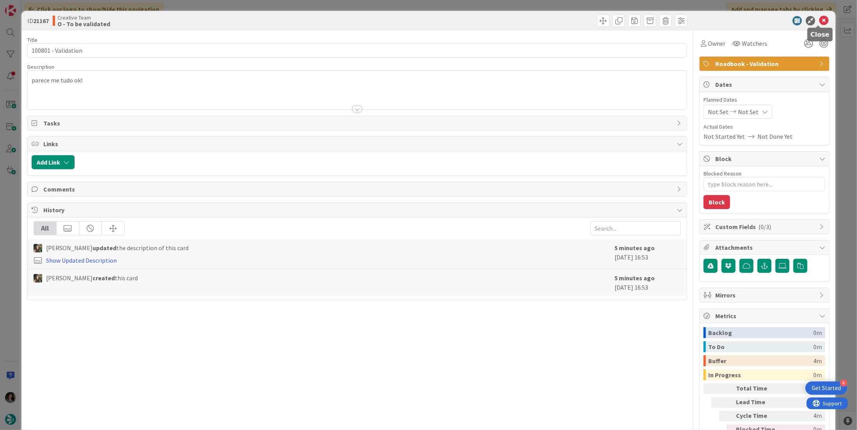
click at [819, 19] on icon at bounding box center [823, 20] width 9 height 9
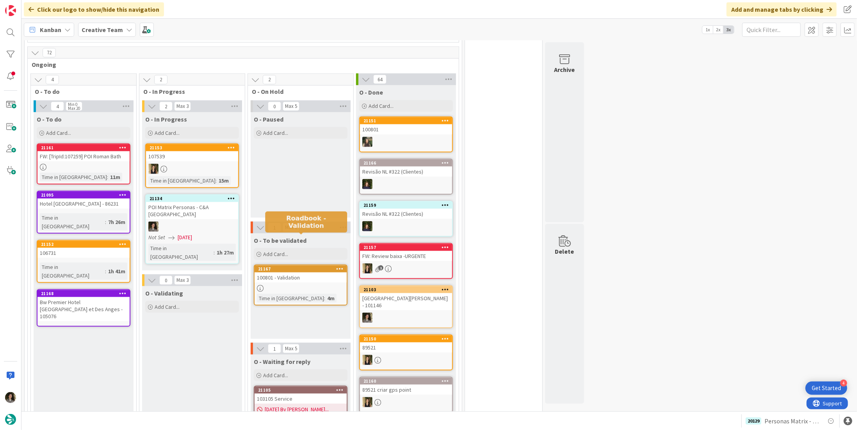
click at [323, 266] on div "21167" at bounding box center [302, 268] width 89 height 5
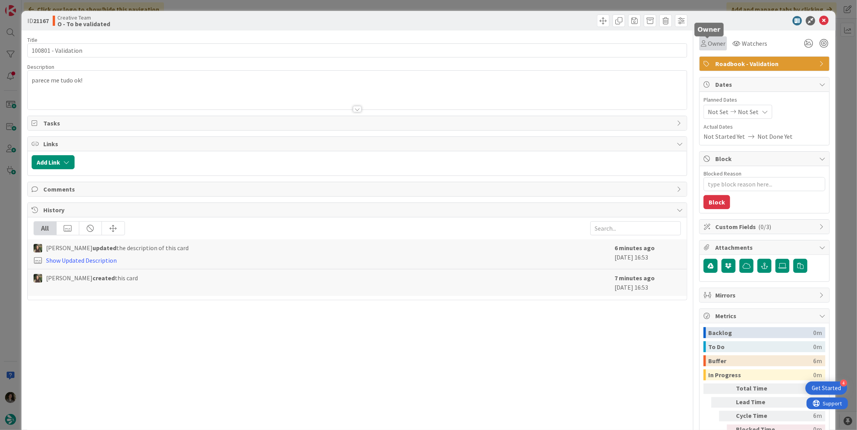
click at [715, 45] on span "Owner" at bounding box center [717, 43] width 18 height 9
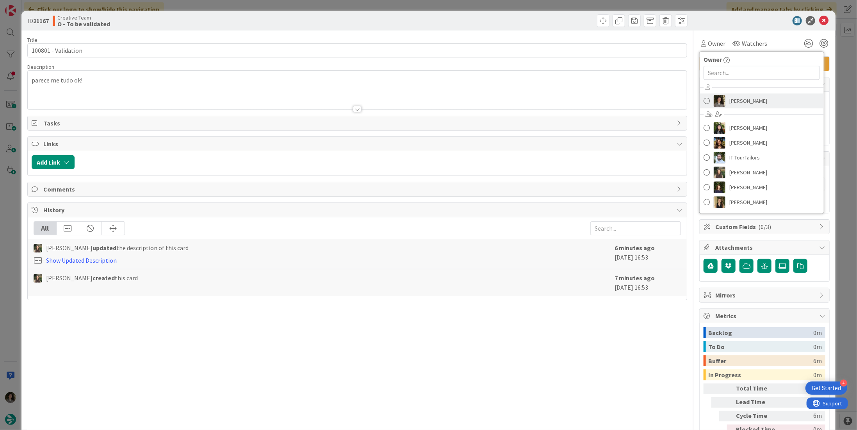
click at [755, 105] on span "[PERSON_NAME]" at bounding box center [749, 101] width 38 height 12
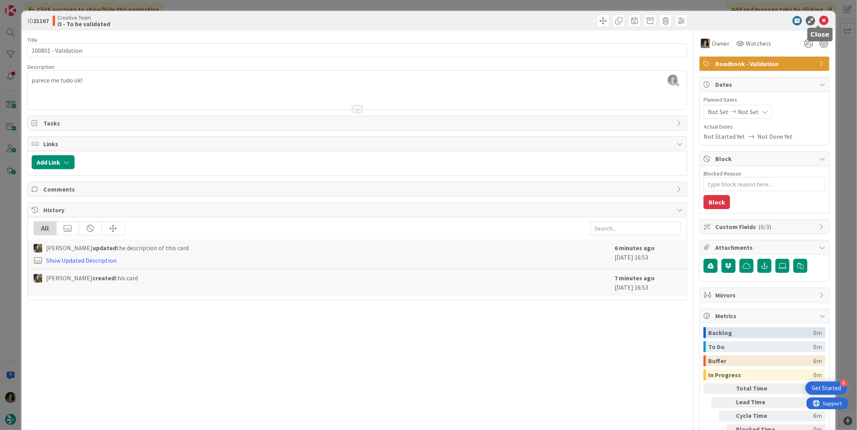
click at [819, 20] on icon at bounding box center [823, 20] width 9 height 9
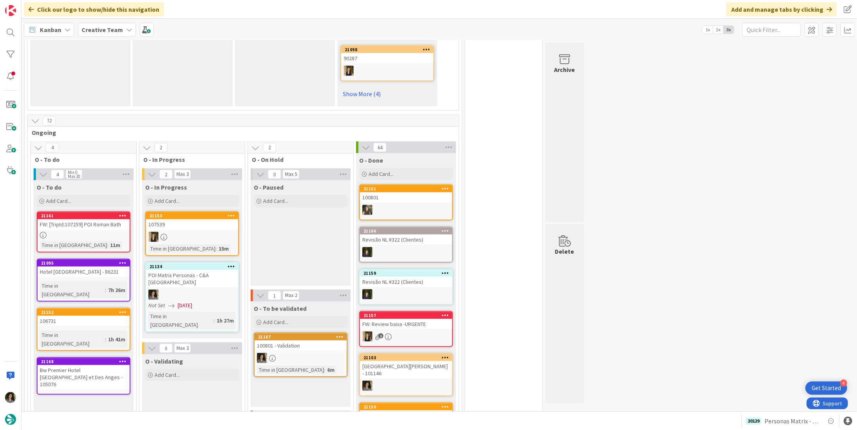
scroll to position [508, 0]
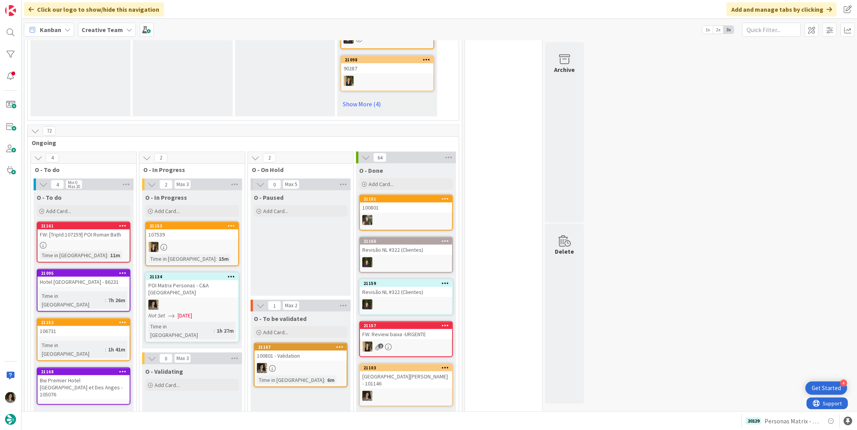
click at [173, 300] on div at bounding box center [192, 305] width 92 height 10
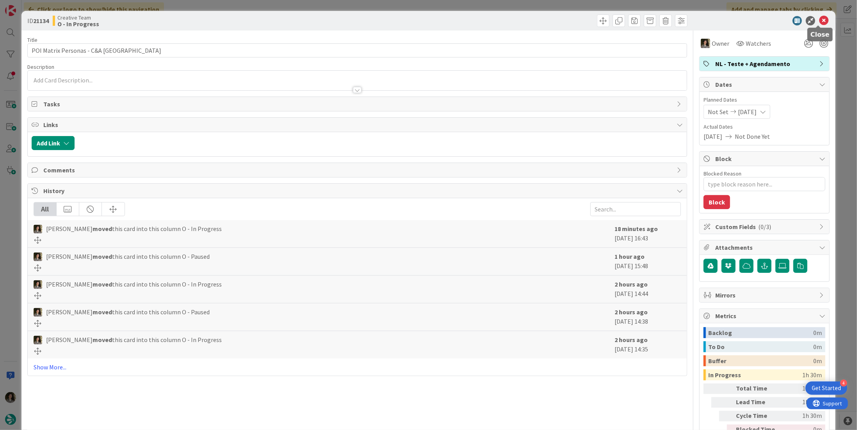
click at [819, 16] on icon at bounding box center [823, 20] width 9 height 9
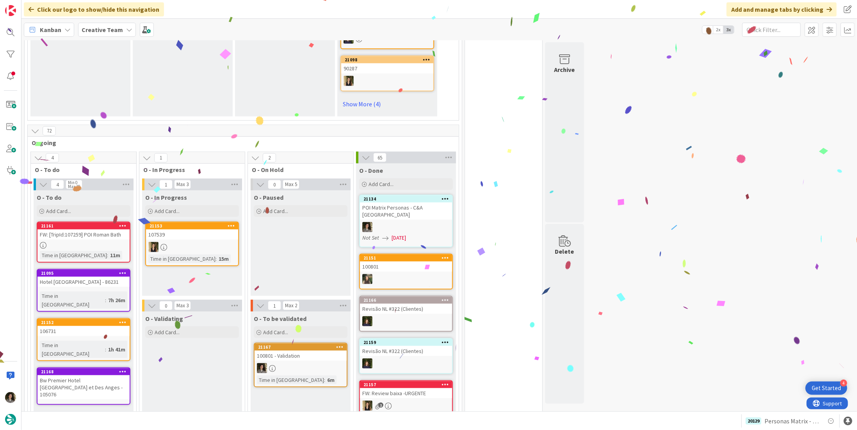
click at [403, 222] on div at bounding box center [406, 227] width 92 height 10
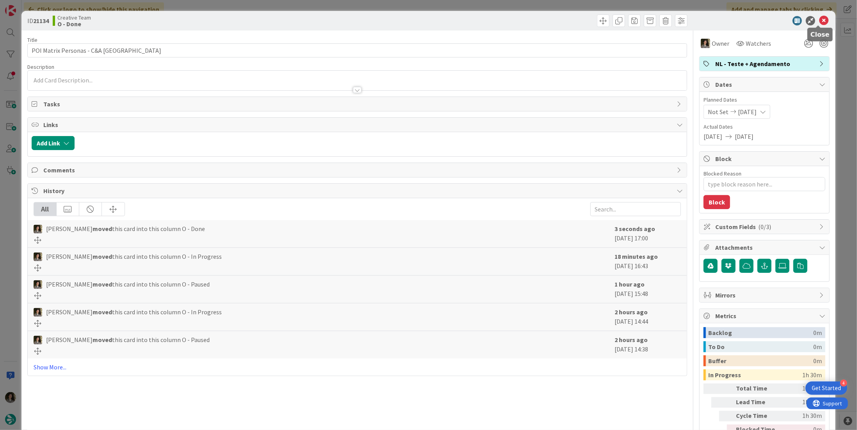
click at [819, 20] on icon at bounding box center [823, 20] width 9 height 9
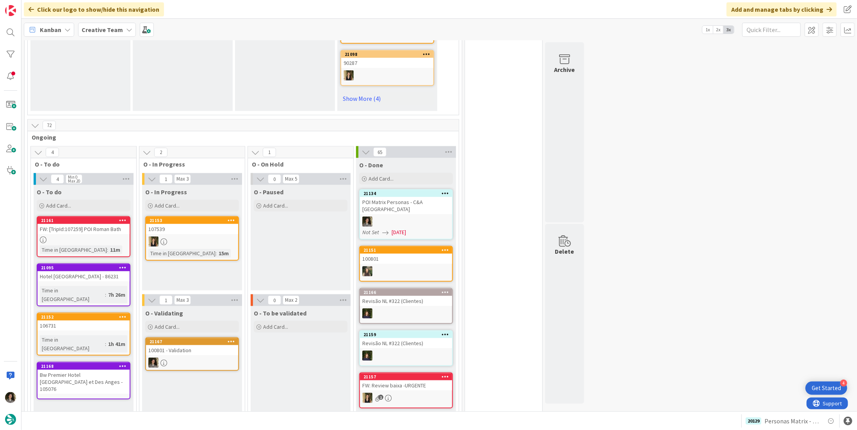
click at [425, 216] on div at bounding box center [406, 221] width 92 height 10
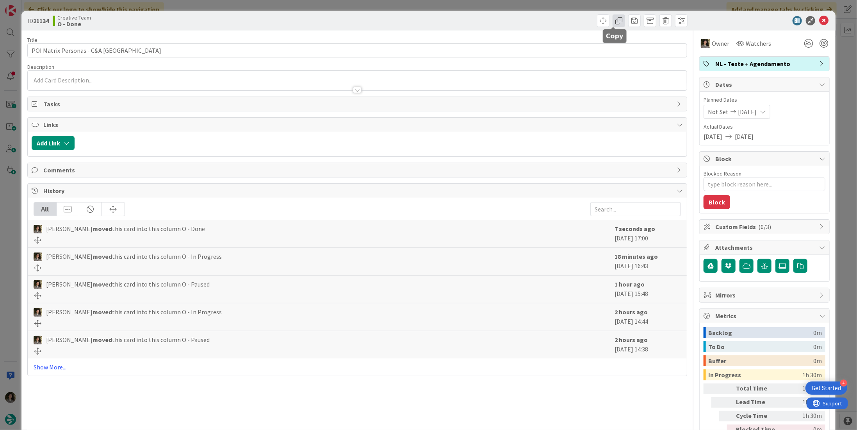
click at [613, 23] on span at bounding box center [619, 20] width 12 height 12
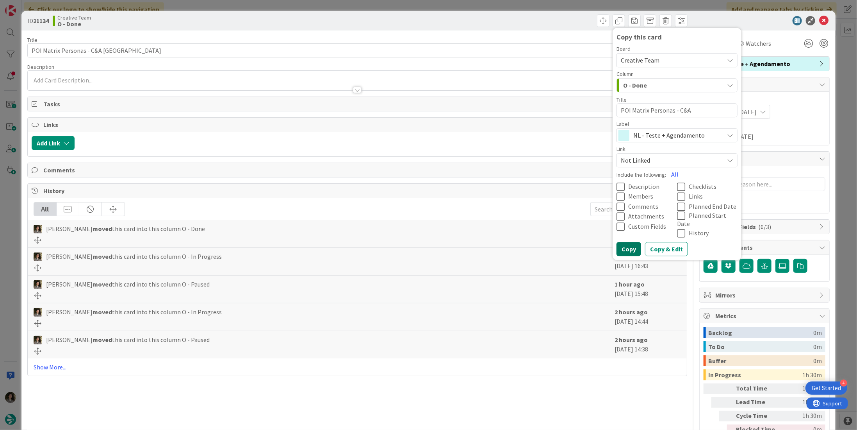
click at [626, 242] on button "Copy" at bounding box center [629, 249] width 25 height 14
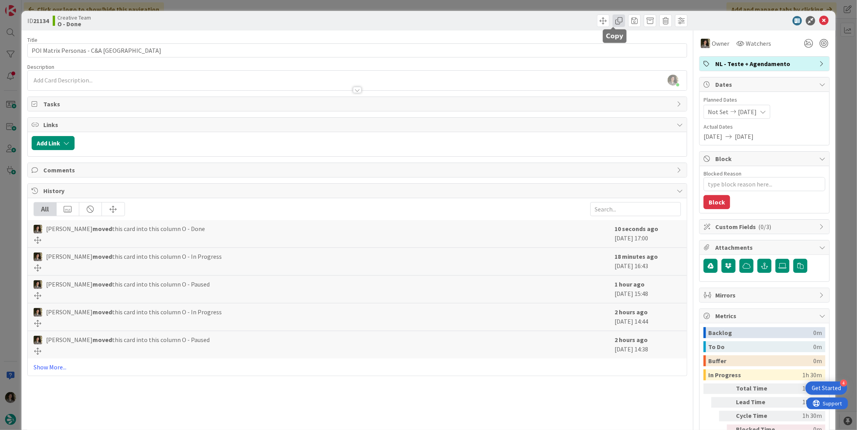
click at [617, 20] on span at bounding box center [619, 20] width 12 height 12
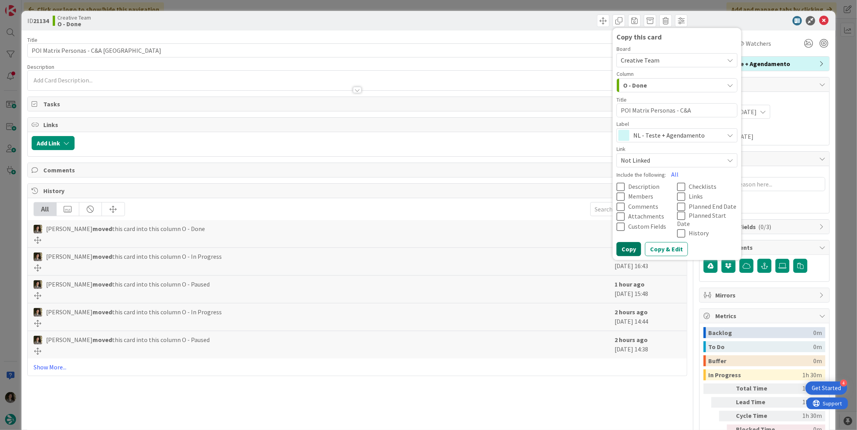
click at [626, 242] on button "Copy" at bounding box center [629, 249] width 25 height 14
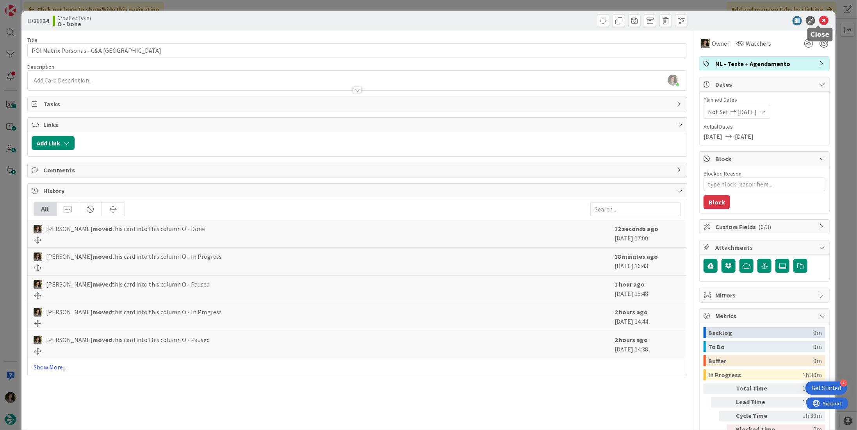
click at [819, 18] on icon at bounding box center [823, 20] width 9 height 9
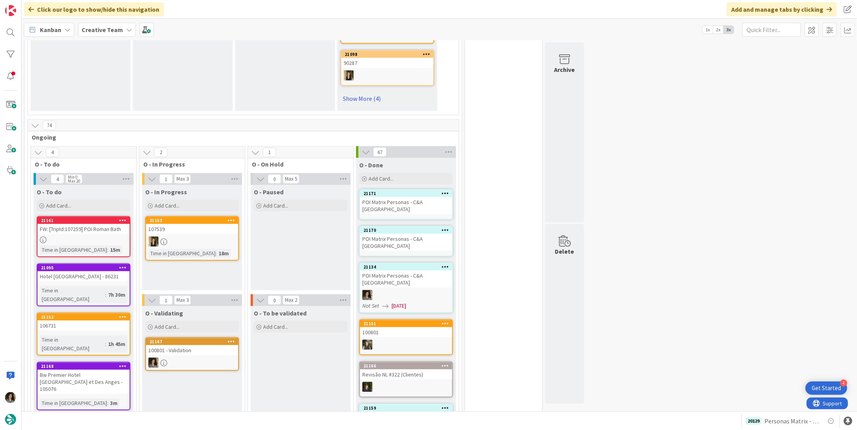
click at [401, 234] on div "POI Matrix Personas - C&A [GEOGRAPHIC_DATA]" at bounding box center [406, 242] width 92 height 17
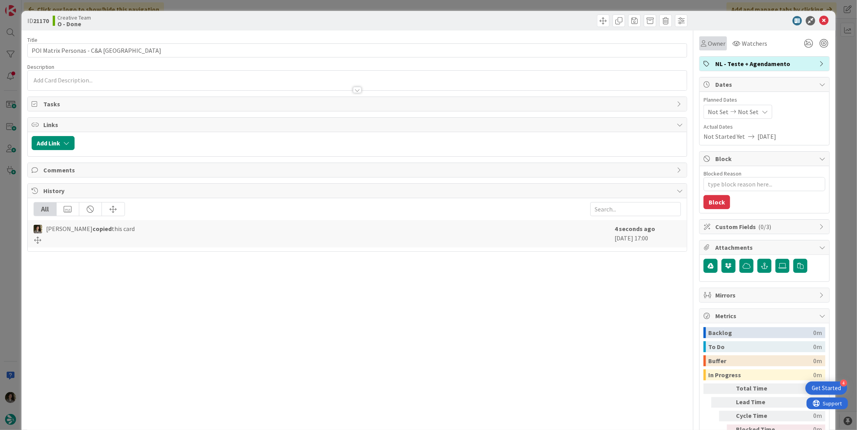
click at [720, 44] on div "Owner" at bounding box center [713, 43] width 28 height 14
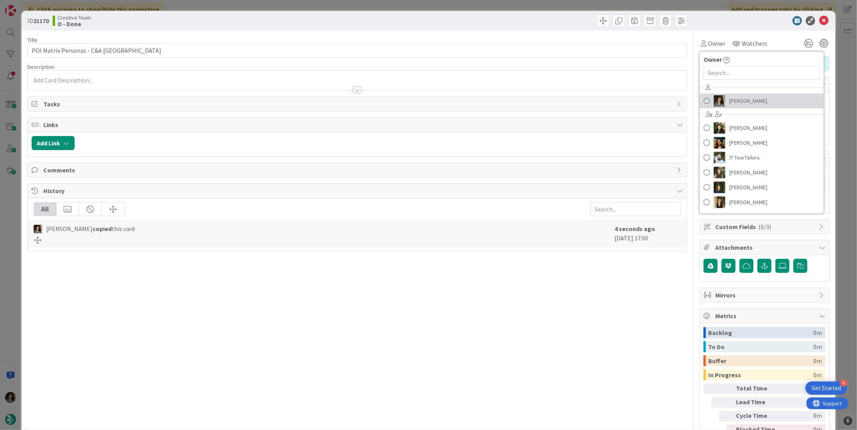
click at [745, 97] on span "[PERSON_NAME]" at bounding box center [749, 101] width 38 height 12
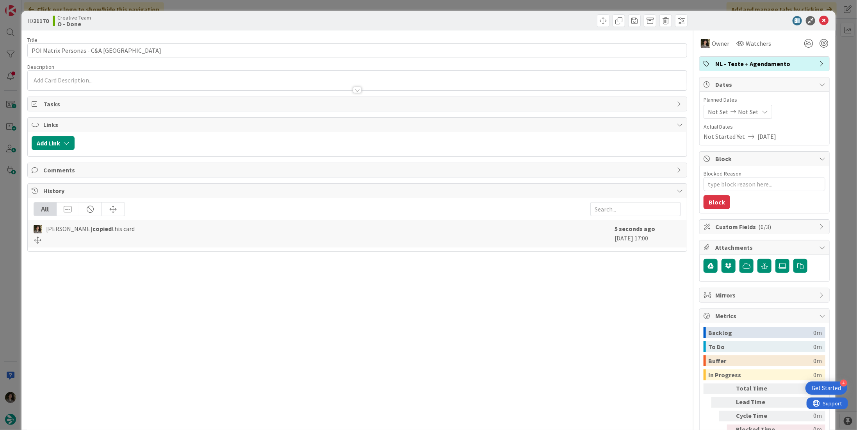
type textarea "x"
click at [746, 115] on span "Not Set" at bounding box center [748, 111] width 21 height 9
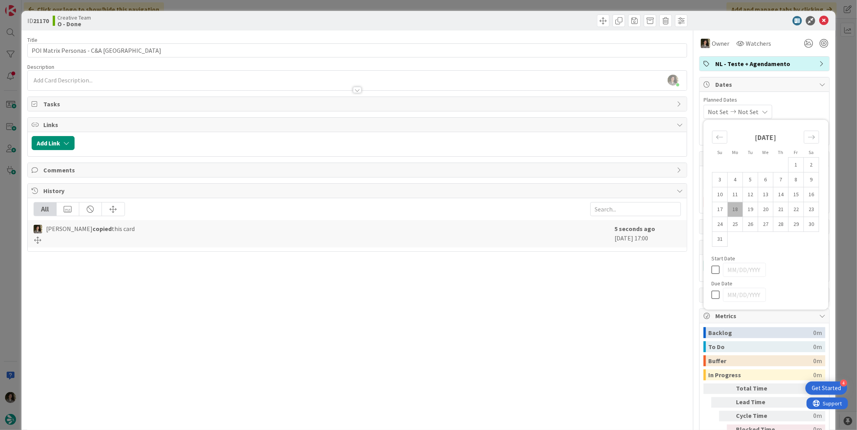
click at [712, 292] on icon at bounding box center [718, 294] width 12 height 9
type input "[DATE]"
click at [819, 20] on icon at bounding box center [823, 20] width 9 height 9
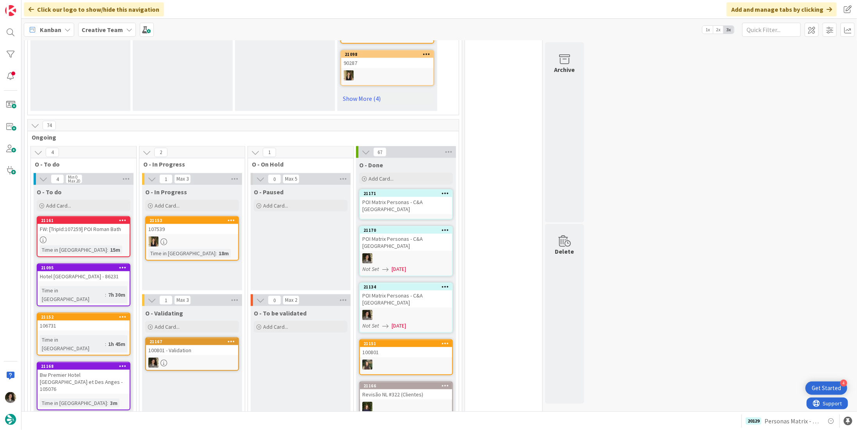
click at [405, 197] on div "POI Matrix Personas - C&A [GEOGRAPHIC_DATA]" at bounding box center [406, 205] width 92 height 17
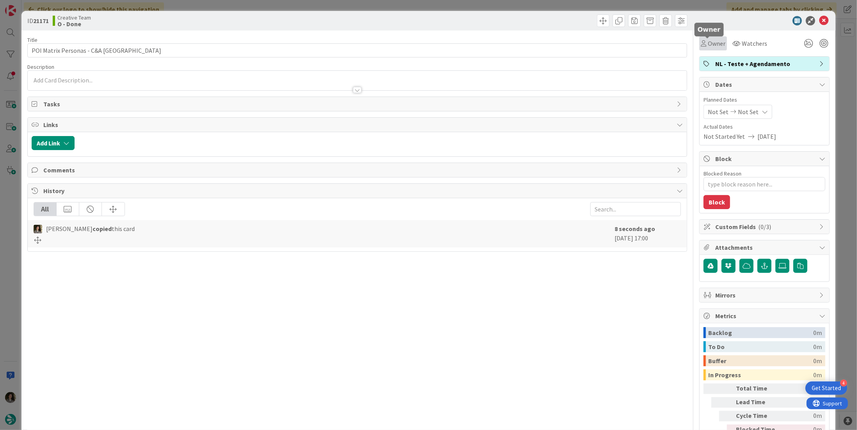
drag, startPoint x: 712, startPoint y: 39, endPoint x: 724, endPoint y: 49, distance: 15.3
click at [712, 40] on span "Owner" at bounding box center [717, 43] width 18 height 9
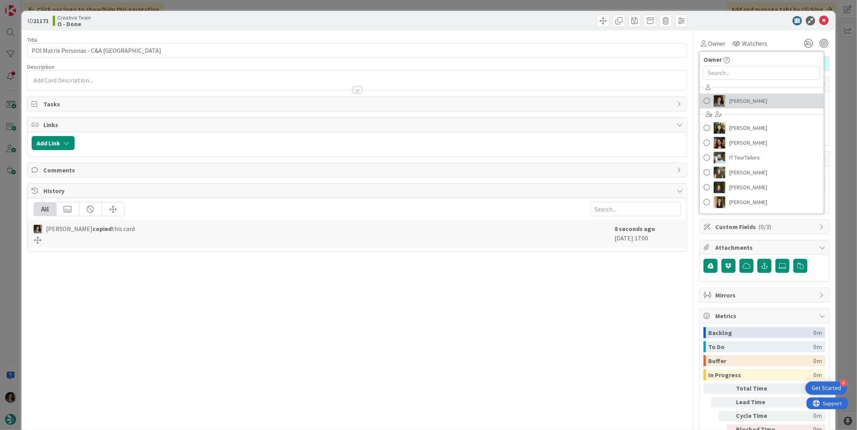
click at [744, 97] on span "[PERSON_NAME]" at bounding box center [749, 101] width 38 height 12
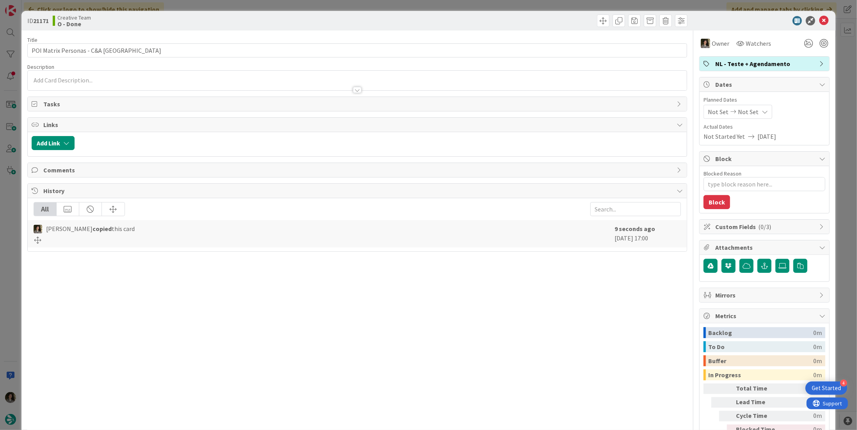
type textarea "x"
drag, startPoint x: 752, startPoint y: 113, endPoint x: 755, endPoint y: 118, distance: 5.4
click at [752, 113] on div "Not Set Not Set" at bounding box center [738, 112] width 69 height 14
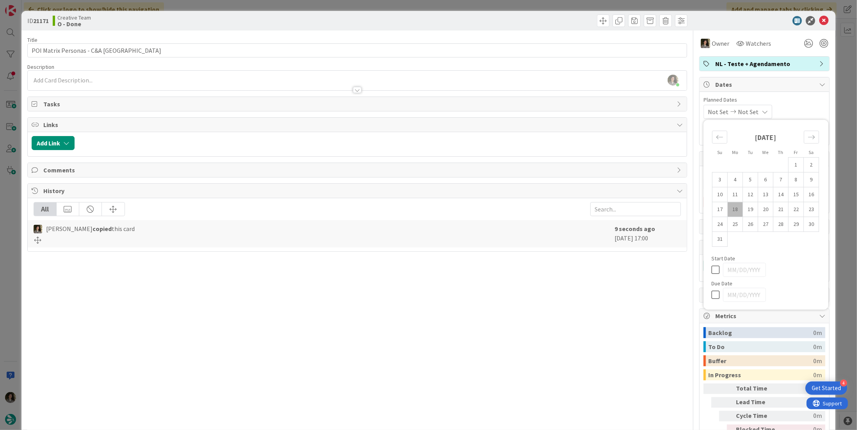
click at [712, 296] on icon at bounding box center [718, 294] width 12 height 9
type input "[DATE]"
click at [819, 21] on icon at bounding box center [823, 20] width 9 height 9
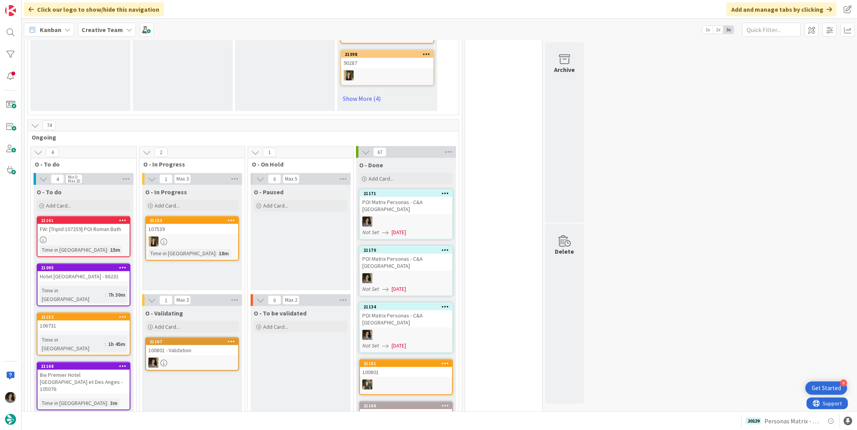
click at [182, 357] on div at bounding box center [192, 362] width 92 height 10
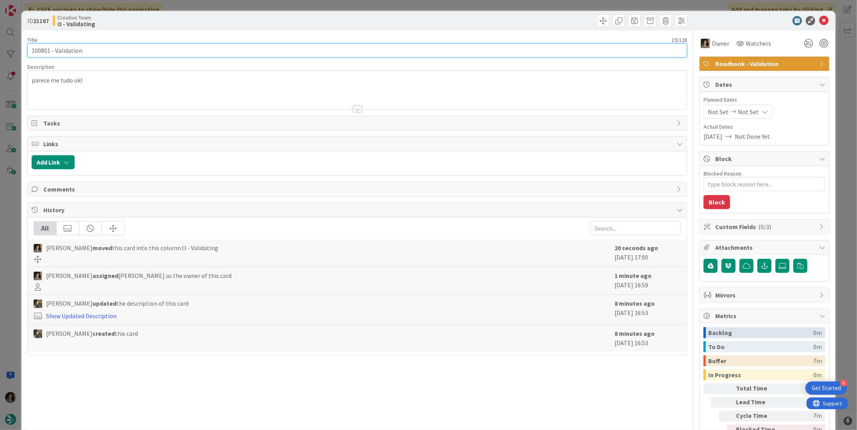
drag, startPoint x: 21, startPoint y: 48, endPoint x: -23, endPoint y: 46, distance: 43.8
click at [0, 46] on html "4 Get Started Click our logo to show/hide this navigation Add and manage tabs b…" at bounding box center [428, 215] width 857 height 430
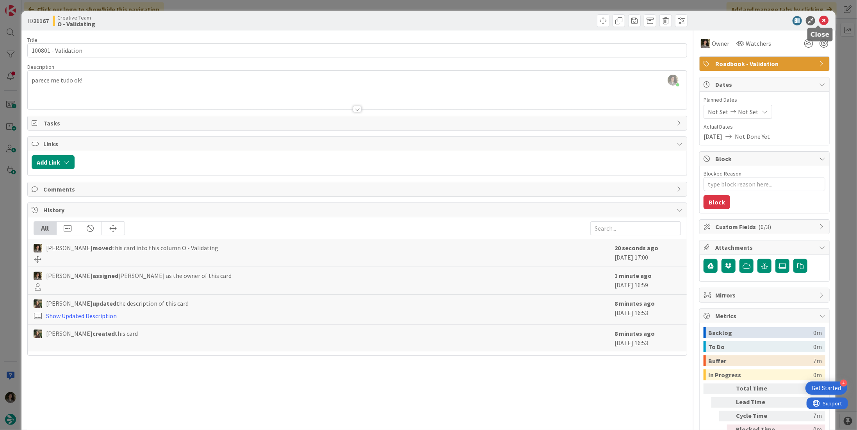
click at [820, 19] on icon at bounding box center [823, 20] width 9 height 9
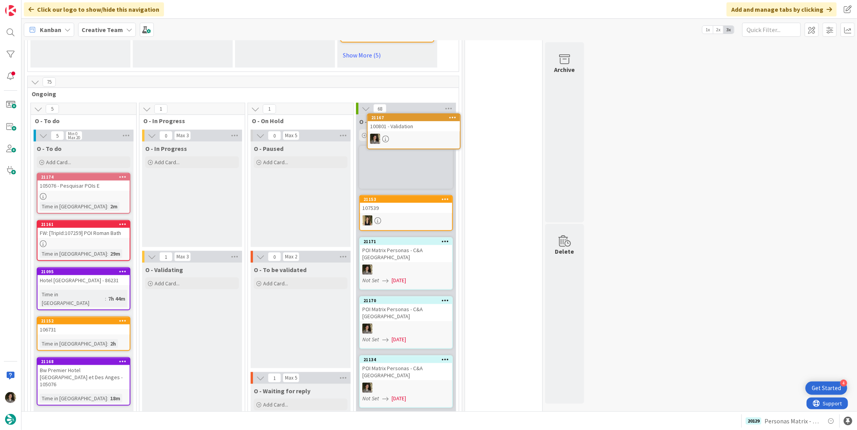
scroll to position [555, 0]
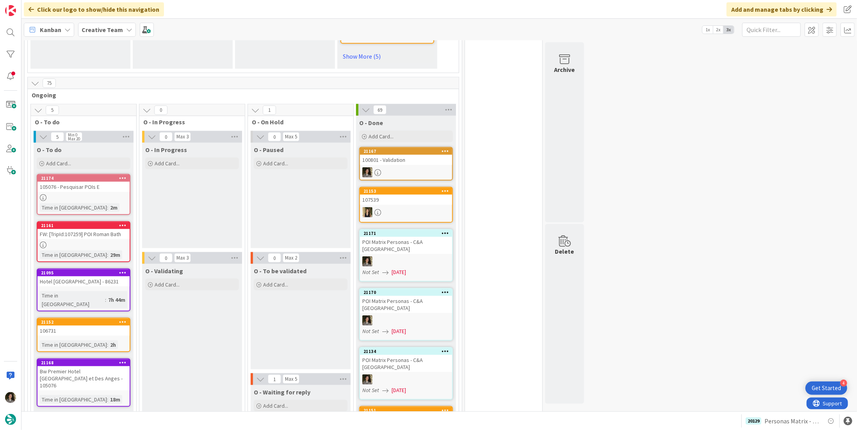
click at [414, 155] on div "100801 - Validation" at bounding box center [406, 160] width 92 height 10
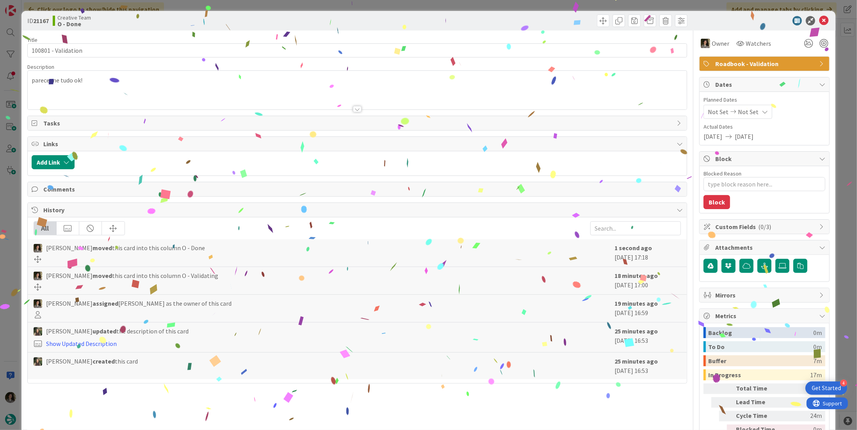
type textarea "x"
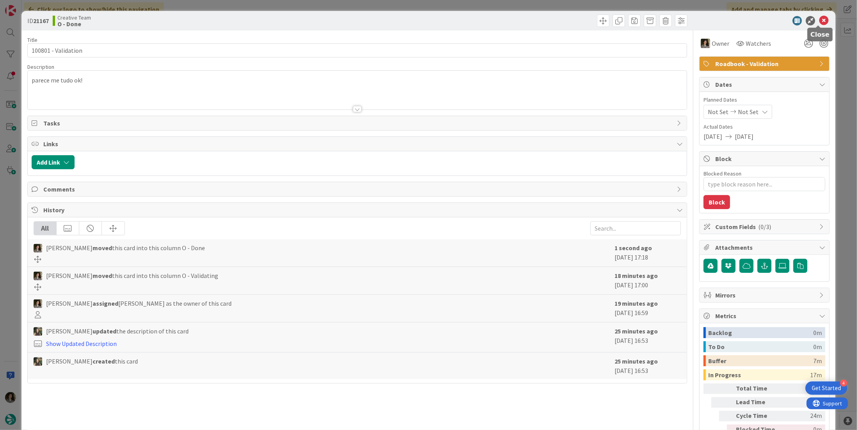
click at [820, 16] on icon at bounding box center [823, 20] width 9 height 9
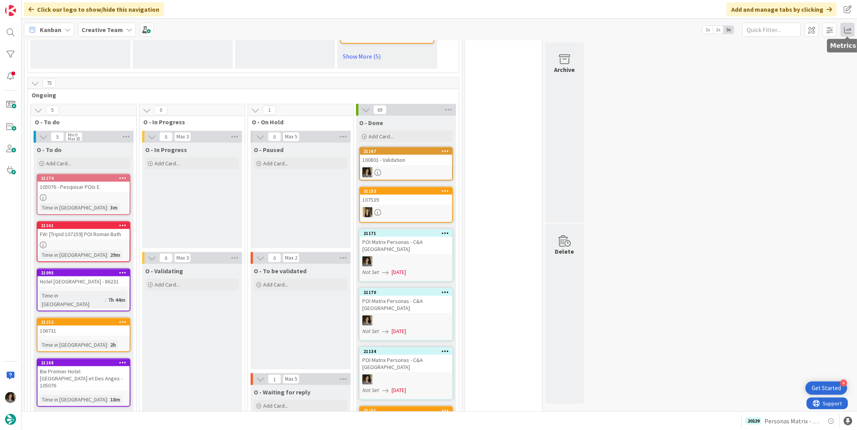
click at [850, 25] on span at bounding box center [848, 30] width 14 height 14
click at [788, 85] on div "Allocation" at bounding box center [780, 88] width 52 height 8
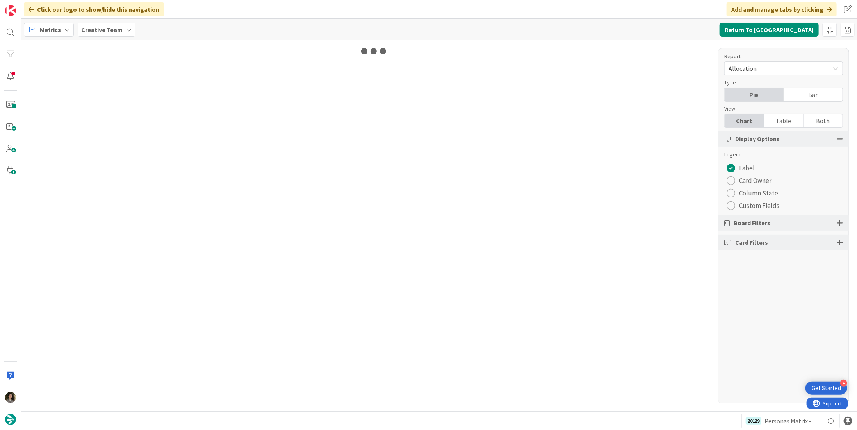
click at [772, 122] on div "Table" at bounding box center [783, 120] width 39 height 13
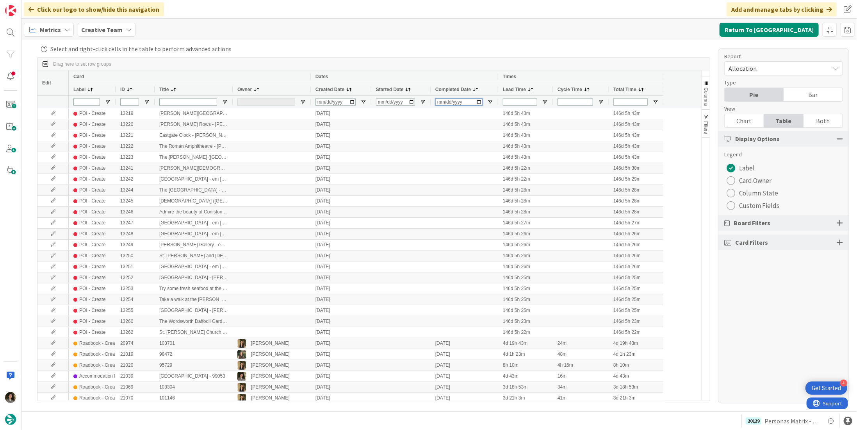
click at [439, 100] on input "Completed Date Filter Input" at bounding box center [458, 101] width 47 height 7
type input "2025-08-18"
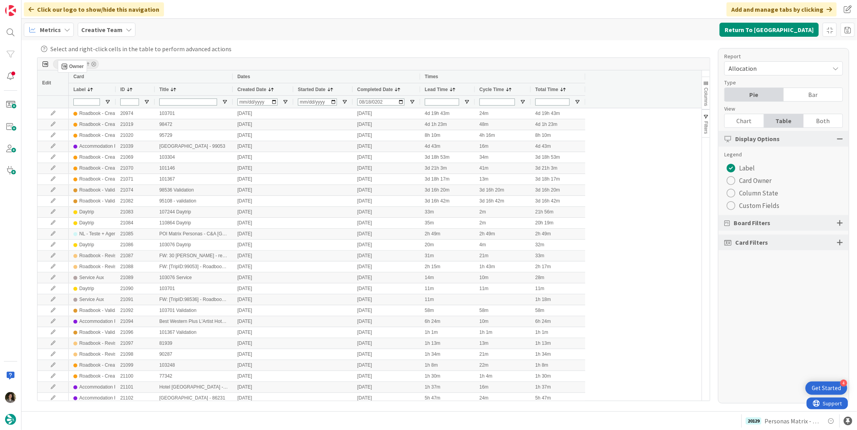
drag, startPoint x: 253, startPoint y: 88, endPoint x: 62, endPoint y: 63, distance: 192.9
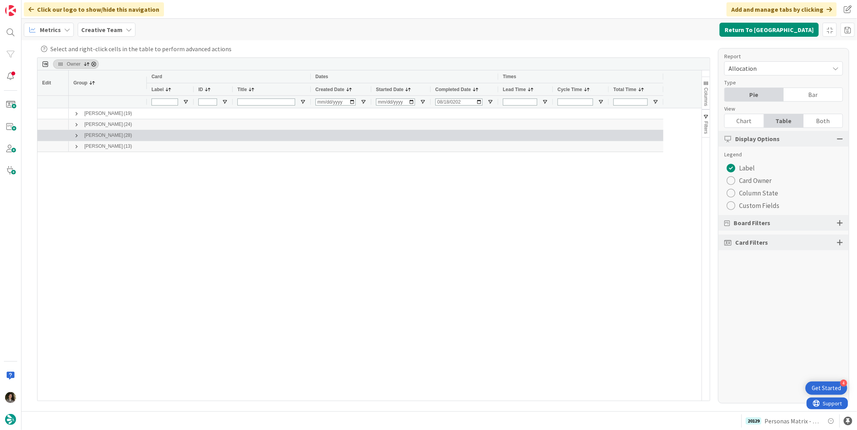
click at [77, 136] on span at bounding box center [76, 135] width 6 height 6
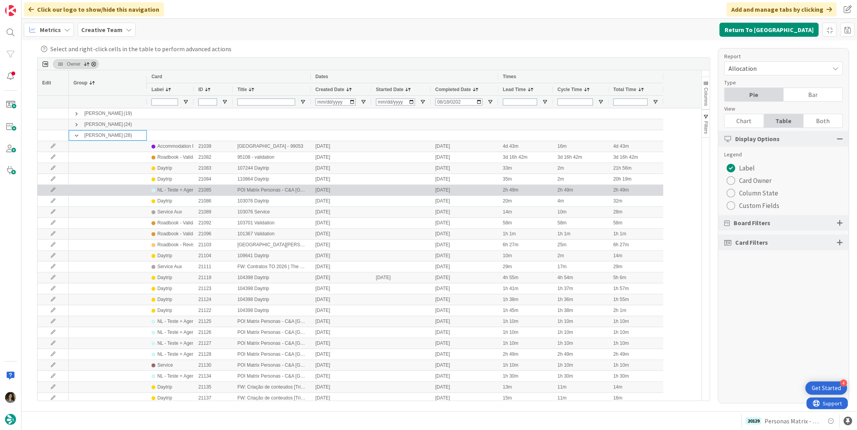
click at [182, 186] on div "NL - Teste + Agendamento" at bounding box center [184, 190] width 55 height 10
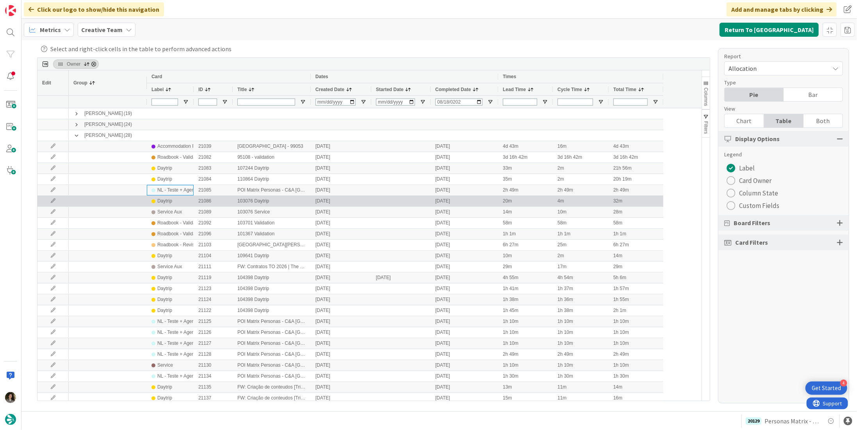
click at [177, 202] on div "Daytrip" at bounding box center [170, 201] width 37 height 10
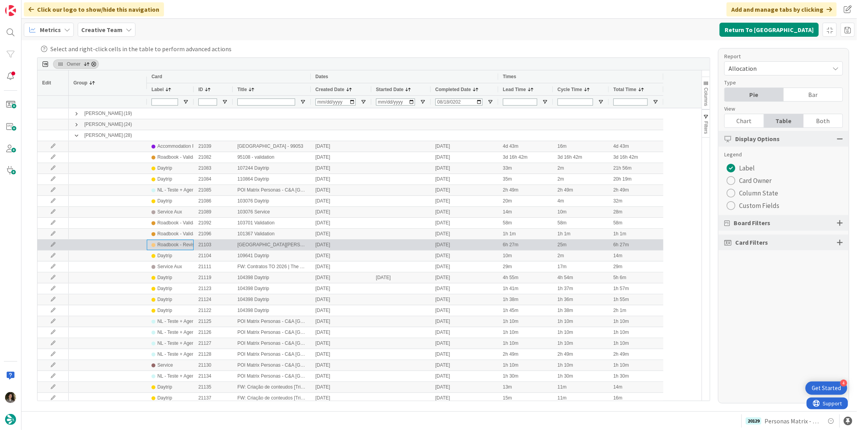
click at [176, 243] on div "Roadbook - Revision" at bounding box center [178, 245] width 43 height 10
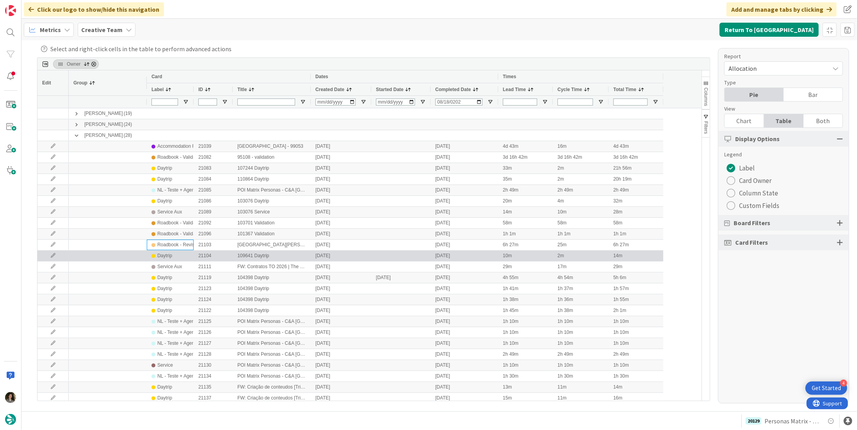
click at [189, 255] on div "Sofia Palma (19) Inês Gonçalves (24) Melissa Santos (28) Margarida Carvalho (13…" at bounding box center [382, 283] width 627 height 350
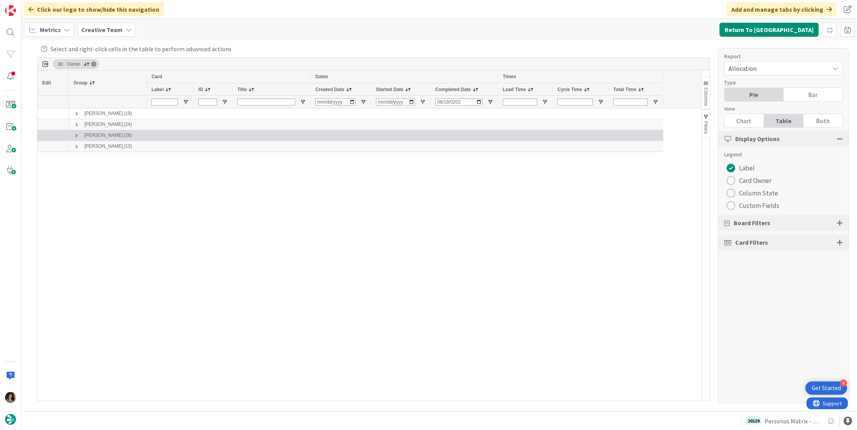
click at [75, 134] on span at bounding box center [76, 135] width 6 height 6
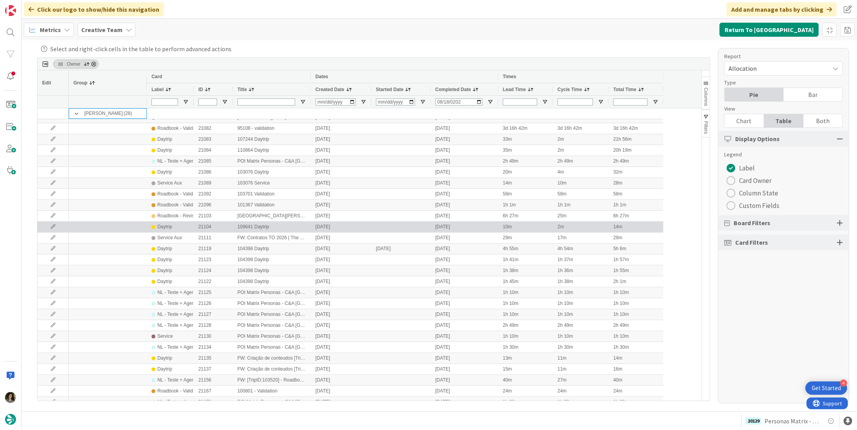
scroll to position [39, 0]
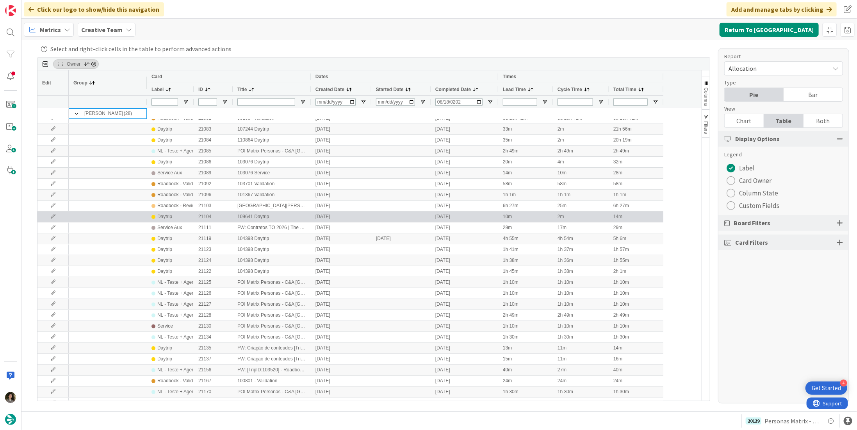
click at [177, 221] on div "Daytrip" at bounding box center [170, 217] width 37 height 10
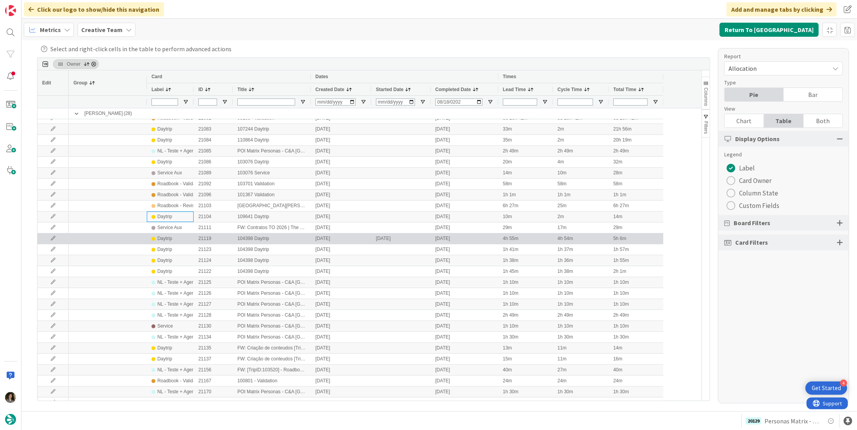
click at [158, 240] on div "Daytrip" at bounding box center [164, 239] width 15 height 10
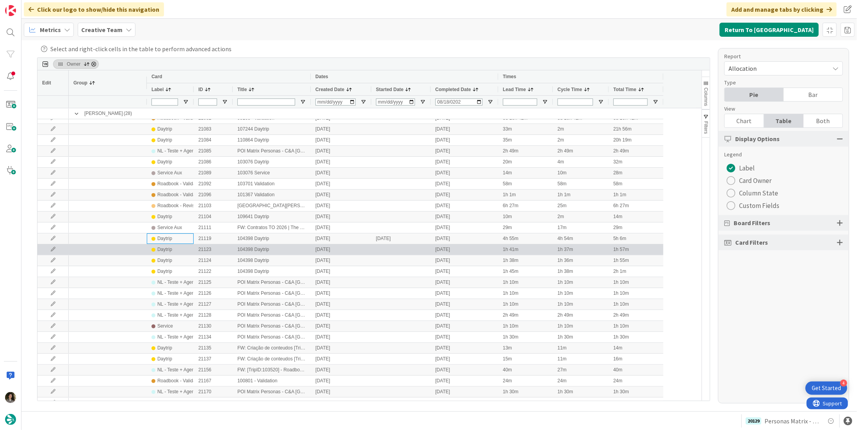
click at [158, 251] on div "Daytrip" at bounding box center [164, 249] width 15 height 10
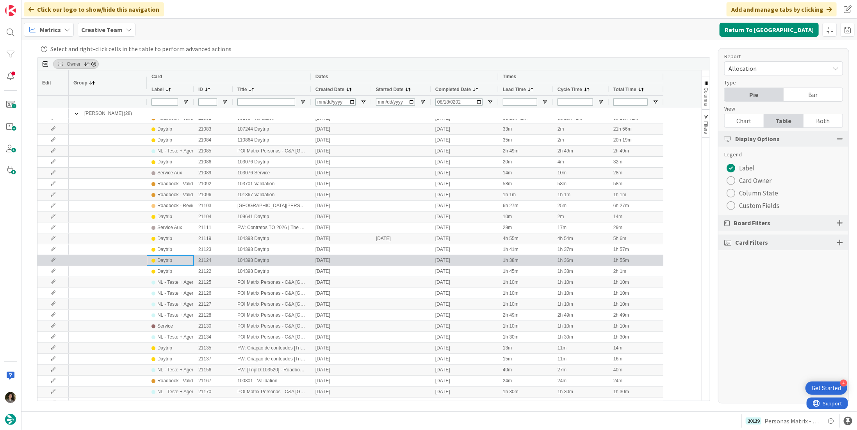
click at [161, 259] on div "Daytrip" at bounding box center [164, 260] width 15 height 10
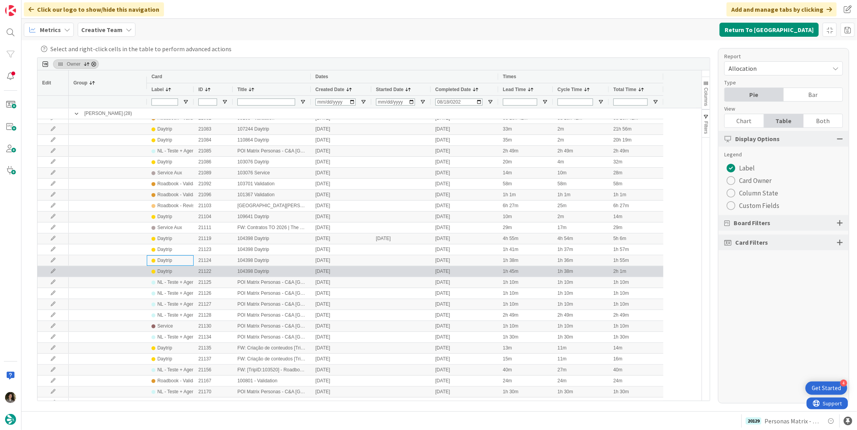
click at [162, 270] on div "Daytrip" at bounding box center [164, 271] width 15 height 10
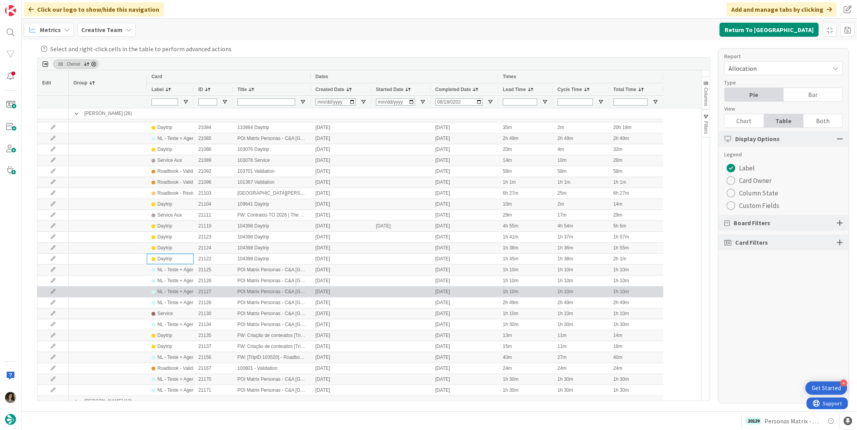
scroll to position [57, 0]
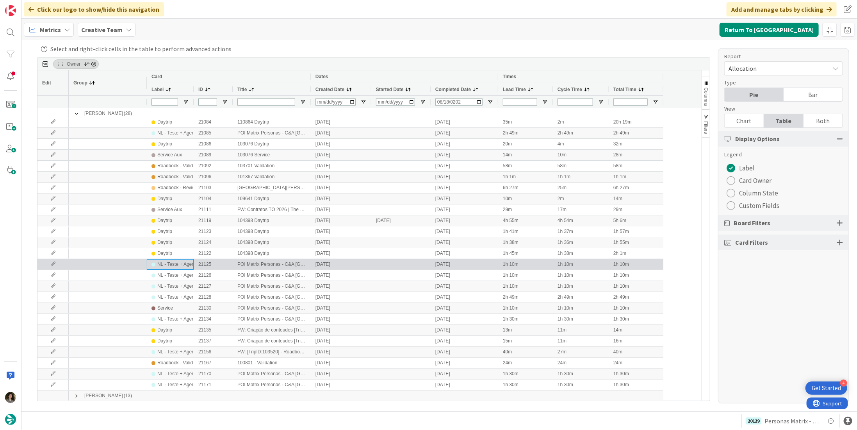
click at [184, 266] on div "NL - Teste + Agendamento" at bounding box center [184, 264] width 55 height 10
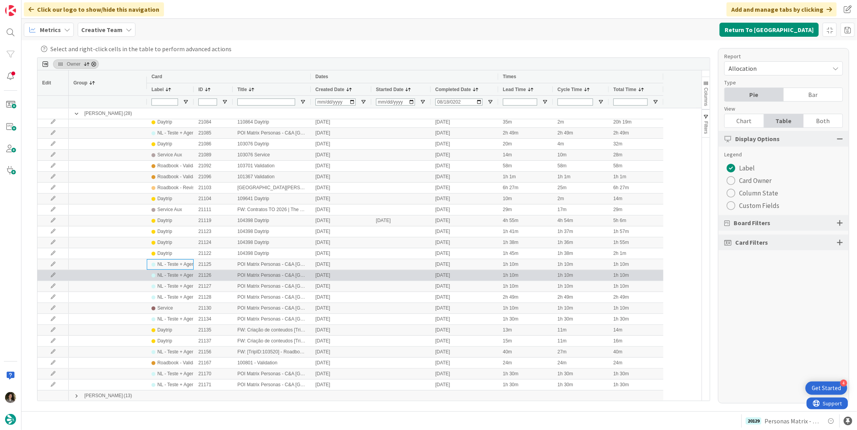
click at [177, 276] on div "NL - Teste + Agendamento" at bounding box center [184, 275] width 55 height 10
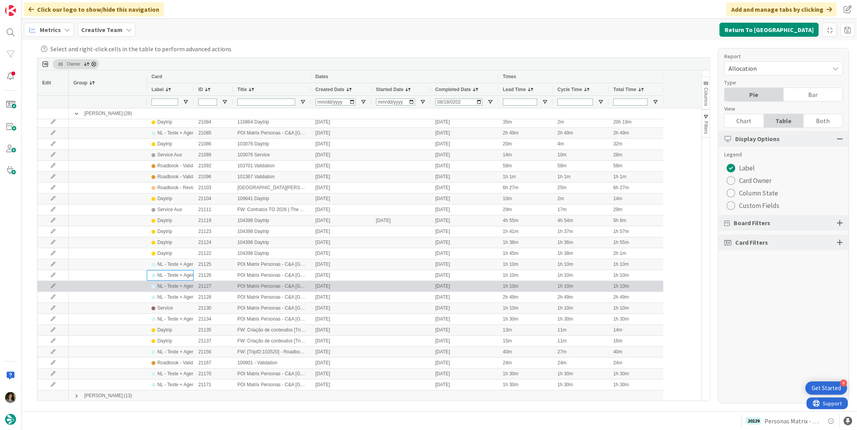
click at [177, 282] on div "NL - Teste + Agendamento" at bounding box center [184, 286] width 55 height 10
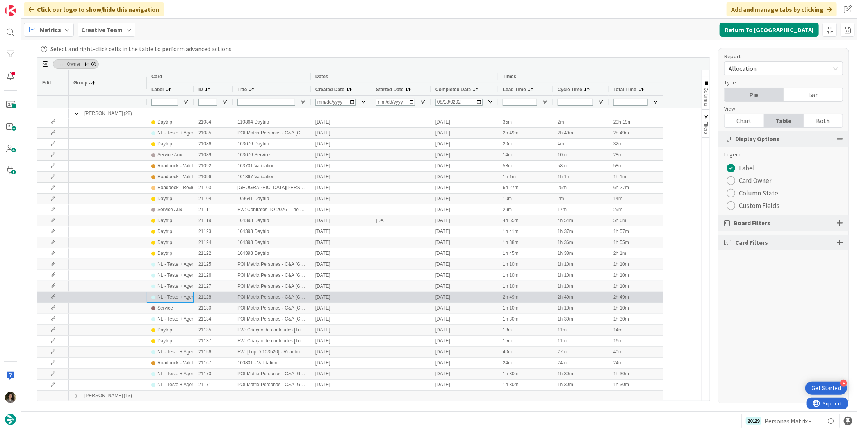
click at [174, 298] on div "NL - Teste + Agendamento" at bounding box center [184, 297] width 55 height 10
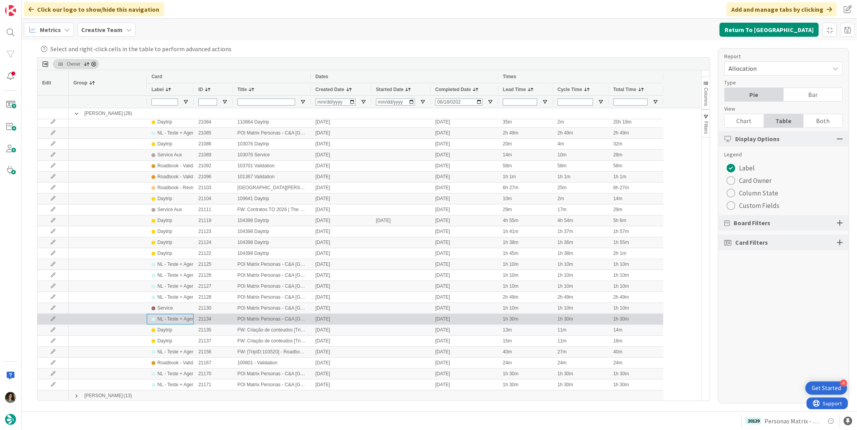
click at [177, 321] on div "NL - Teste + Agendamento" at bounding box center [184, 319] width 55 height 10
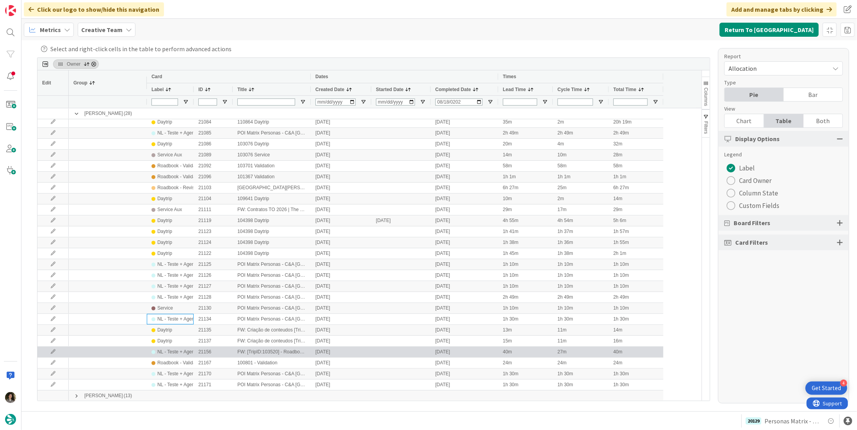
click at [182, 355] on div "NL - Teste + Agendamento" at bounding box center [184, 352] width 55 height 10
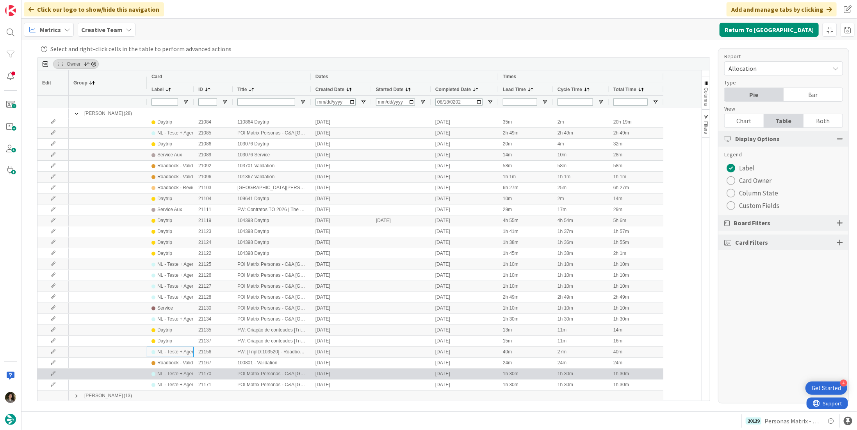
click at [179, 375] on div "NL - Teste + Agendamento" at bounding box center [184, 374] width 55 height 10
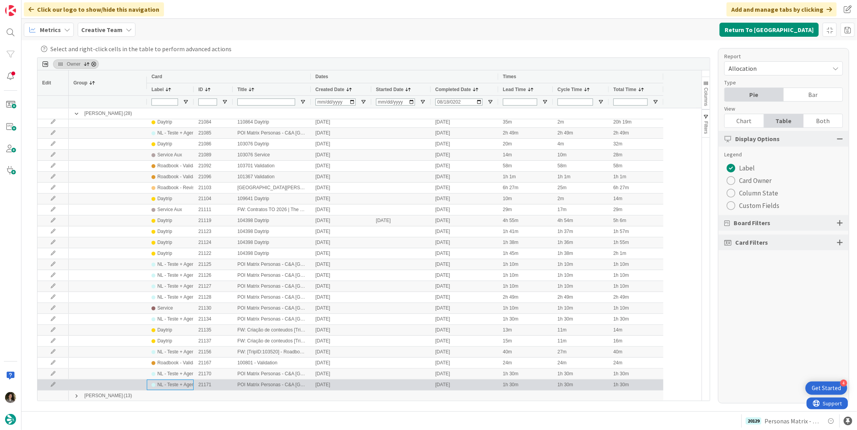
drag, startPoint x: 179, startPoint y: 384, endPoint x: 173, endPoint y: 373, distance: 13.1
click at [178, 384] on div "NL - Teste + Agendamento" at bounding box center [184, 385] width 55 height 10
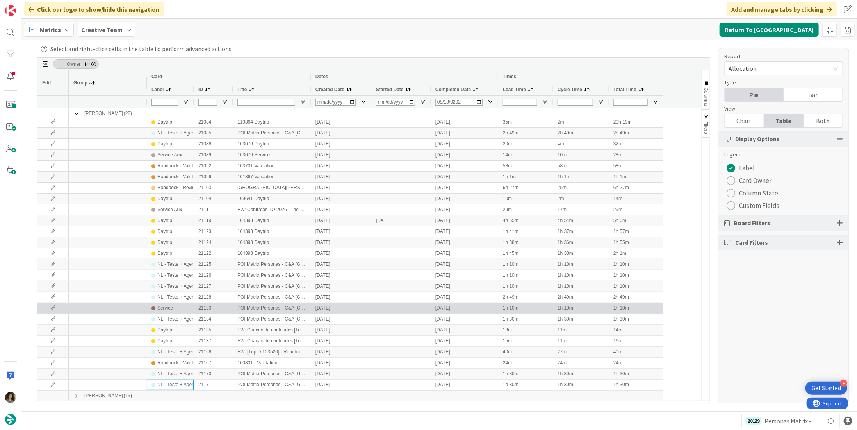
click at [170, 307] on div "Service" at bounding box center [165, 308] width 16 height 10
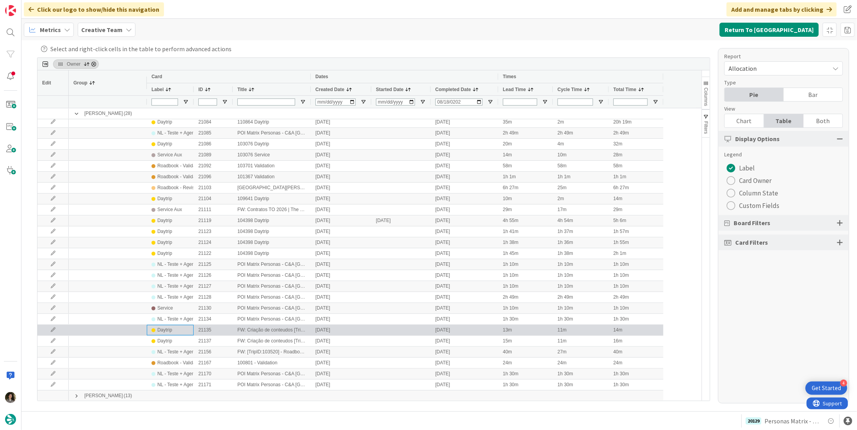
click at [185, 326] on div "Daytrip" at bounding box center [170, 330] width 37 height 10
